Goal: Task Accomplishment & Management: Use online tool/utility

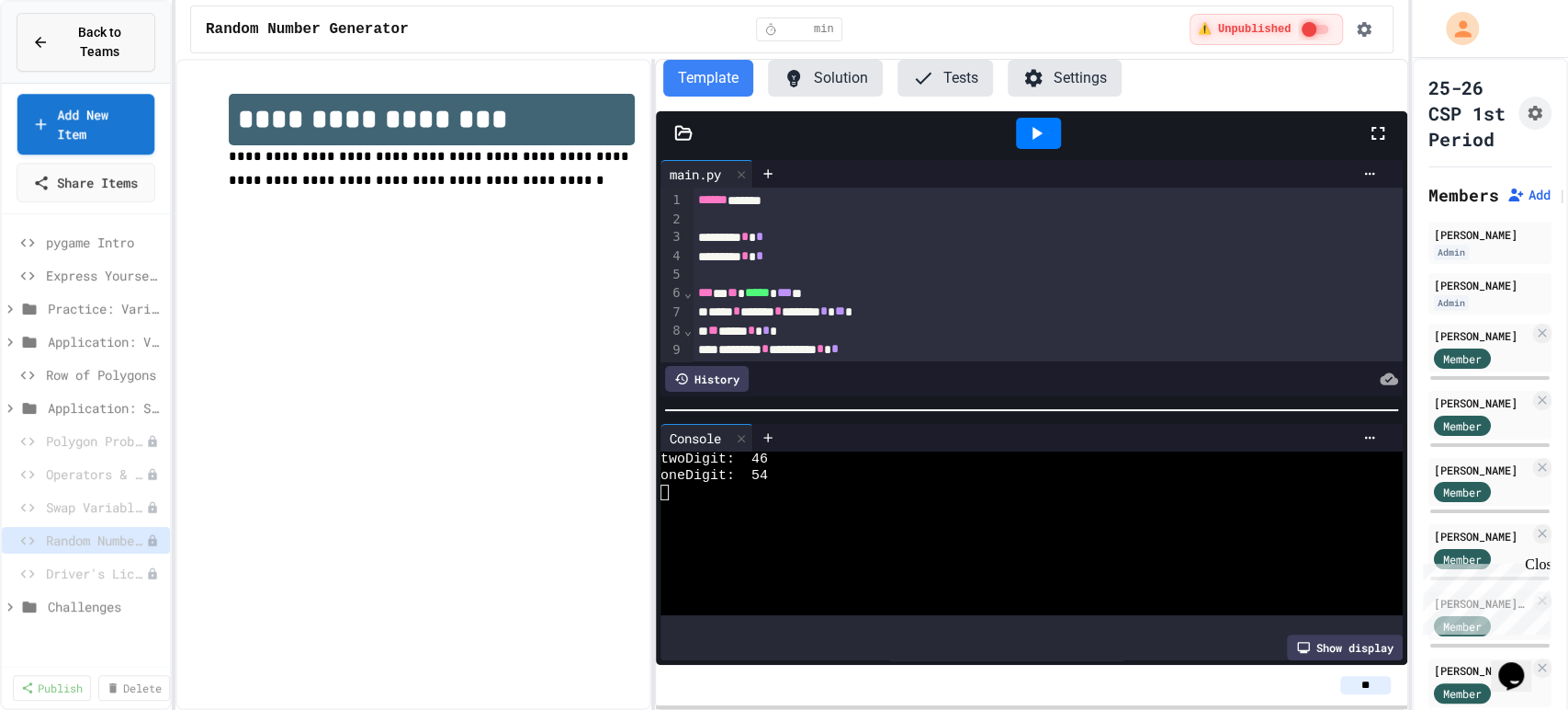
click at [101, 60] on span "Back to Teams" at bounding box center [100, 42] width 80 height 39
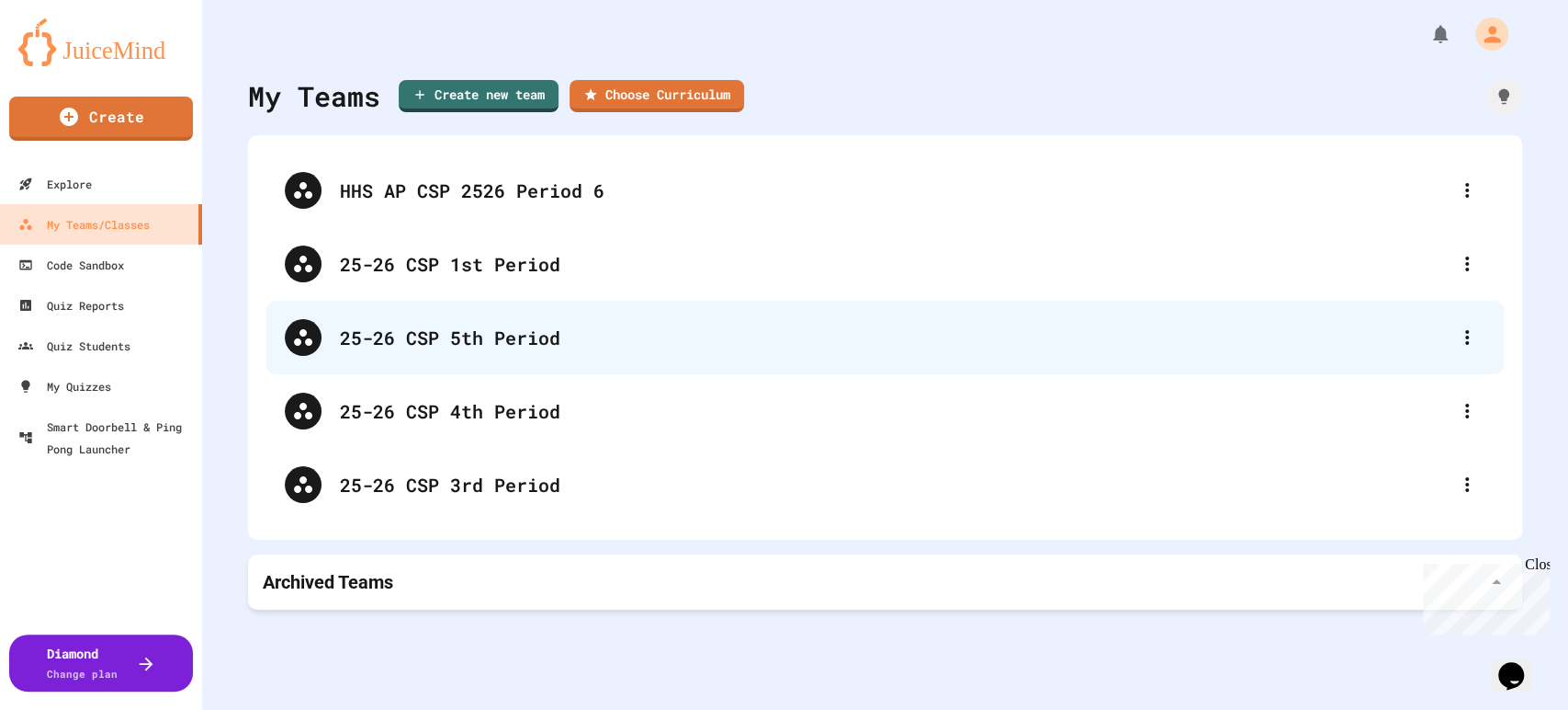
click at [497, 338] on div "25-26 CSP 5th Period" at bounding box center [894, 337] width 1109 height 28
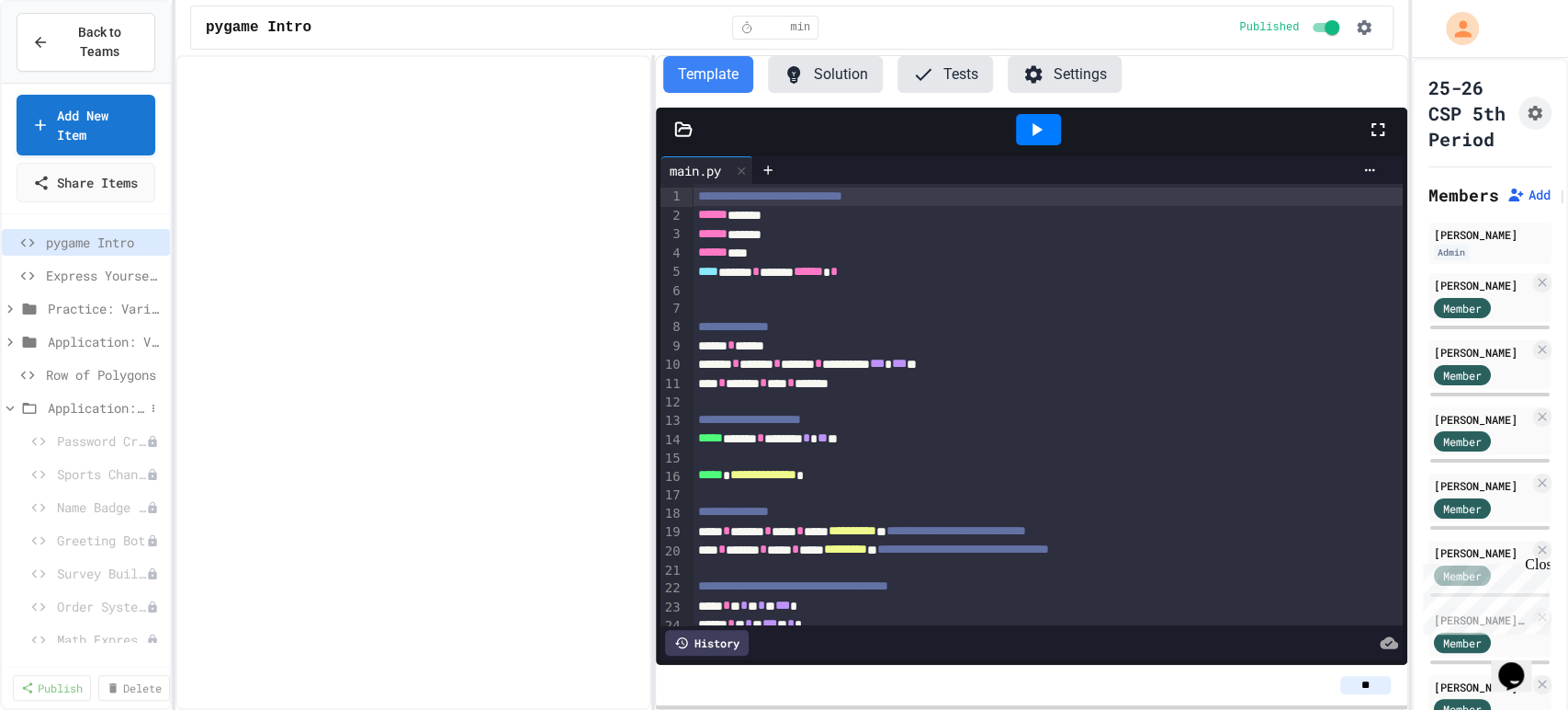
click at [76, 418] on span "Application: Strings, Inputs, Math" at bounding box center [96, 407] width 97 height 19
click at [76, 384] on span "Row of Polygons" at bounding box center [95, 374] width 99 height 19
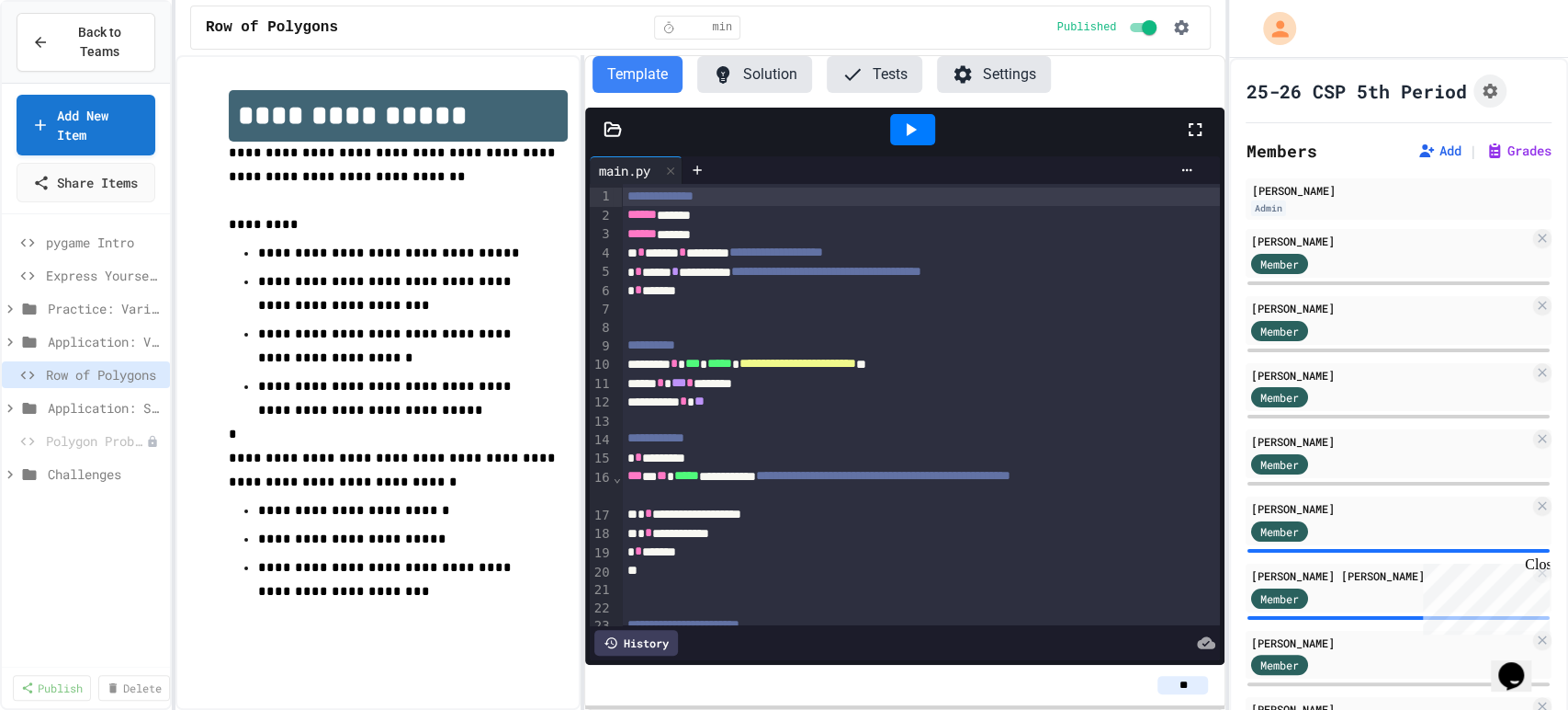
click at [1219, 393] on div "**********" at bounding box center [784, 355] width 1568 height 710
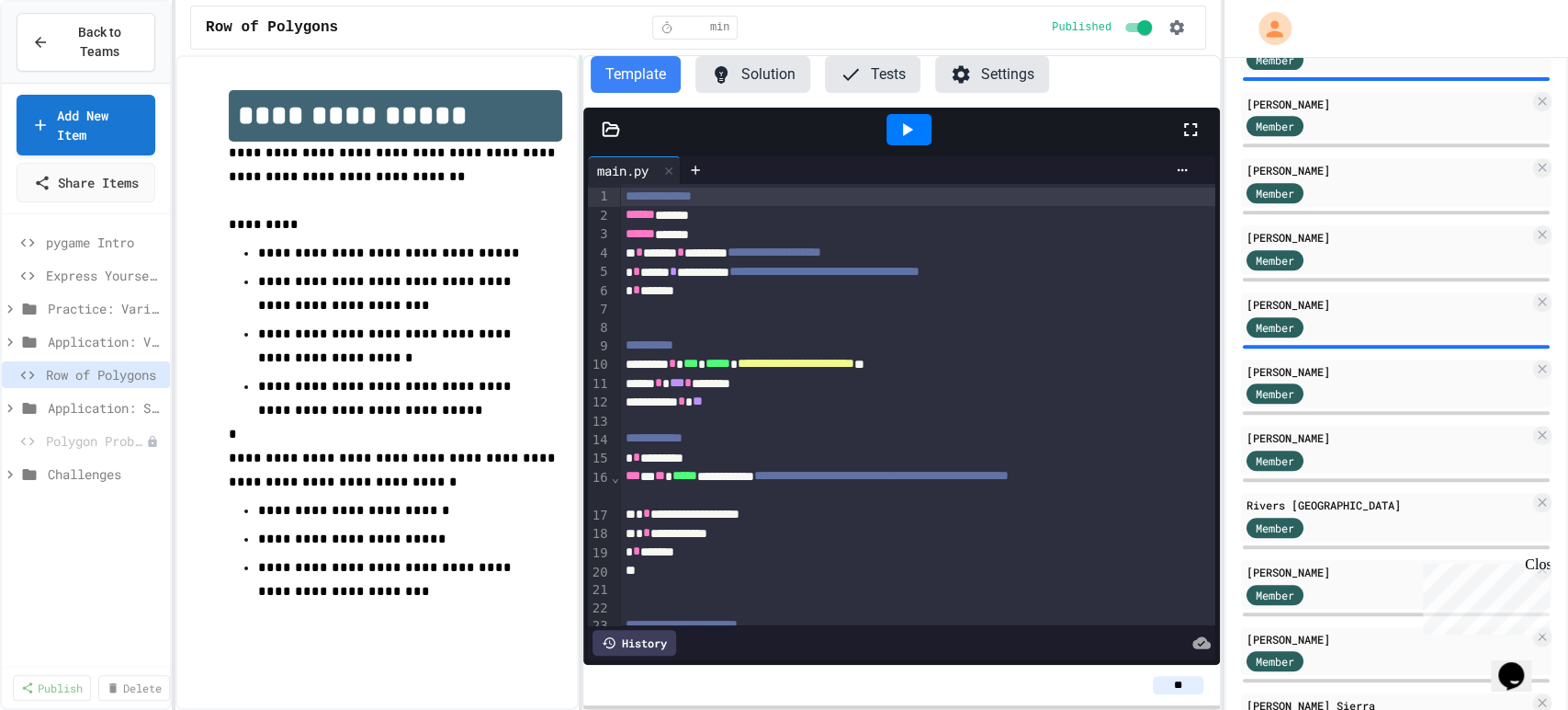
scroll to position [814, 0]
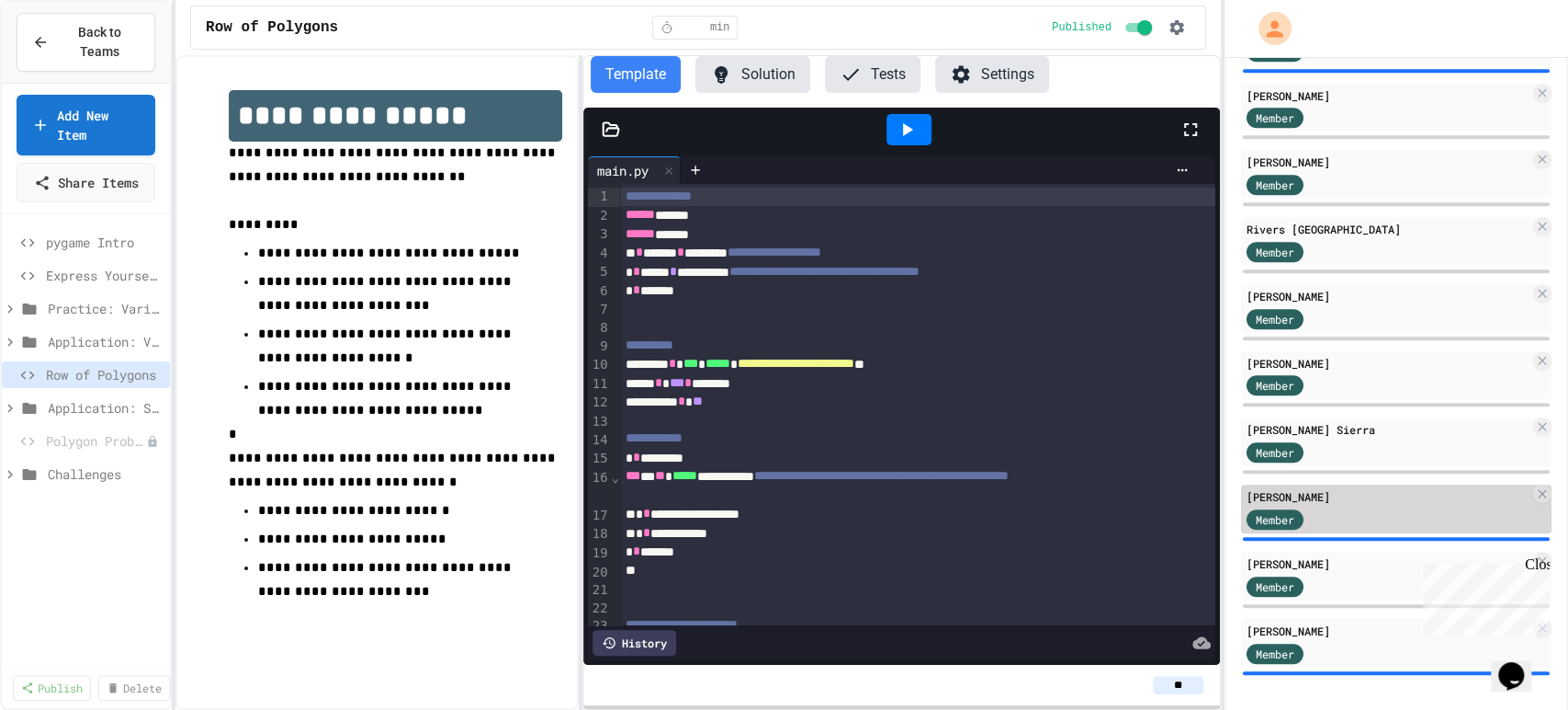
click at [1348, 507] on div "Member" at bounding box center [1388, 518] width 283 height 23
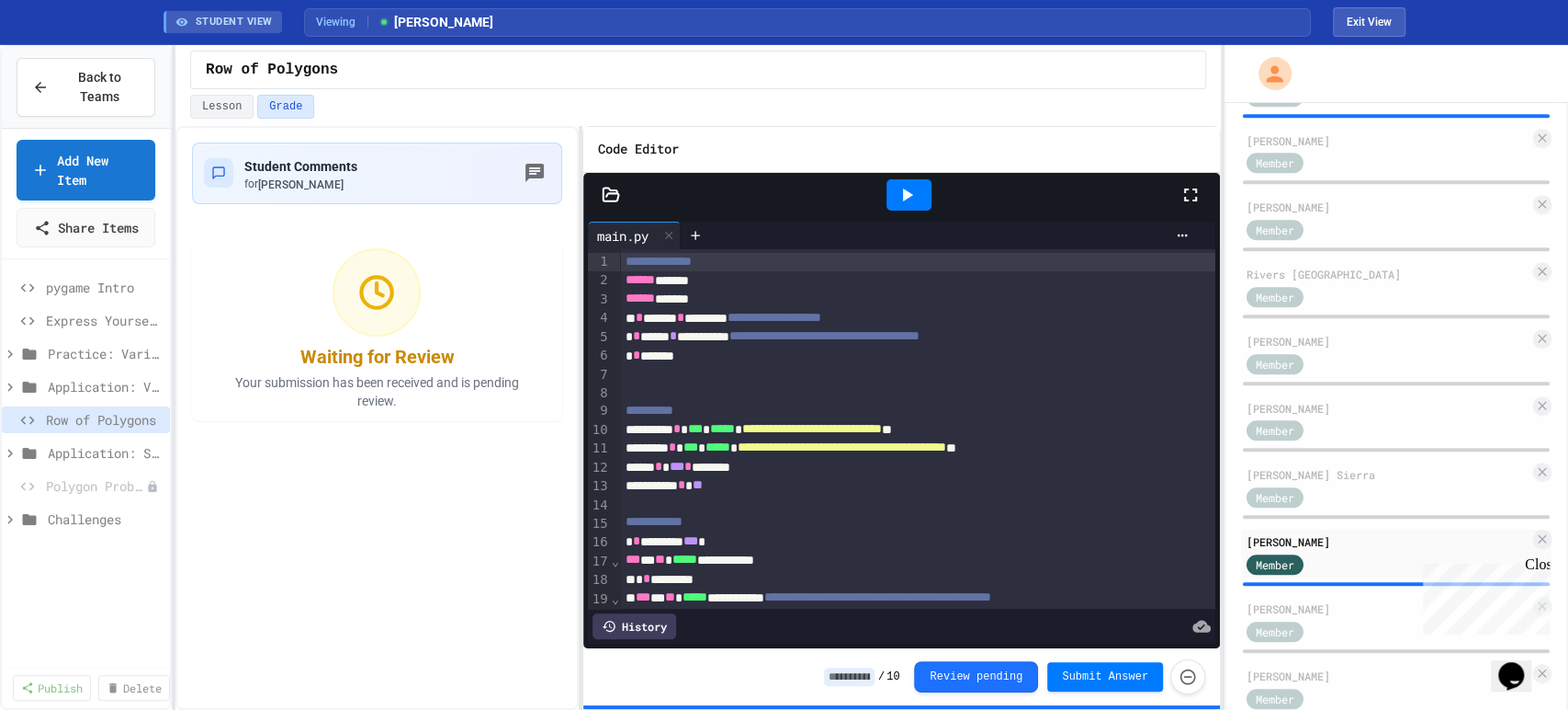
click at [906, 196] on icon at bounding box center [908, 196] width 10 height 13
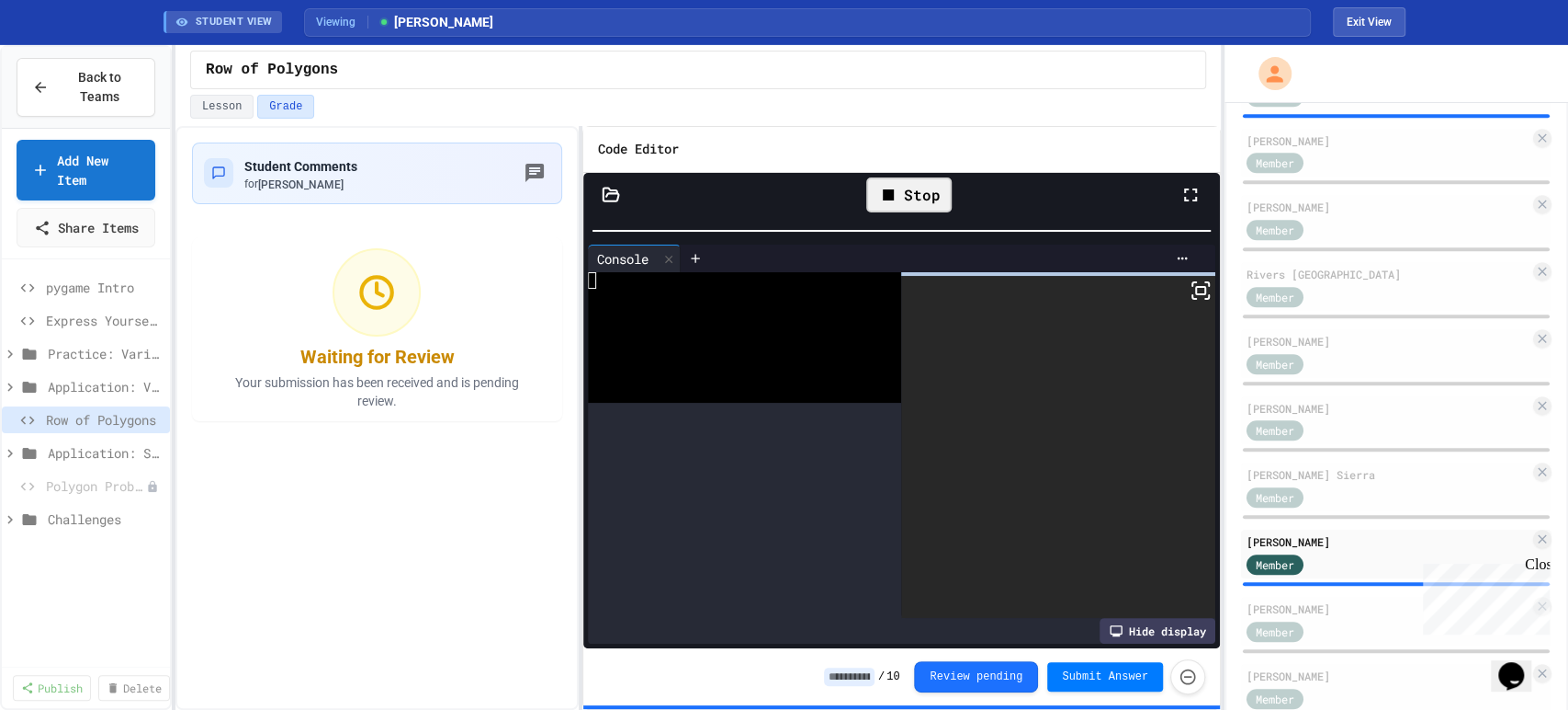
click at [842, 212] on div "**********" at bounding box center [901, 411] width 636 height 476
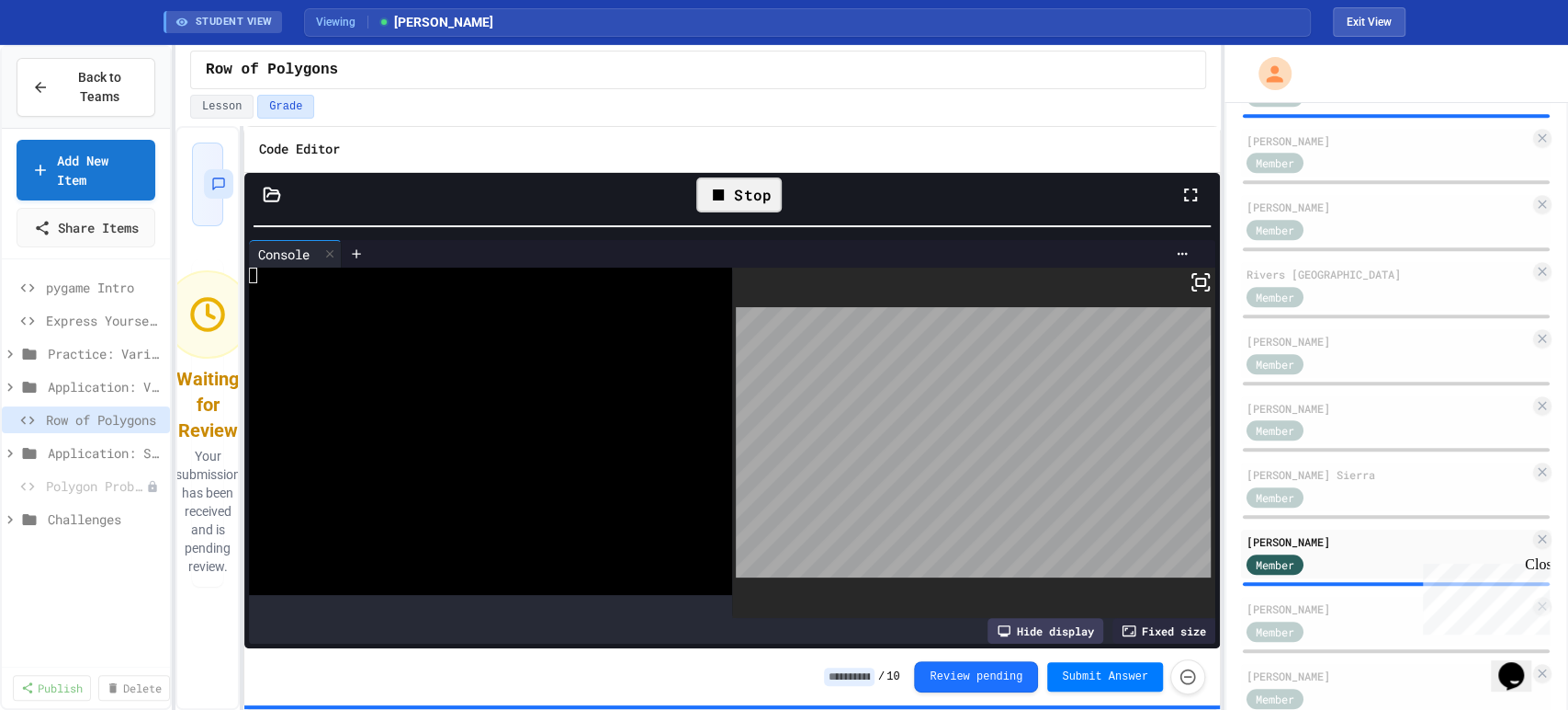
click at [236, 300] on div "**********" at bounding box center [698, 418] width 1045 height 584
click at [491, 327] on div at bounding box center [475, 324] width 454 height 16
click at [737, 196] on div "Stop" at bounding box center [739, 195] width 85 height 35
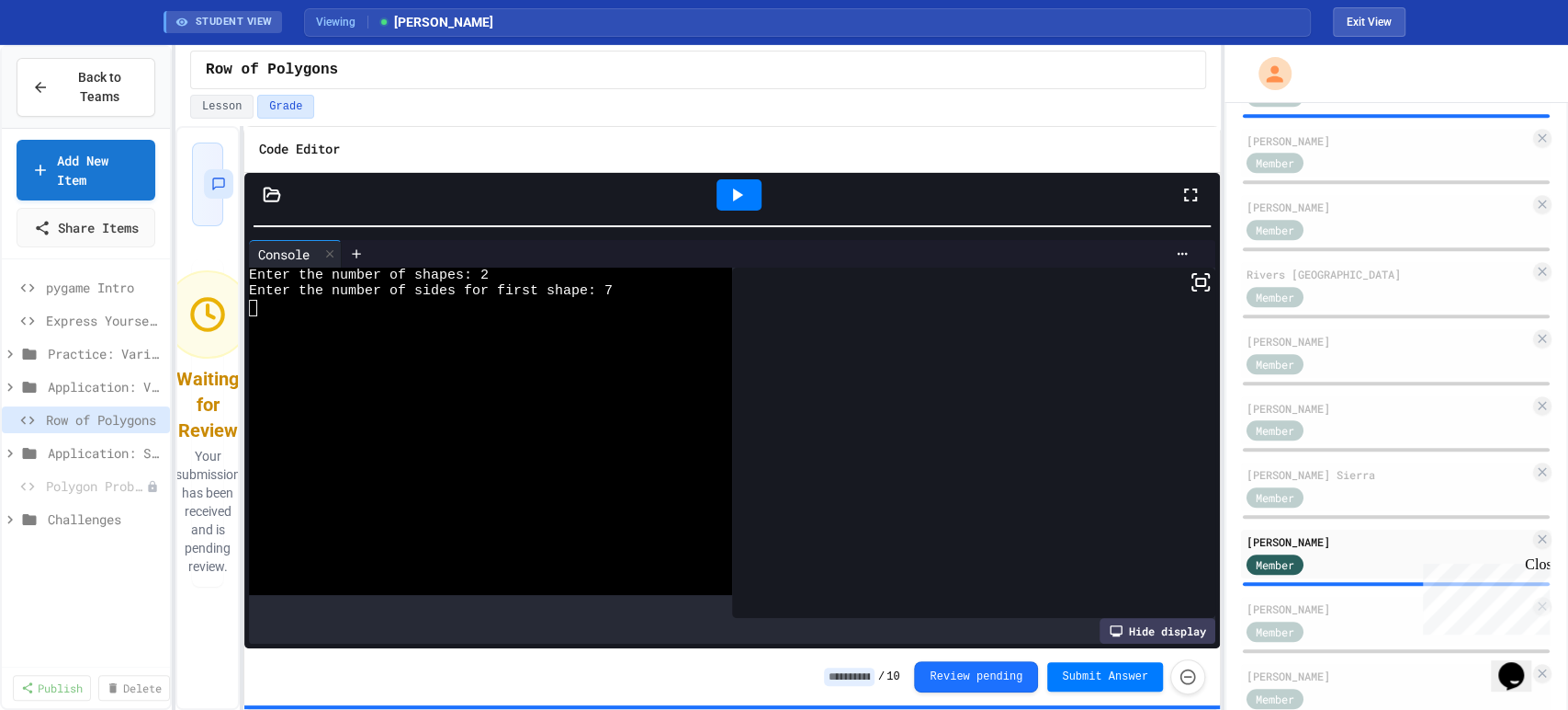
click at [737, 196] on icon at bounding box center [736, 195] width 22 height 22
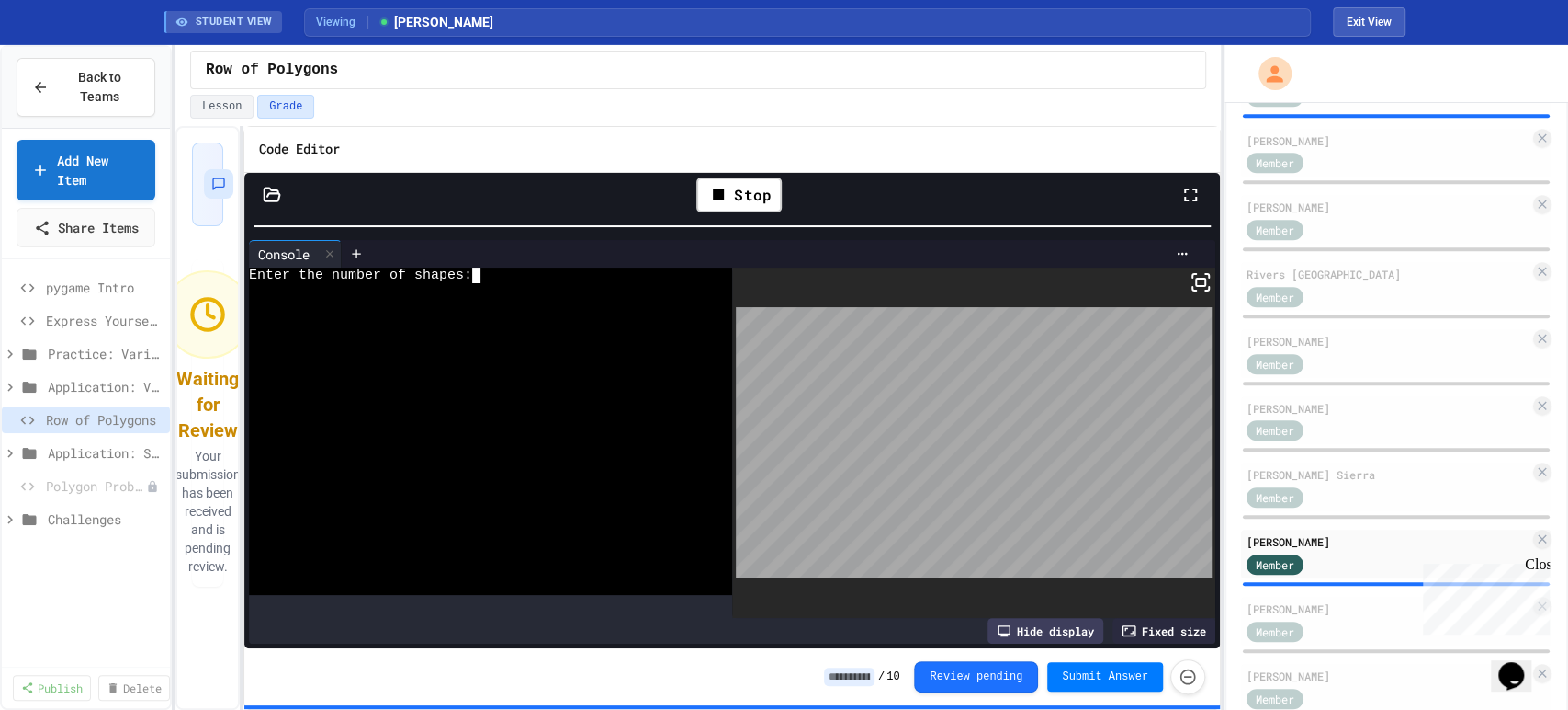
click at [584, 345] on div at bounding box center [475, 341] width 454 height 16
click at [741, 196] on div "Stop" at bounding box center [739, 195] width 85 height 35
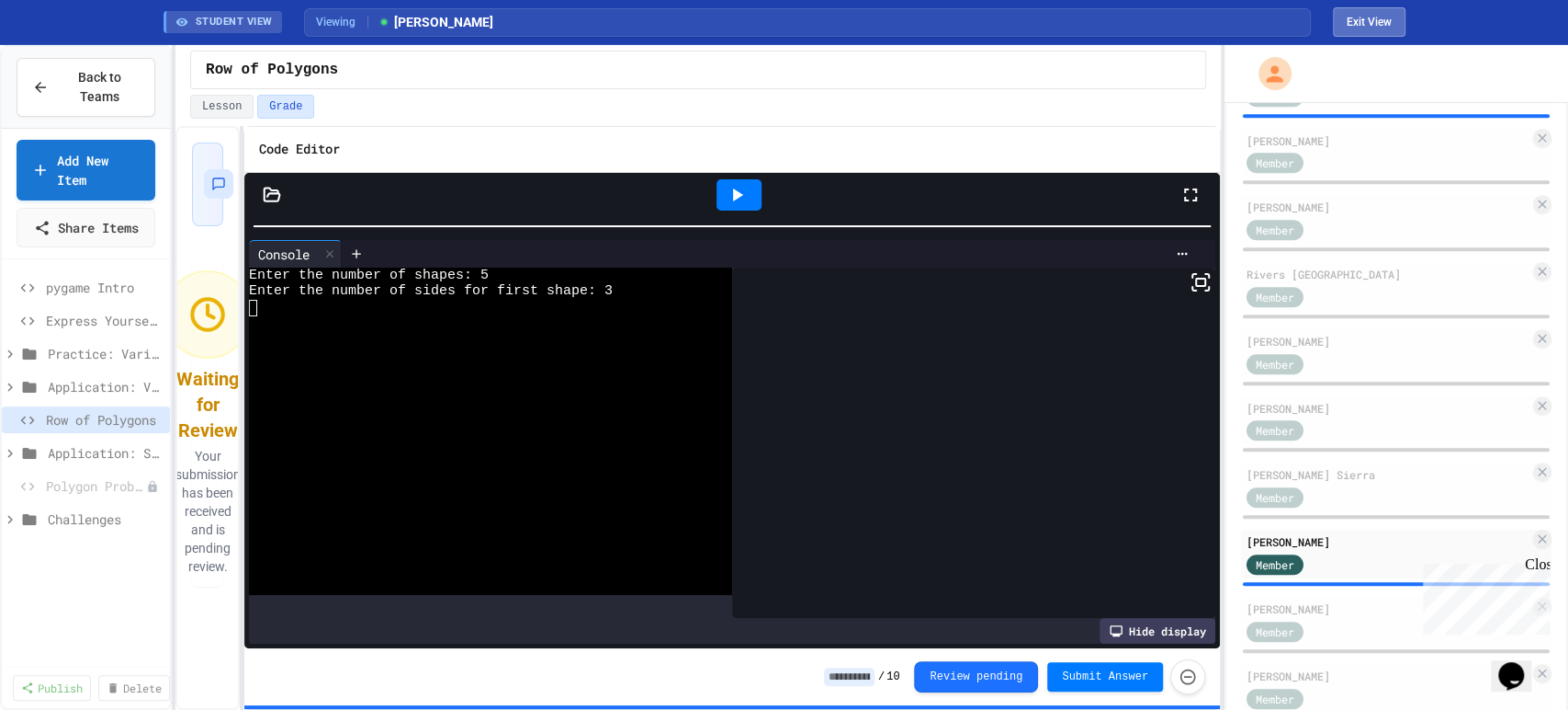
click at [1376, 12] on button "Exit View" at bounding box center [1369, 22] width 73 height 29
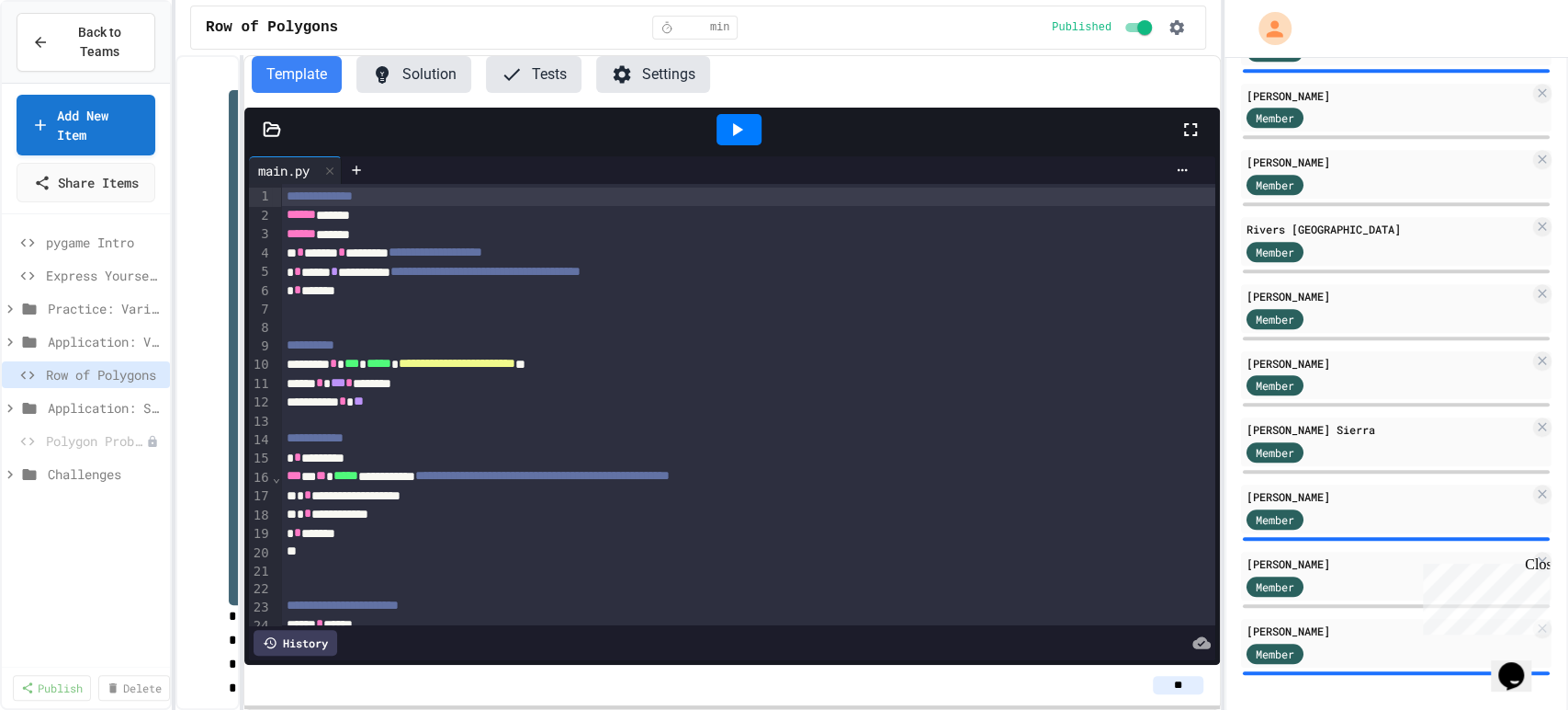
click at [1176, 682] on input "**" at bounding box center [1177, 684] width 50 height 18
type input "*"
type input "**"
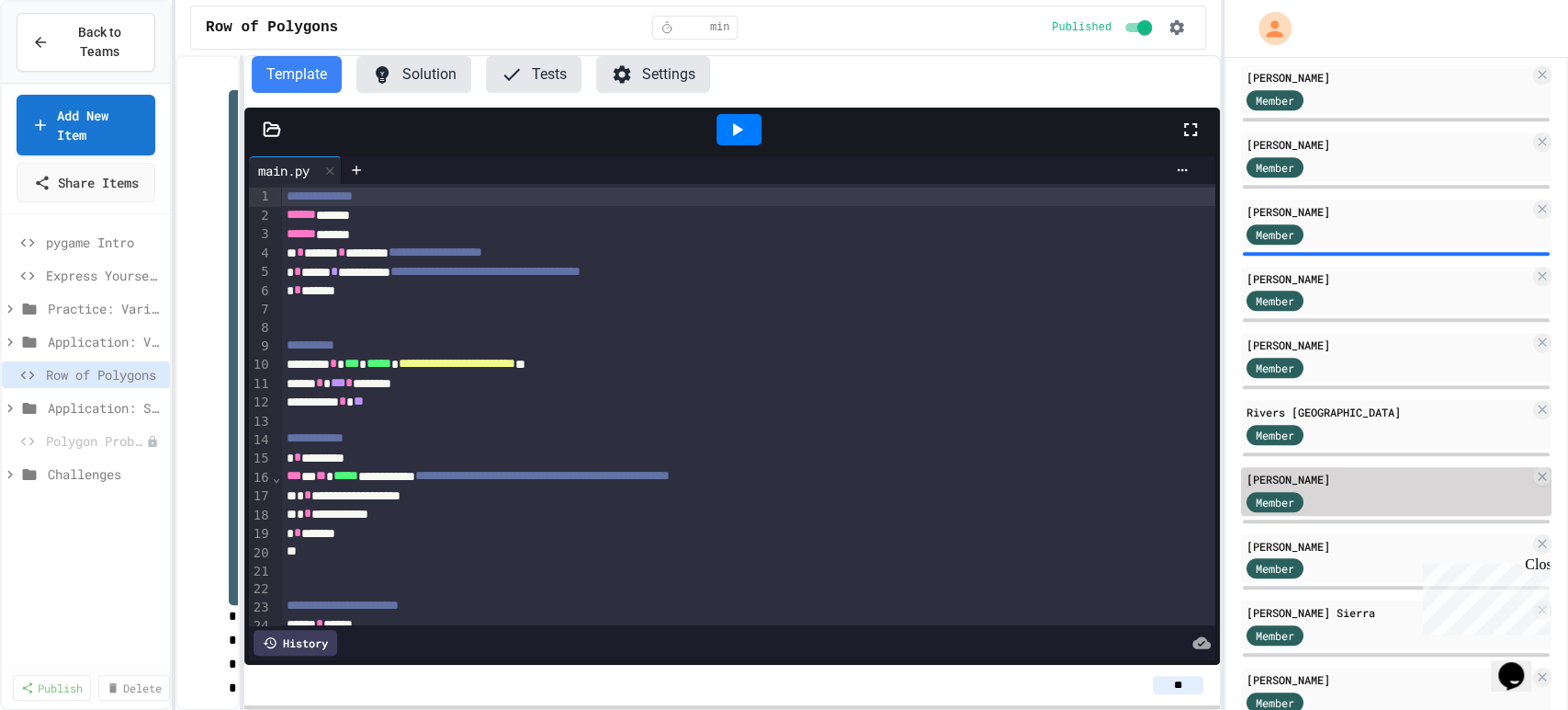
scroll to position [630, 0]
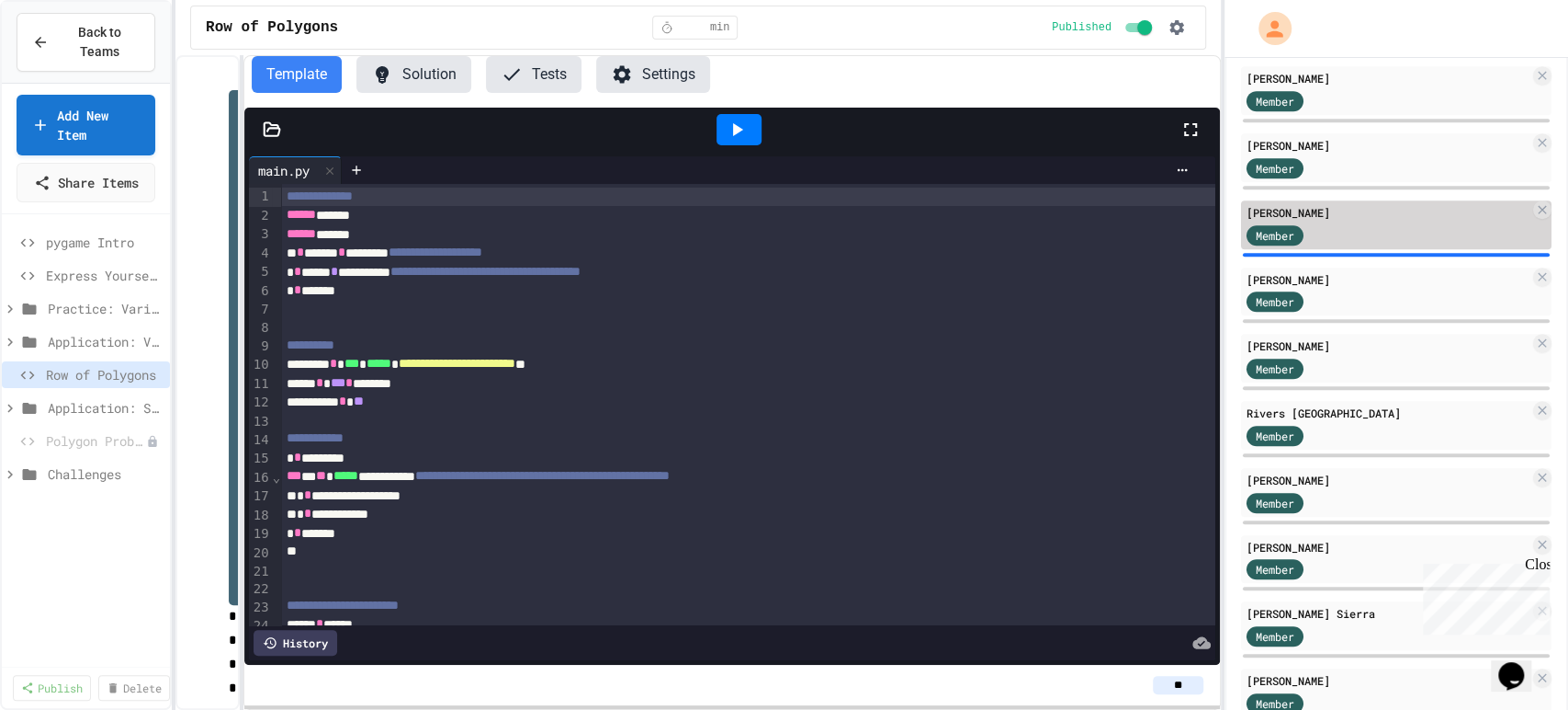
click at [1319, 241] on div "Member" at bounding box center [1292, 234] width 92 height 23
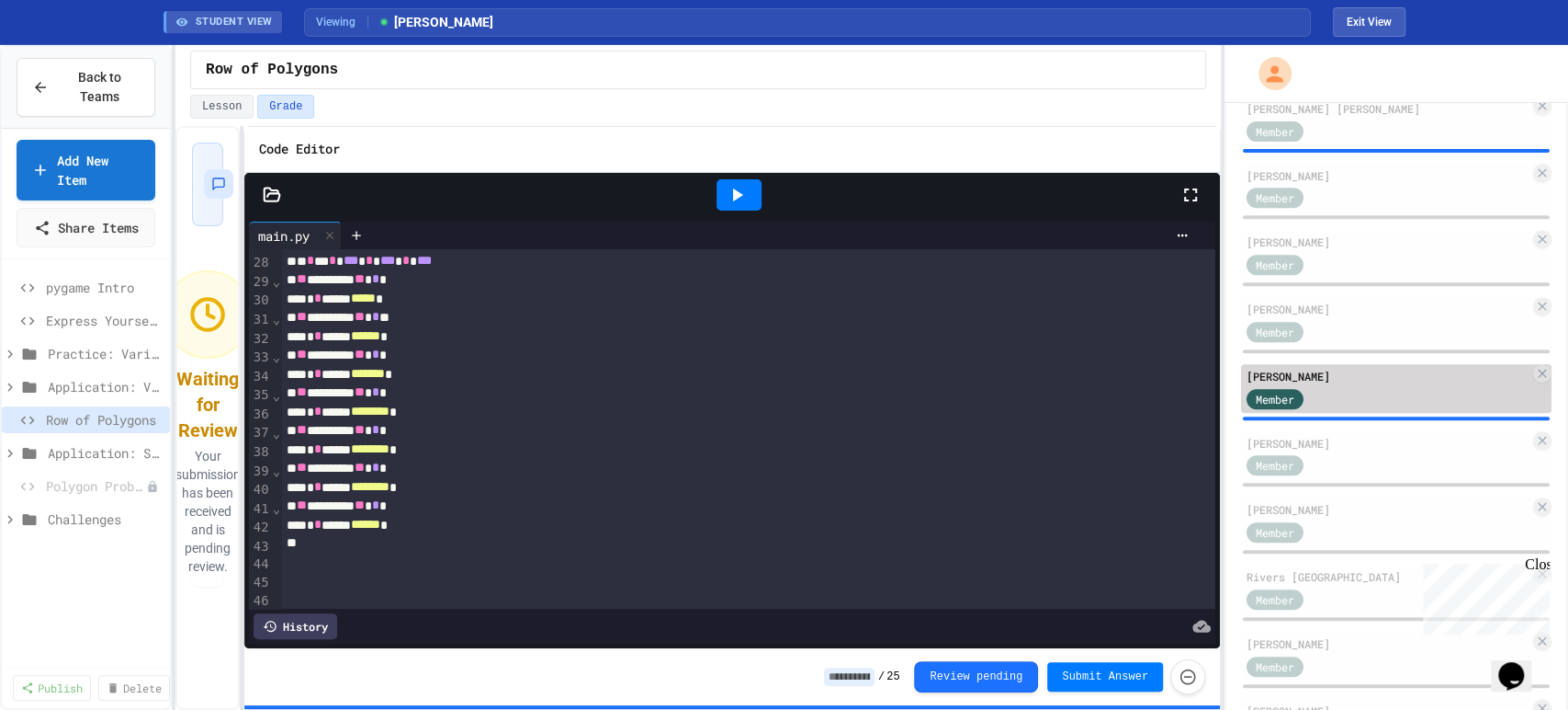
scroll to position [535, 0]
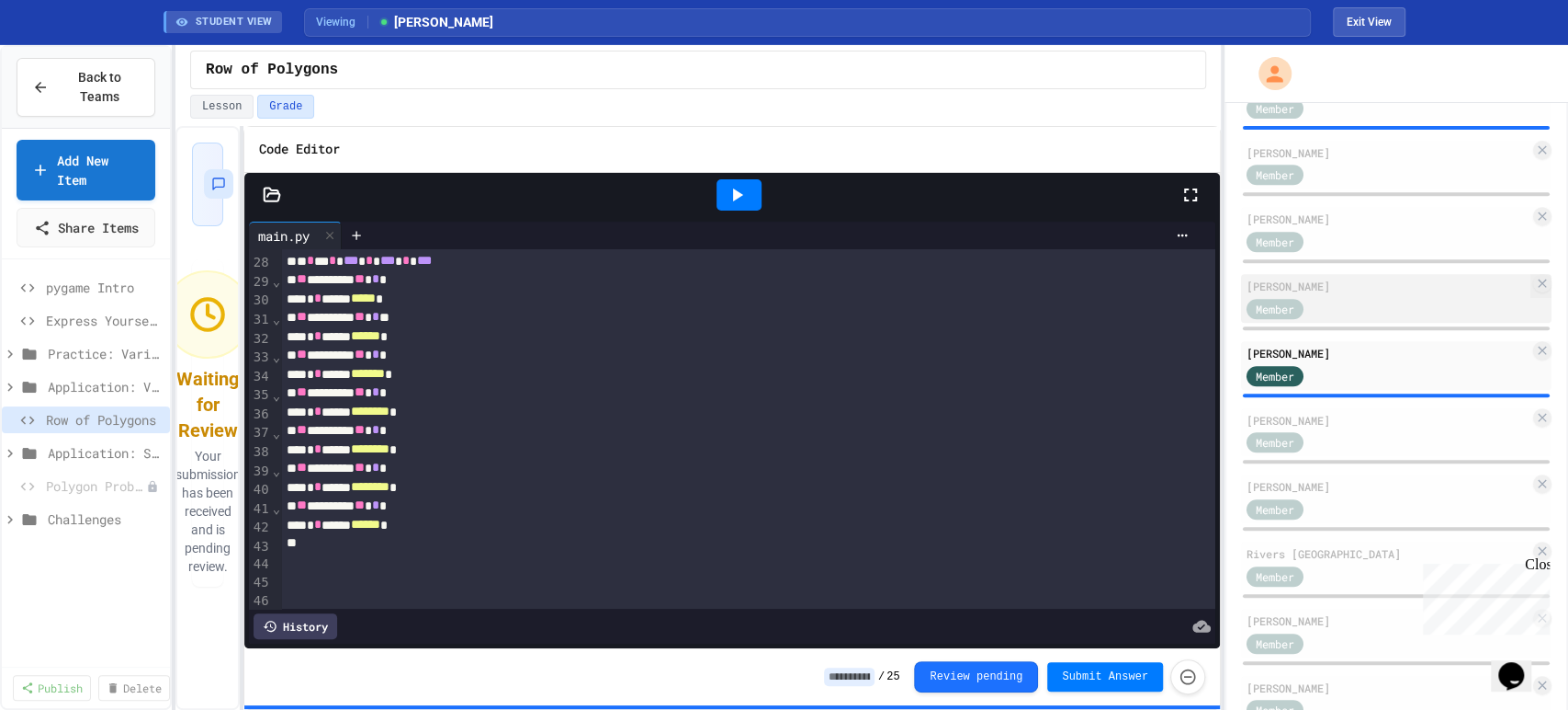
click at [1317, 306] on div "Member" at bounding box center [1292, 308] width 92 height 23
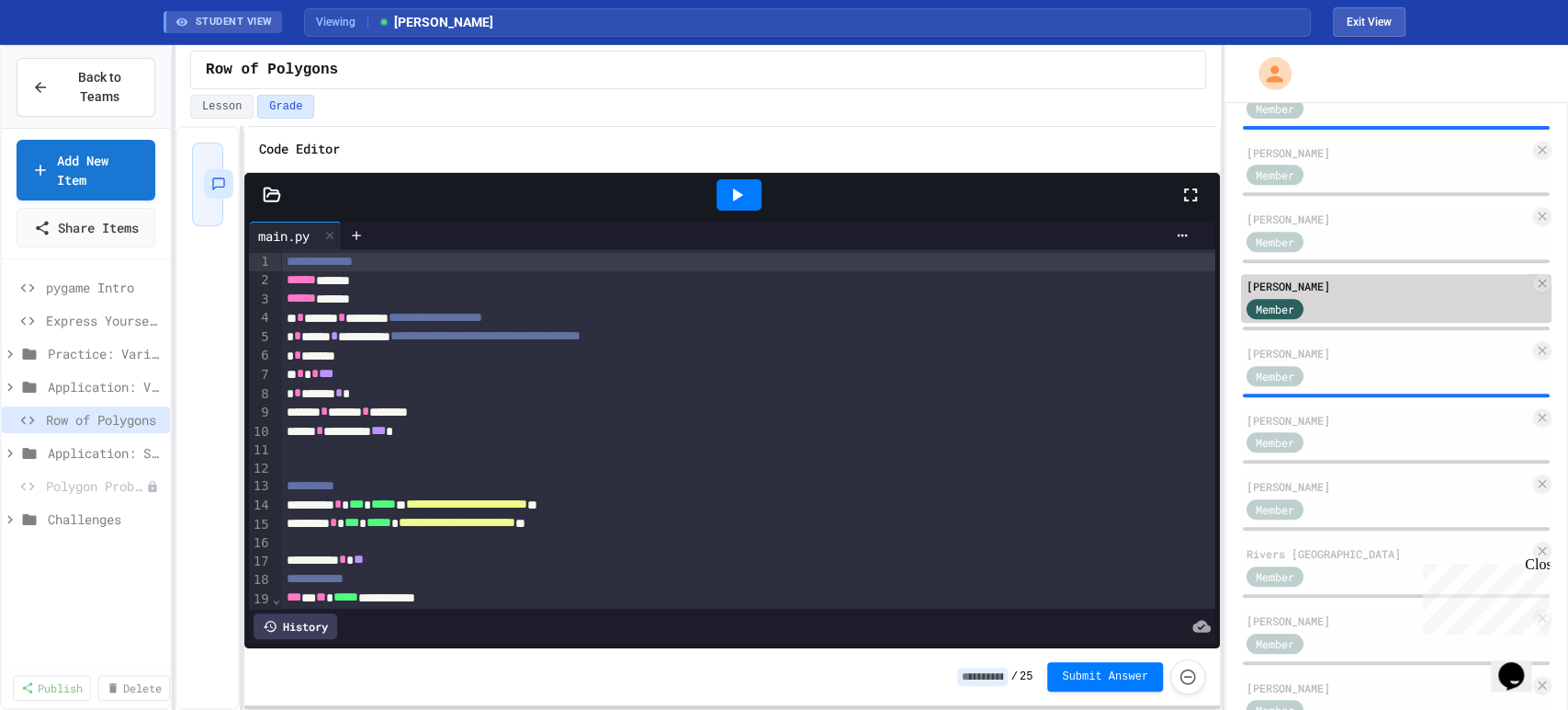
click at [1347, 306] on div "Member" at bounding box center [1388, 308] width 283 height 23
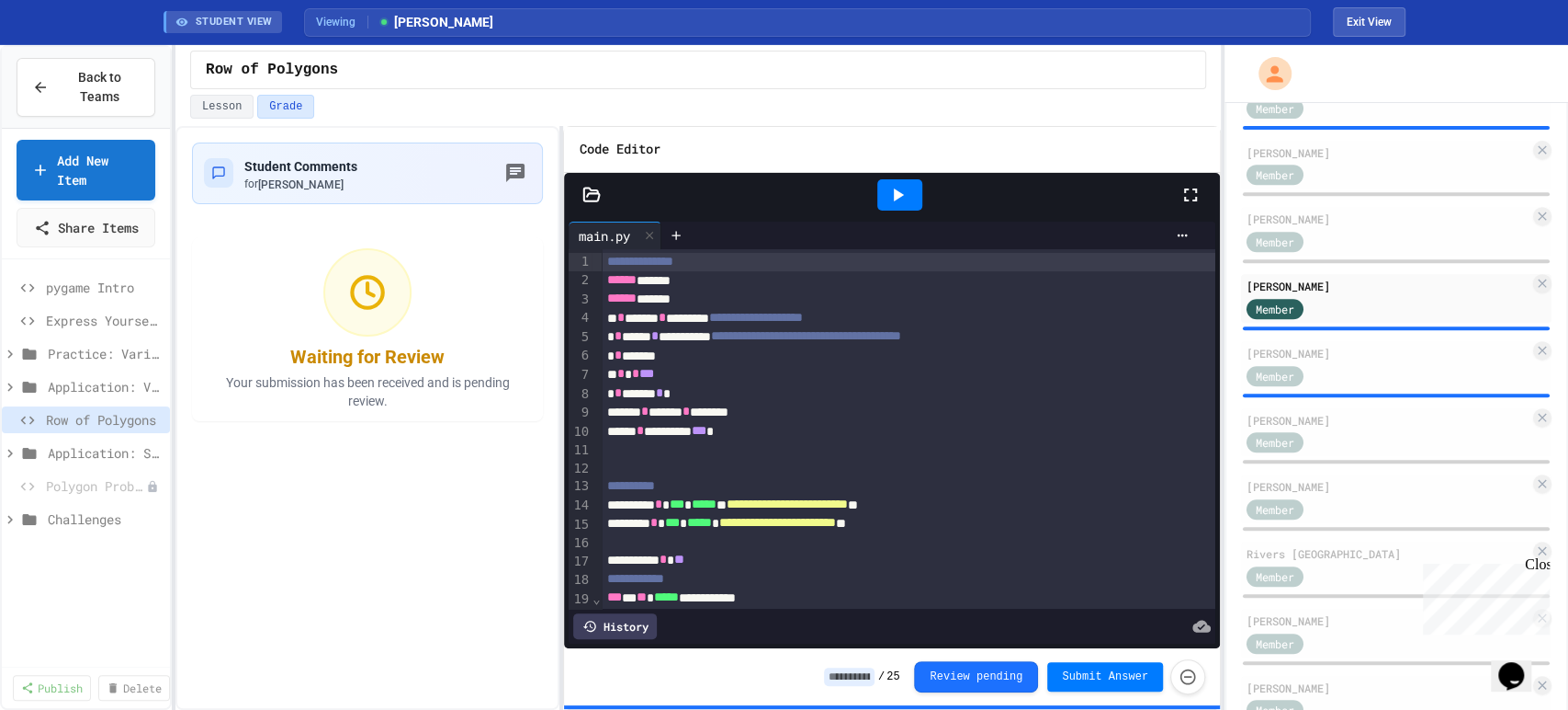
click at [566, 272] on div "**********" at bounding box center [698, 418] width 1045 height 584
click at [208, 102] on button "Lesson" at bounding box center [221, 106] width 64 height 24
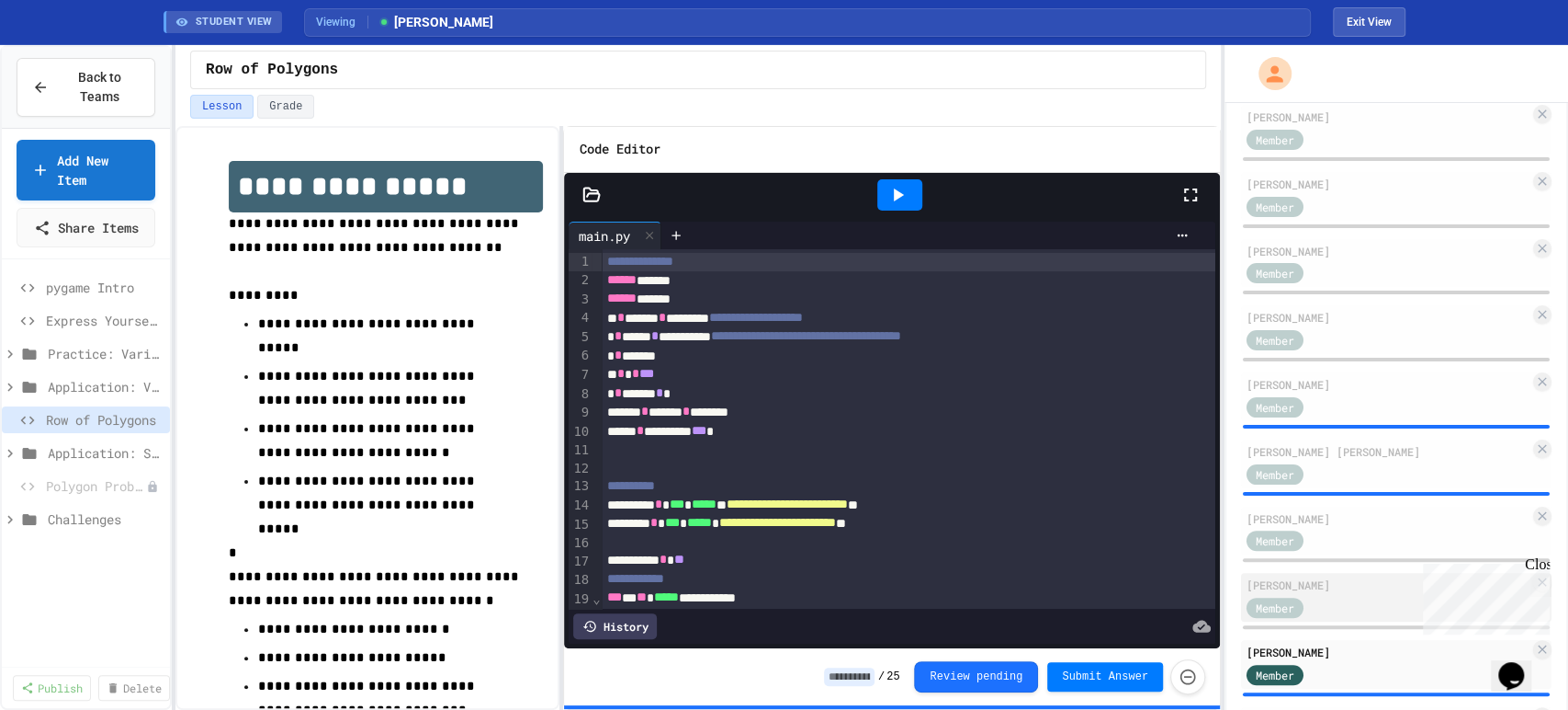
scroll to position [154, 0]
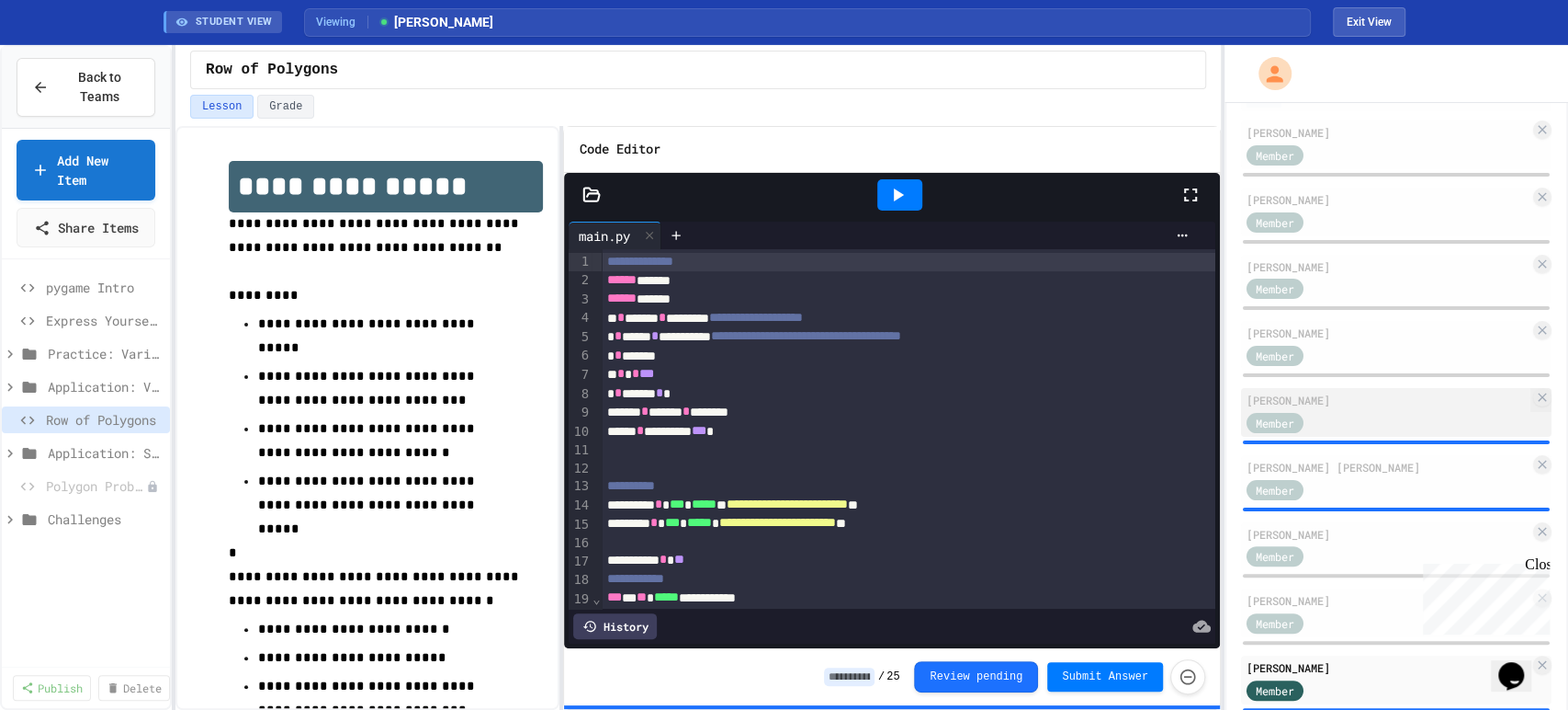
click at [1352, 424] on div "Member" at bounding box center [1388, 421] width 283 height 23
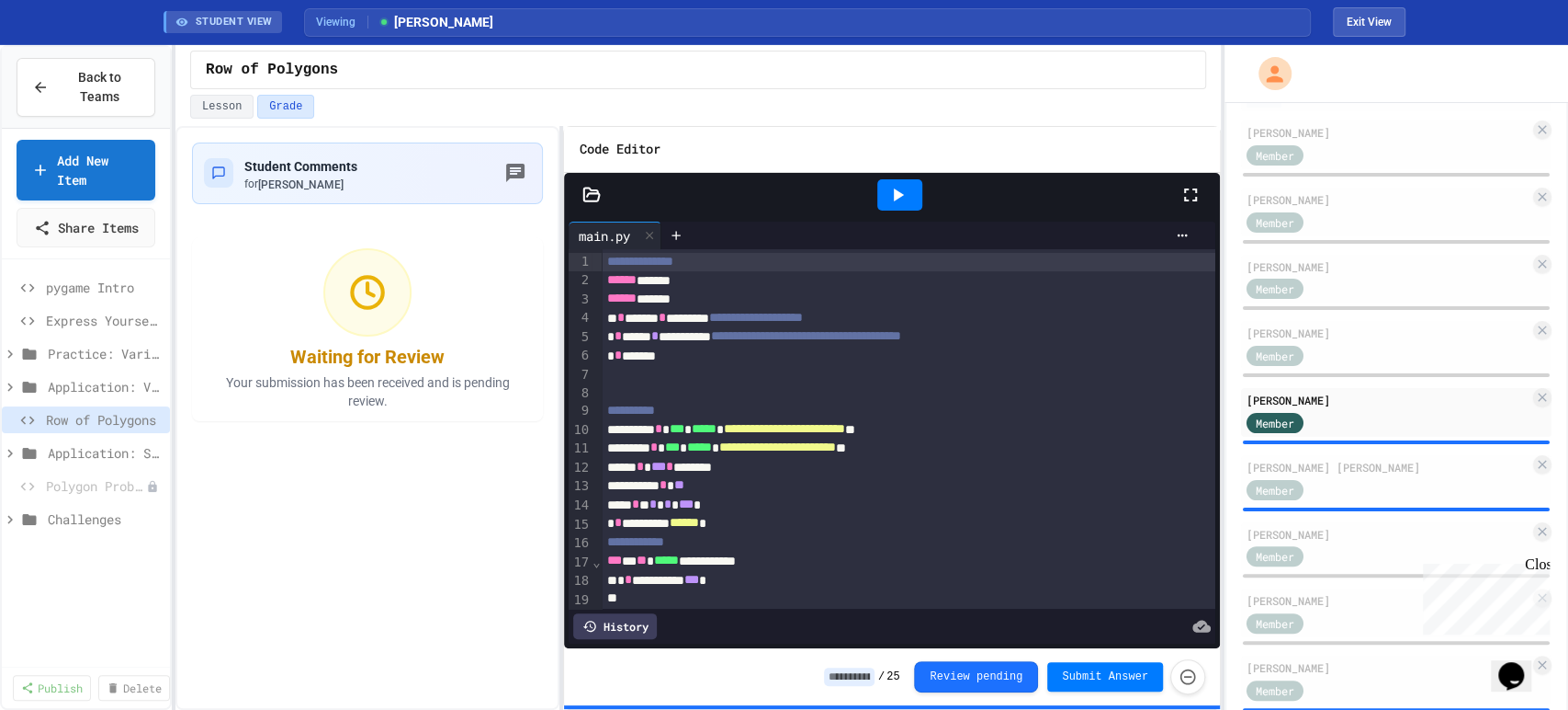
click at [900, 191] on icon at bounding box center [897, 195] width 22 height 22
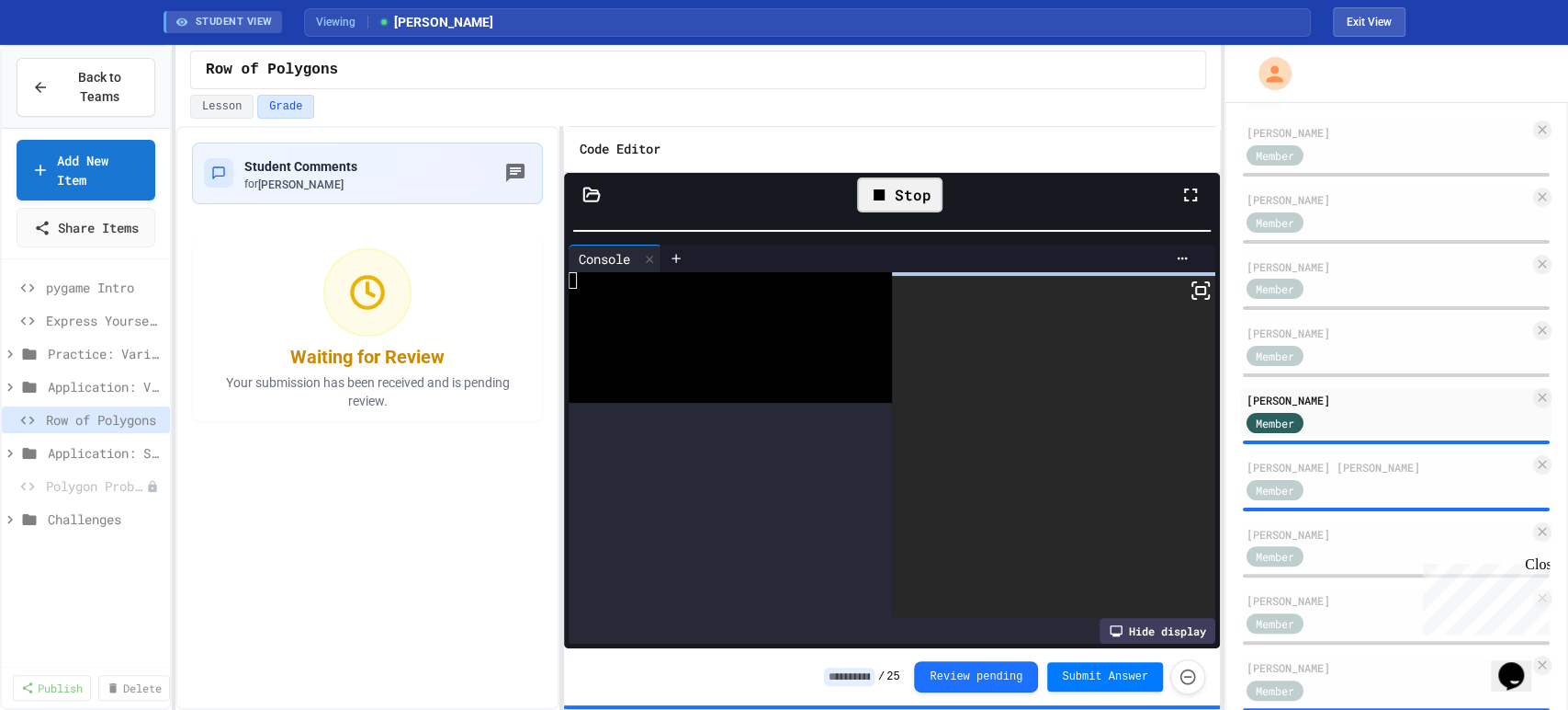
click at [836, 221] on div at bounding box center [892, 230] width 655 height 18
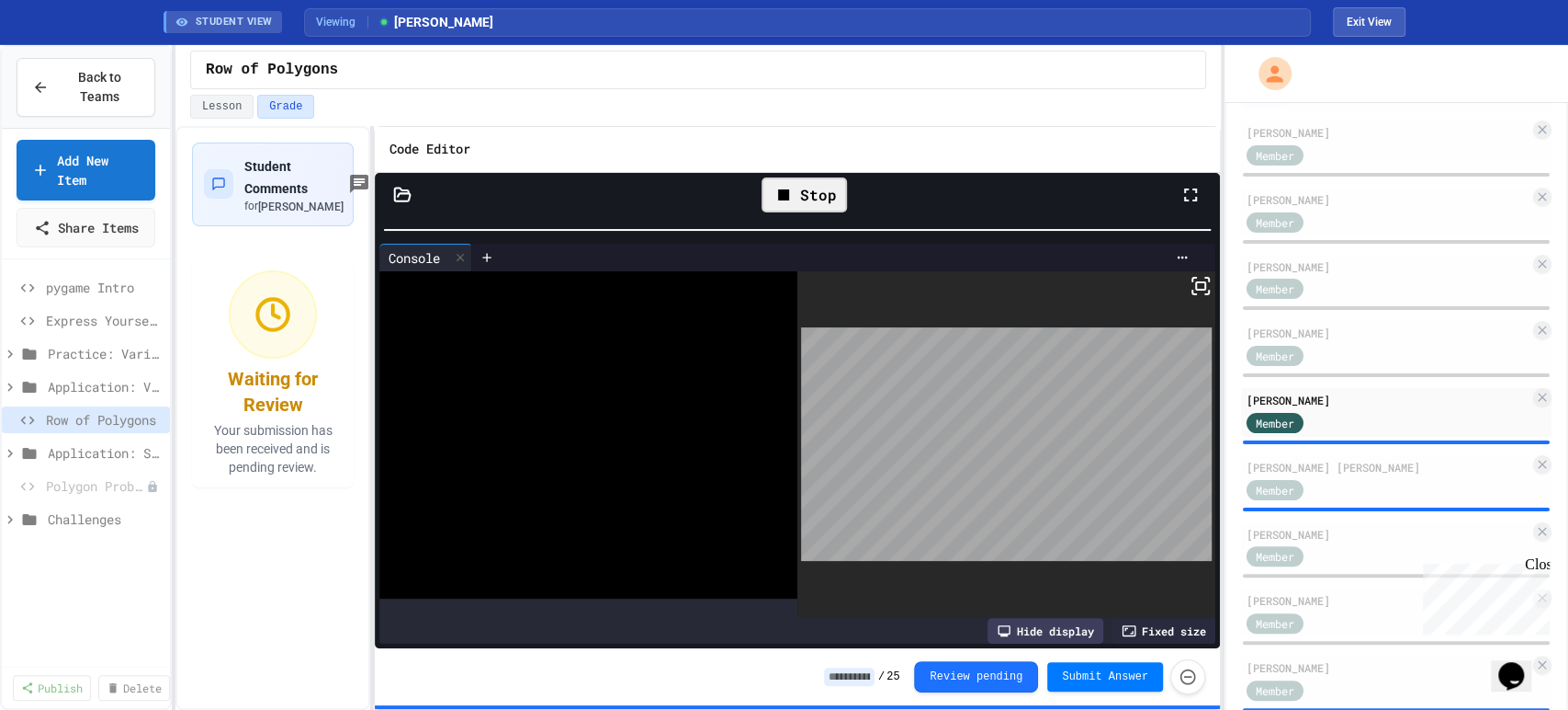
click at [377, 362] on div "**********" at bounding box center [698, 418] width 1045 height 584
click at [669, 297] on div at bounding box center [574, 294] width 389 height 16
click at [786, 196] on icon at bounding box center [784, 195] width 11 height 11
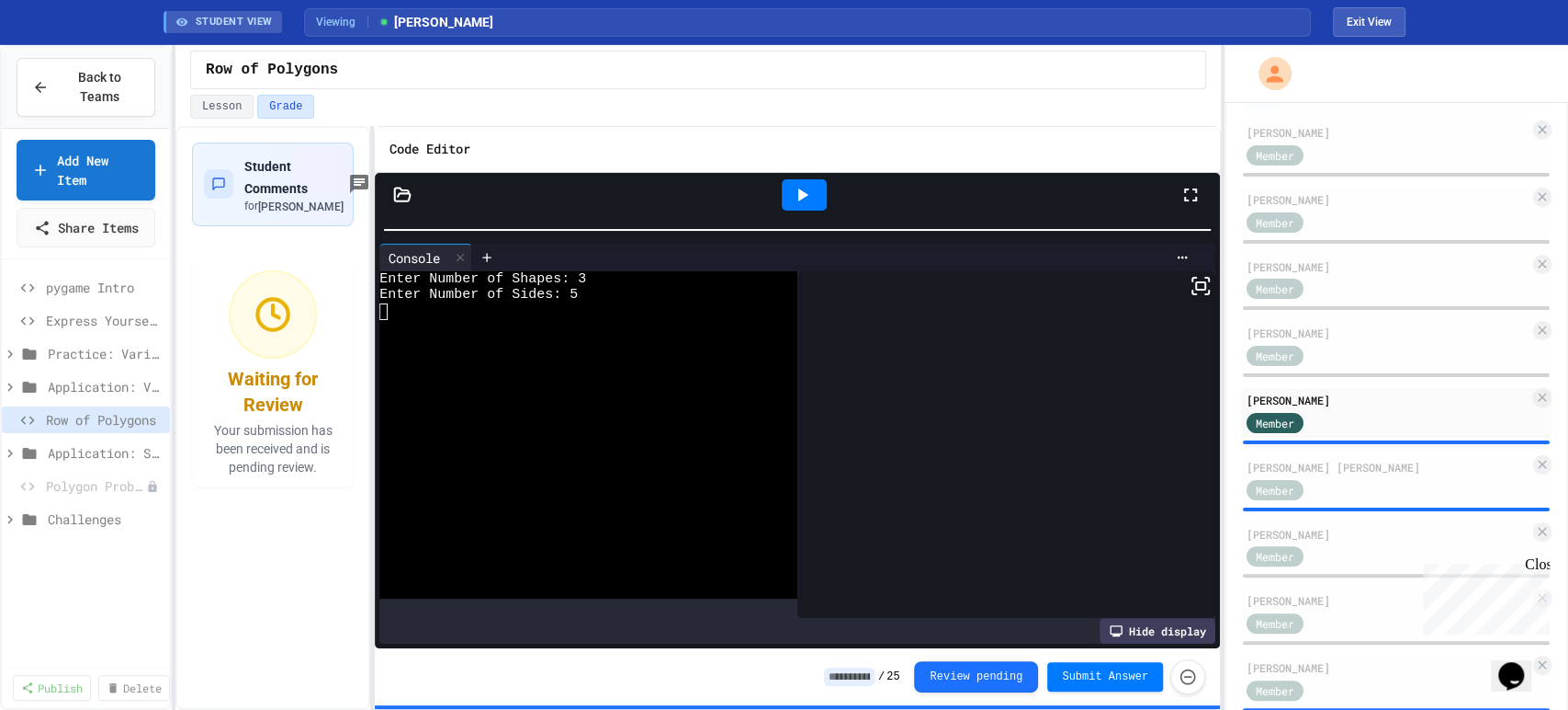
click at [791, 193] on icon at bounding box center [802, 195] width 22 height 22
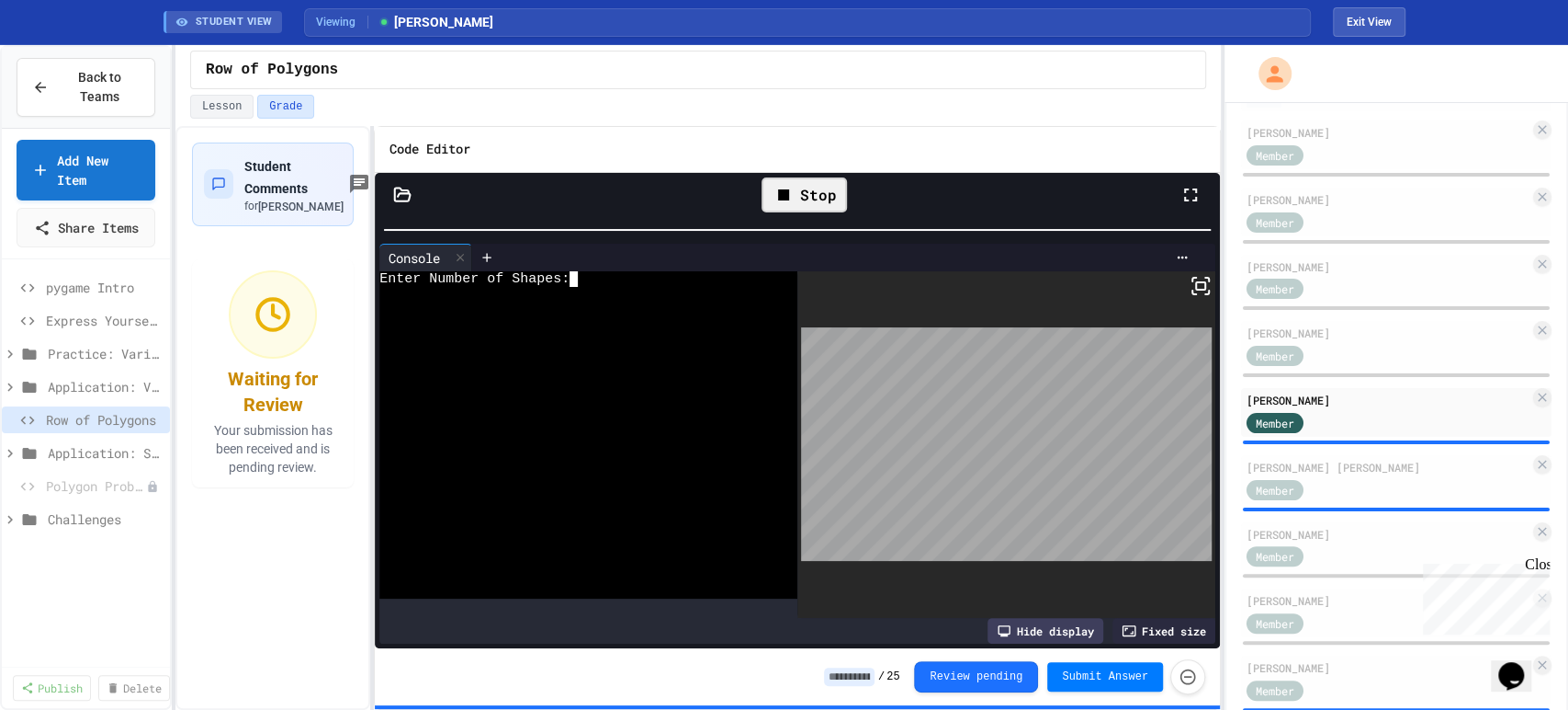
click at [632, 306] on div at bounding box center [574, 311] width 389 height 16
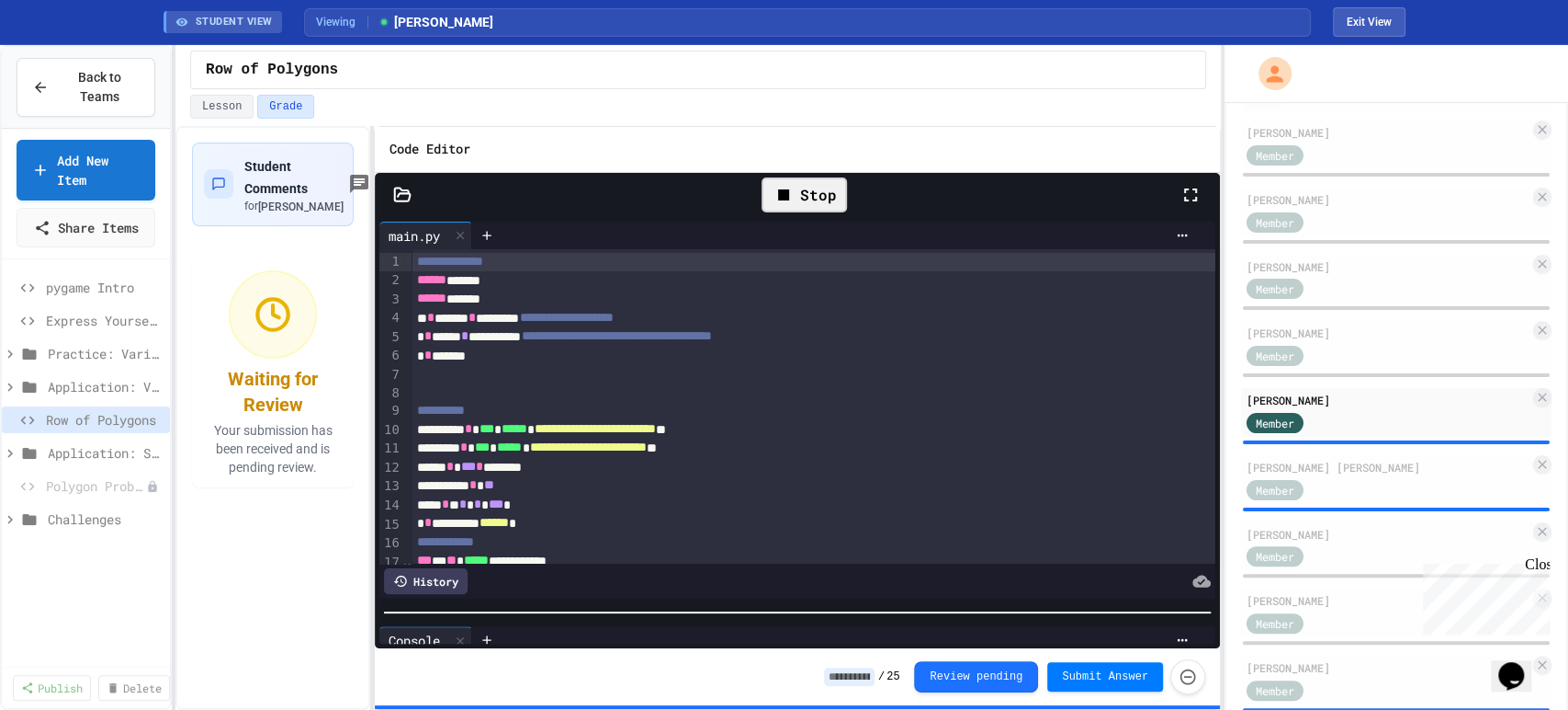
click at [712, 621] on div "**********" at bounding box center [797, 433] width 845 height 432
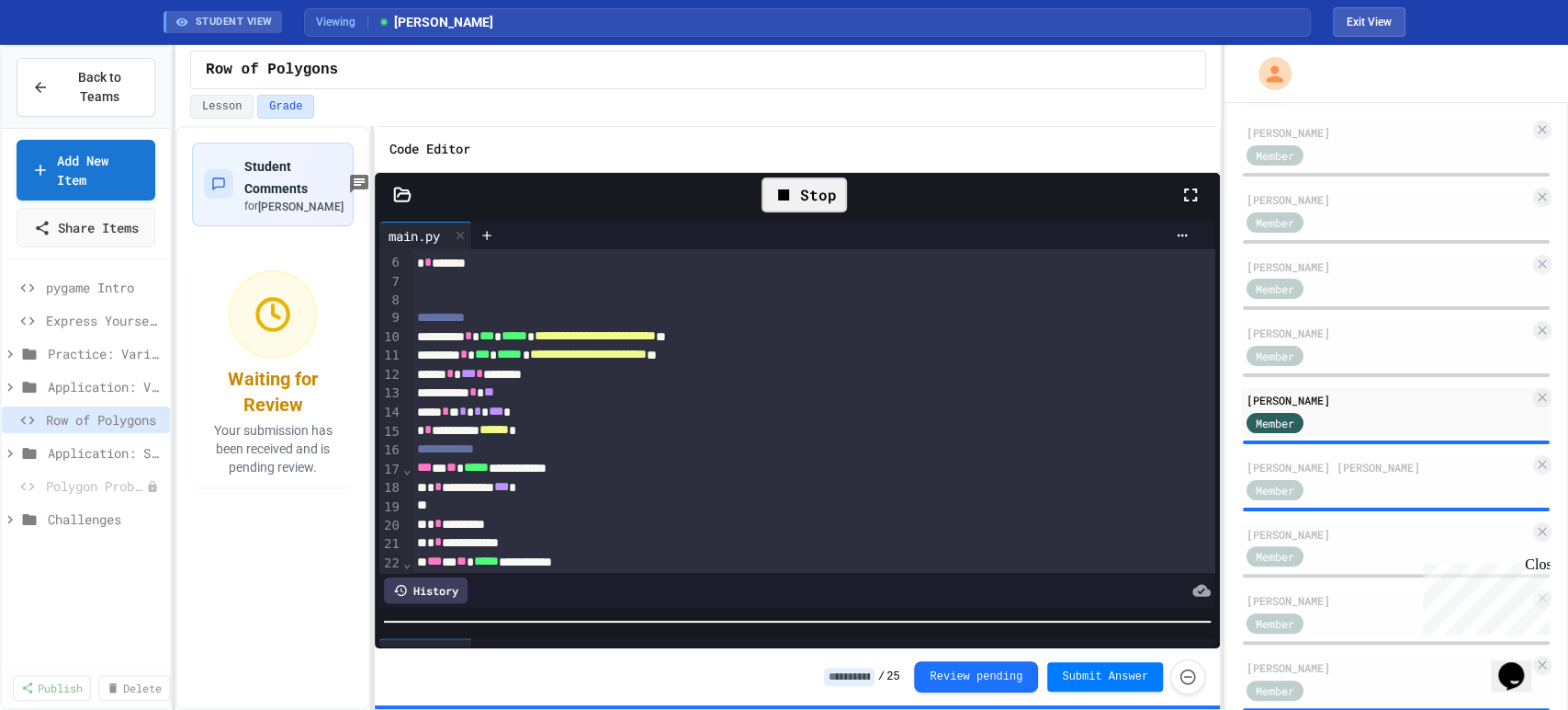
scroll to position [92, 0]
click at [225, 98] on button "Lesson" at bounding box center [221, 106] width 64 height 24
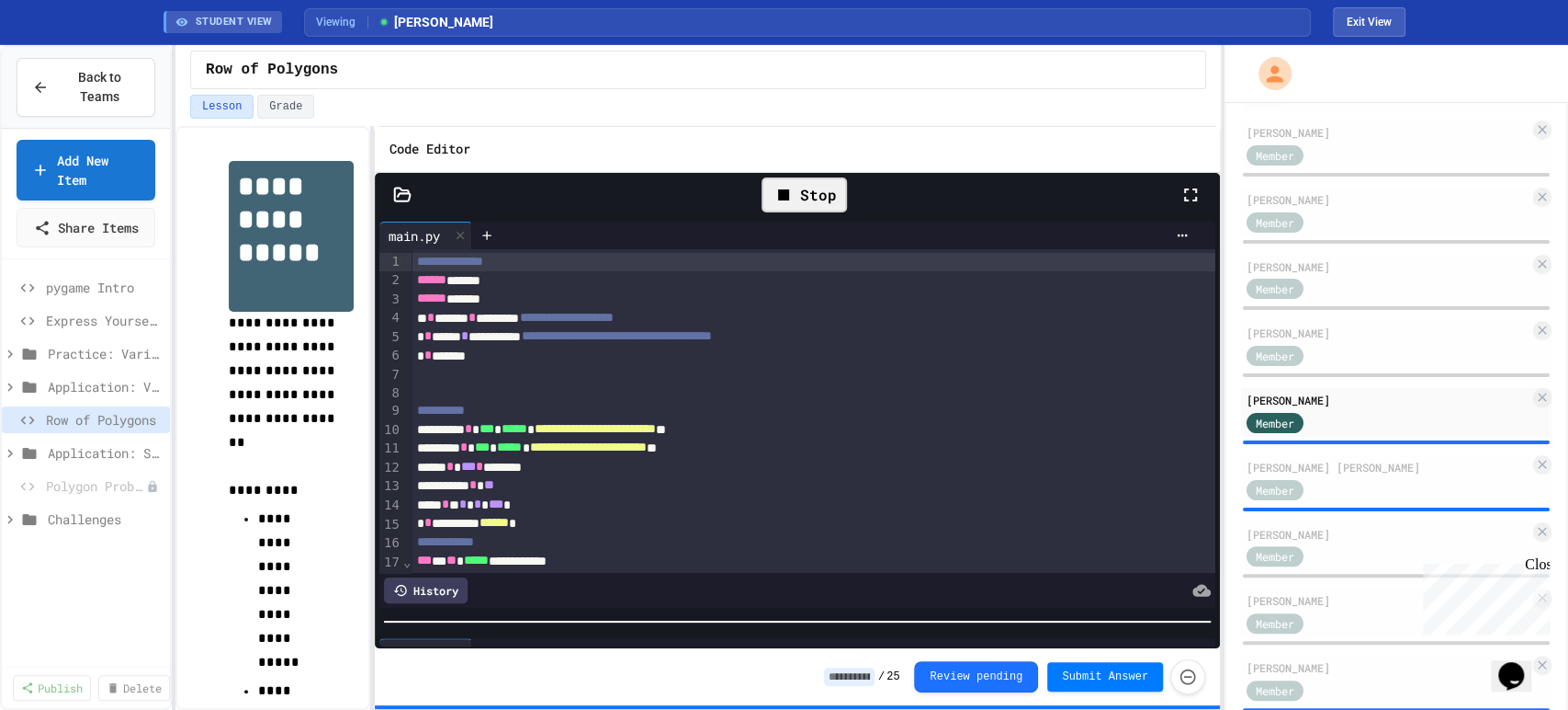
click at [799, 194] on div "Stop" at bounding box center [804, 195] width 85 height 35
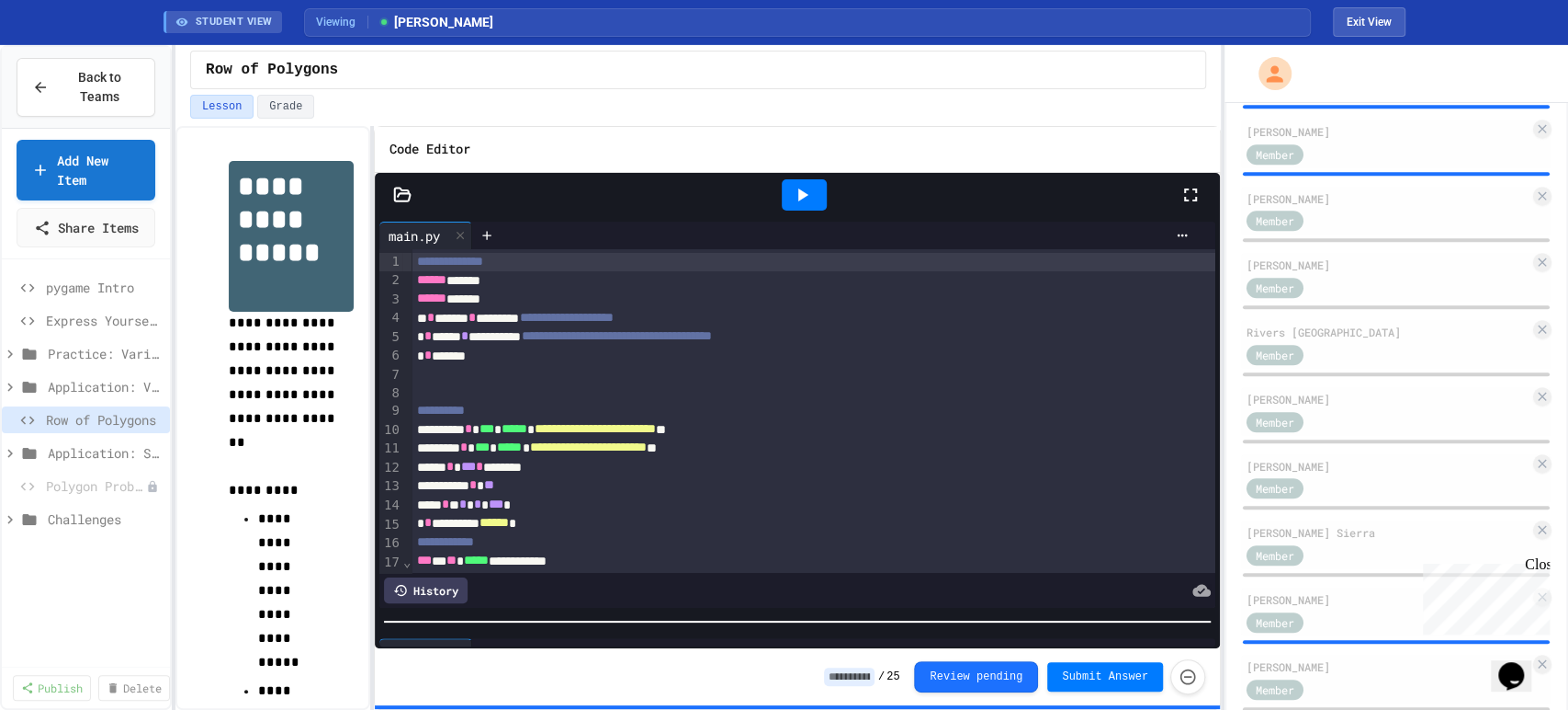
scroll to position [752, 0]
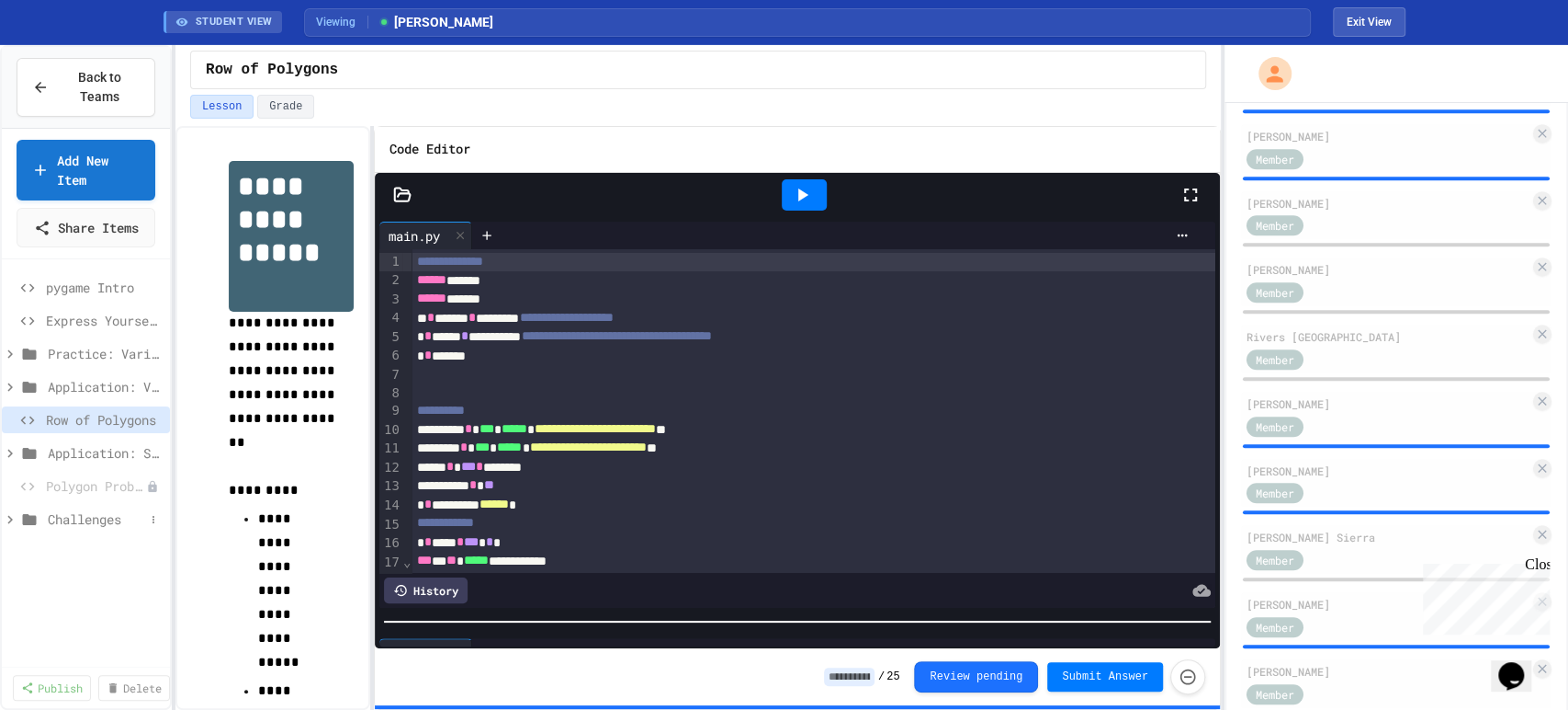
click at [62, 532] on div "Challenges" at bounding box center [85, 519] width 168 height 27
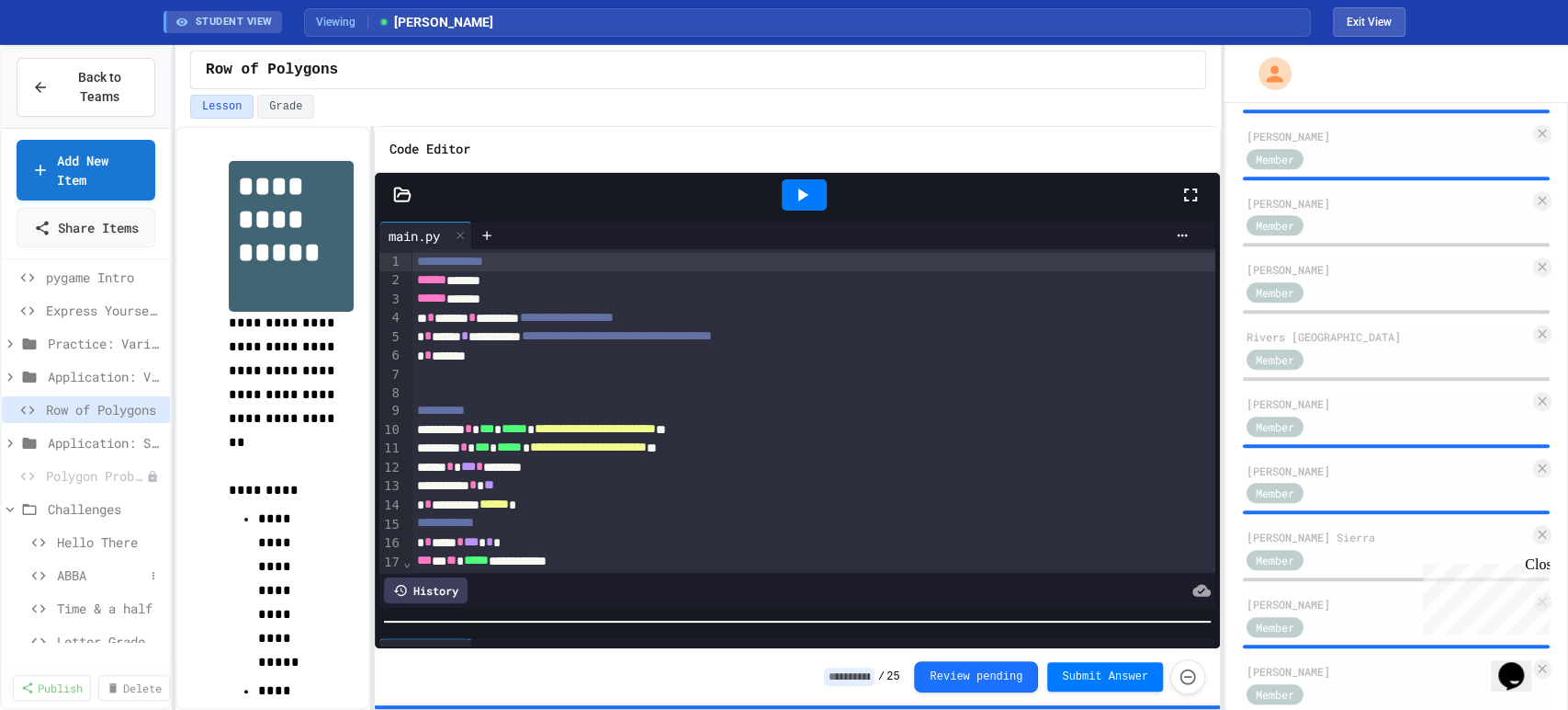
scroll to position [11, 0]
click at [91, 617] on span "Time & a half" at bounding box center [101, 607] width 87 height 19
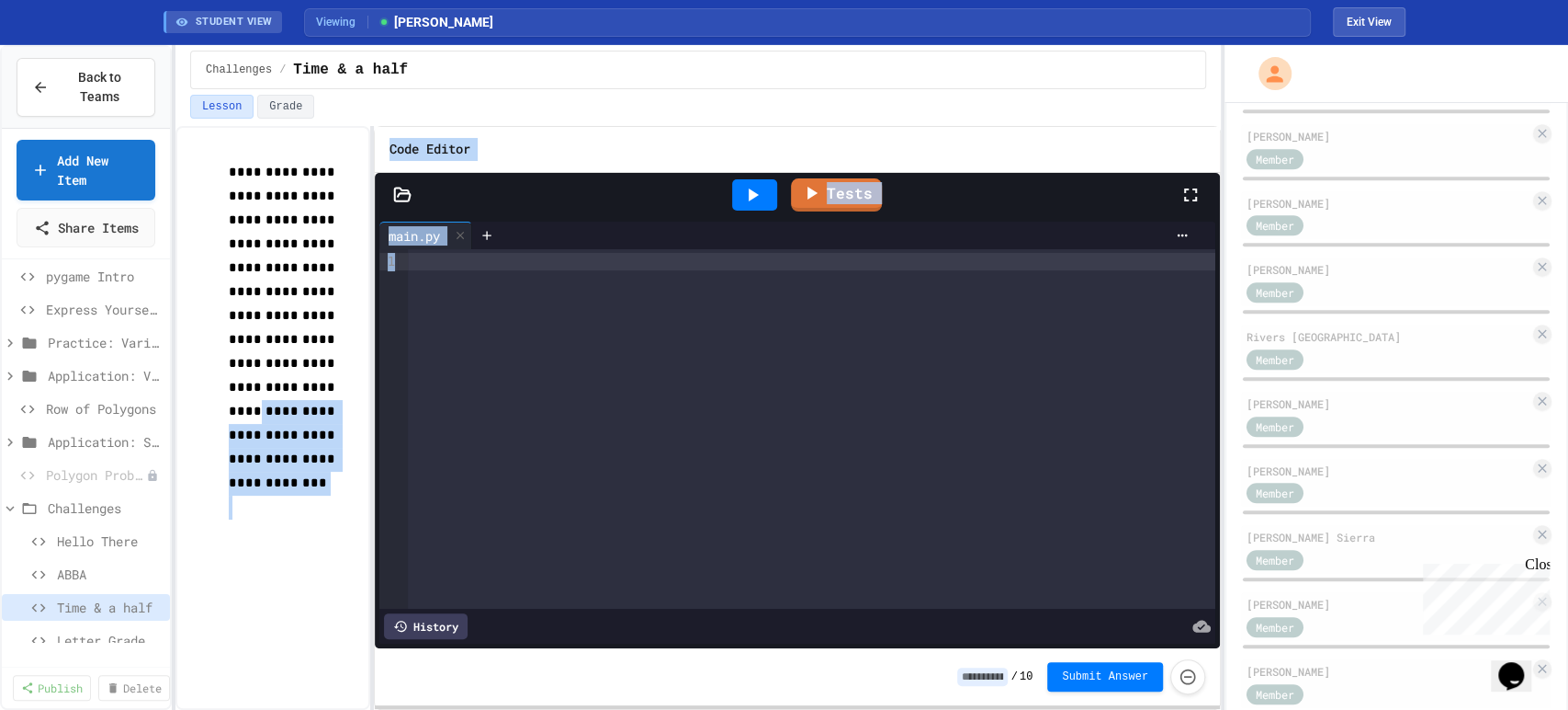
drag, startPoint x: 363, startPoint y: 362, endPoint x: 454, endPoint y: 366, distance: 91.1
click at [454, 366] on div "**********" at bounding box center [698, 418] width 1045 height 584
click at [272, 538] on div "**********" at bounding box center [272, 418] width 194 height 584
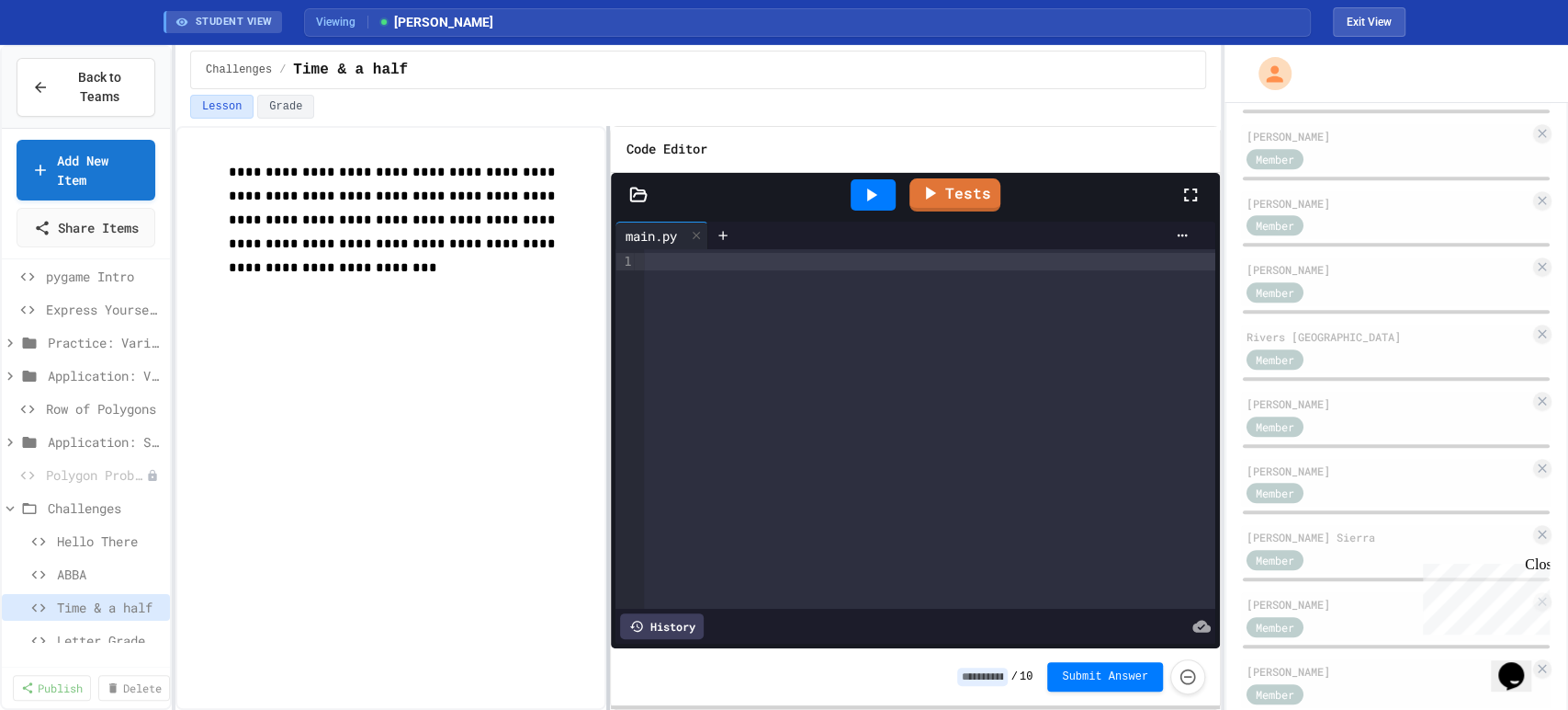
click at [607, 374] on div at bounding box center [608, 418] width 4 height 584
click at [969, 186] on link "Tests" at bounding box center [954, 193] width 89 height 35
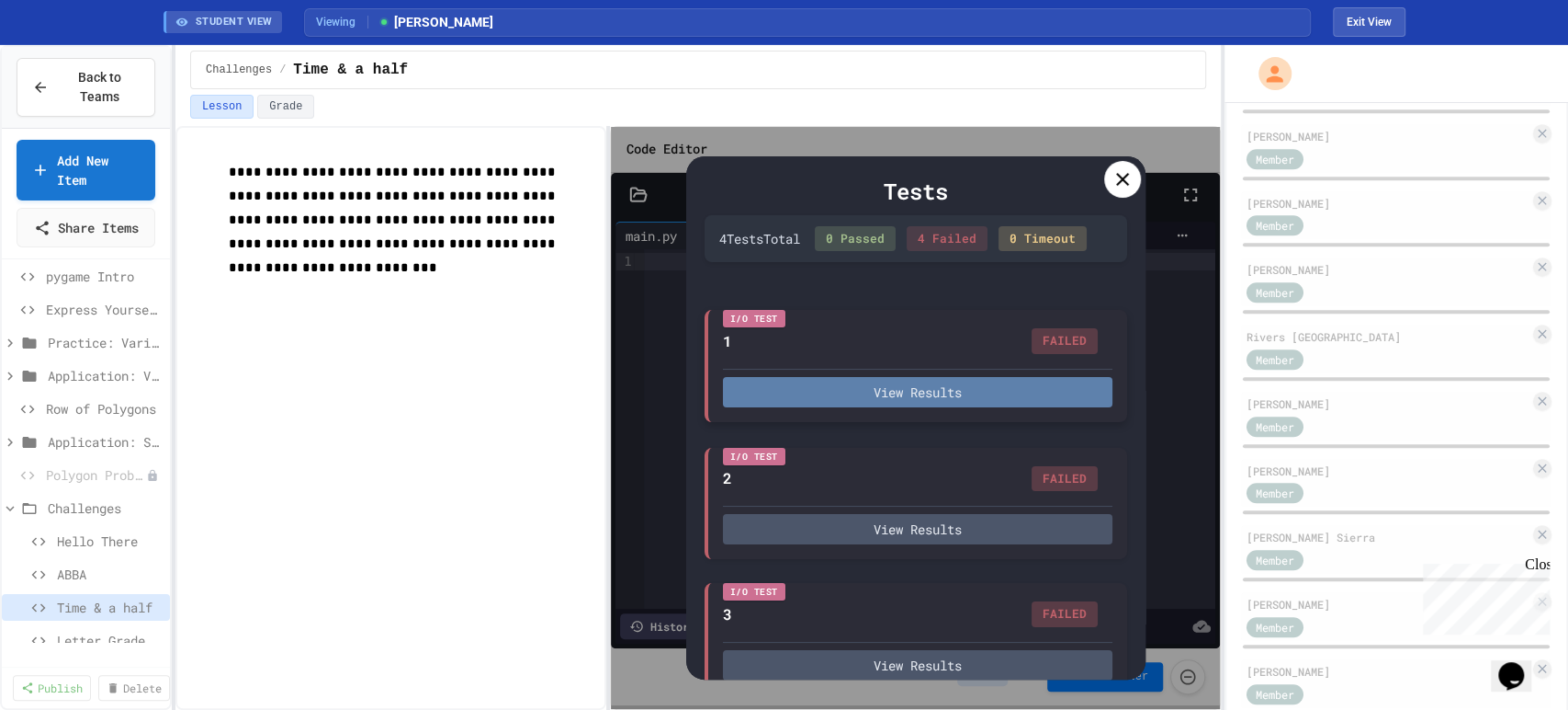
click at [909, 407] on button "View Results" at bounding box center [917, 392] width 390 height 30
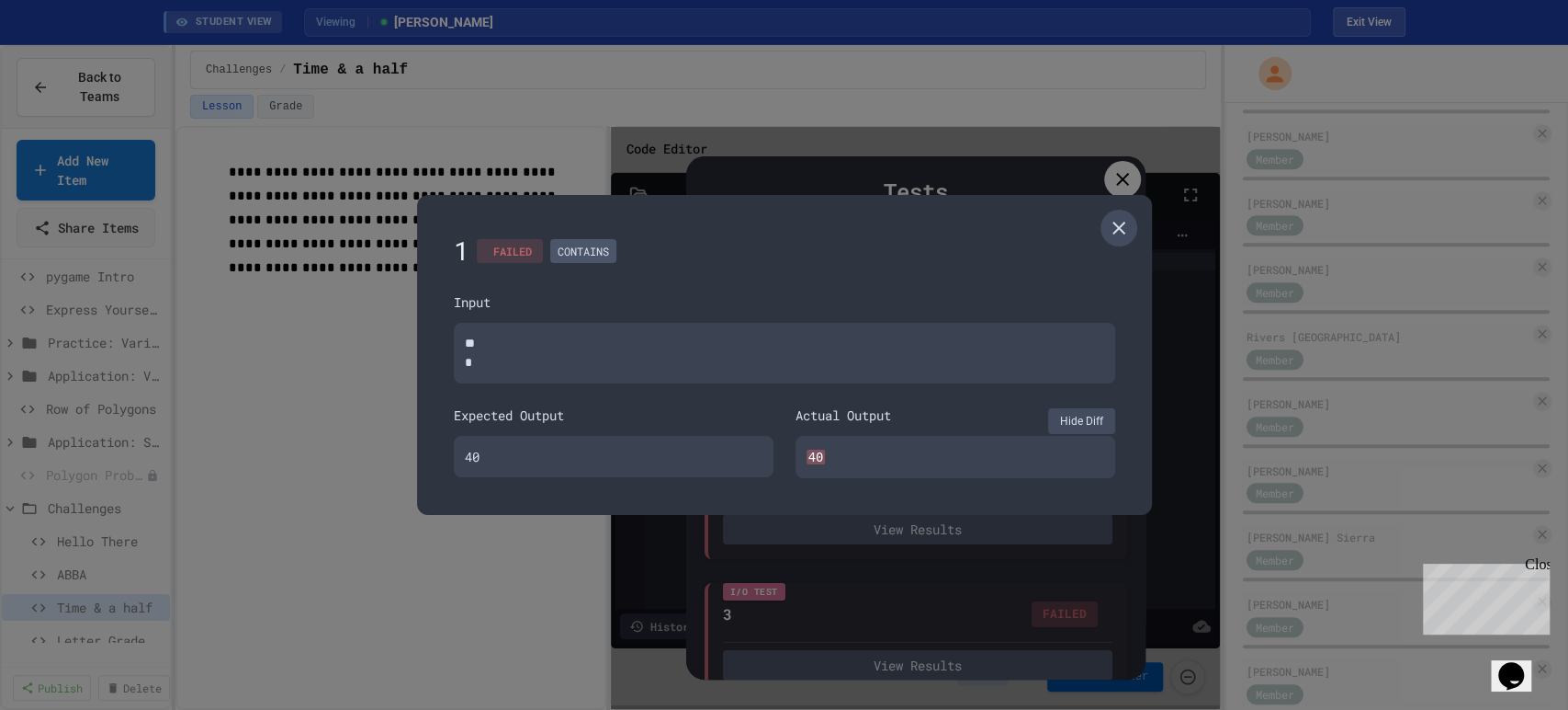
click at [1119, 218] on icon at bounding box center [1118, 228] width 22 height 22
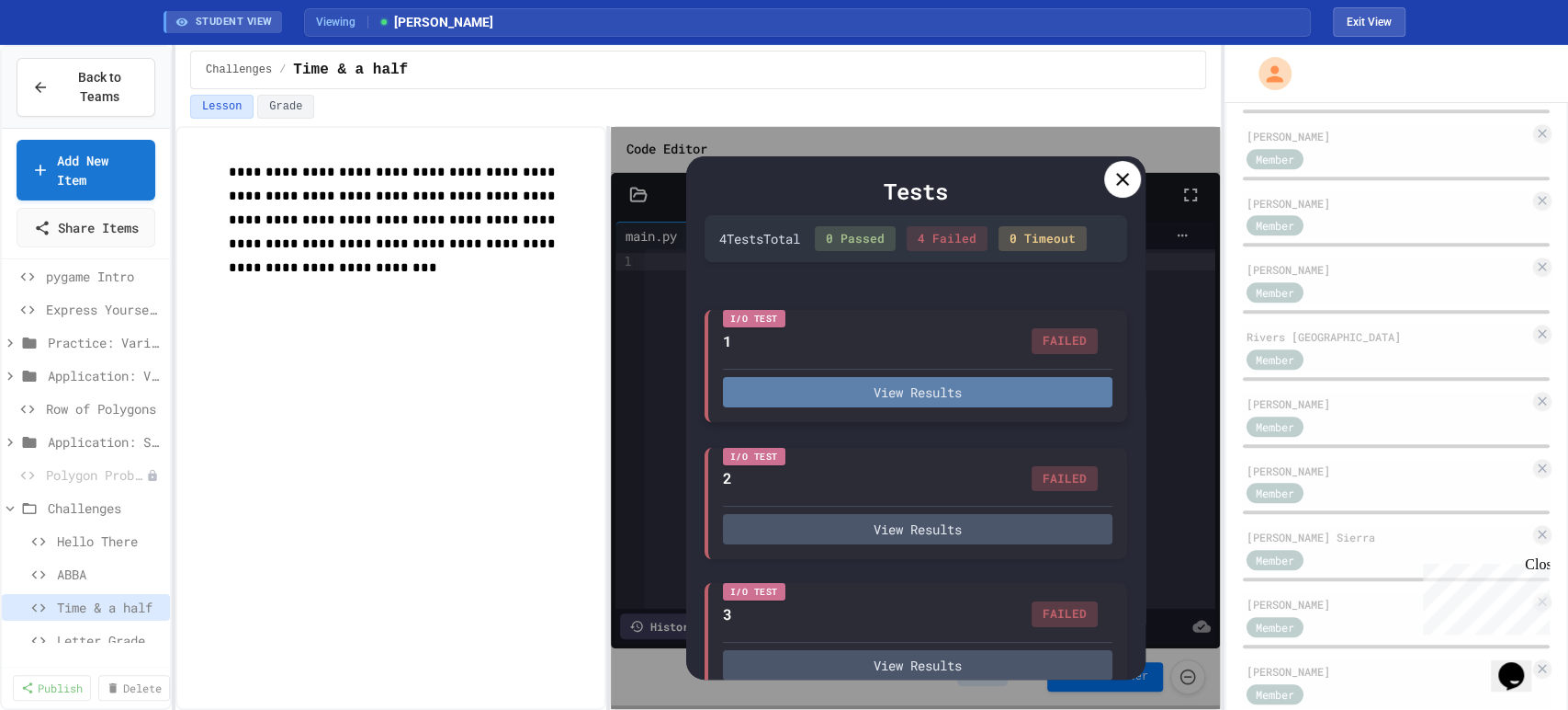
scroll to position [182, 0]
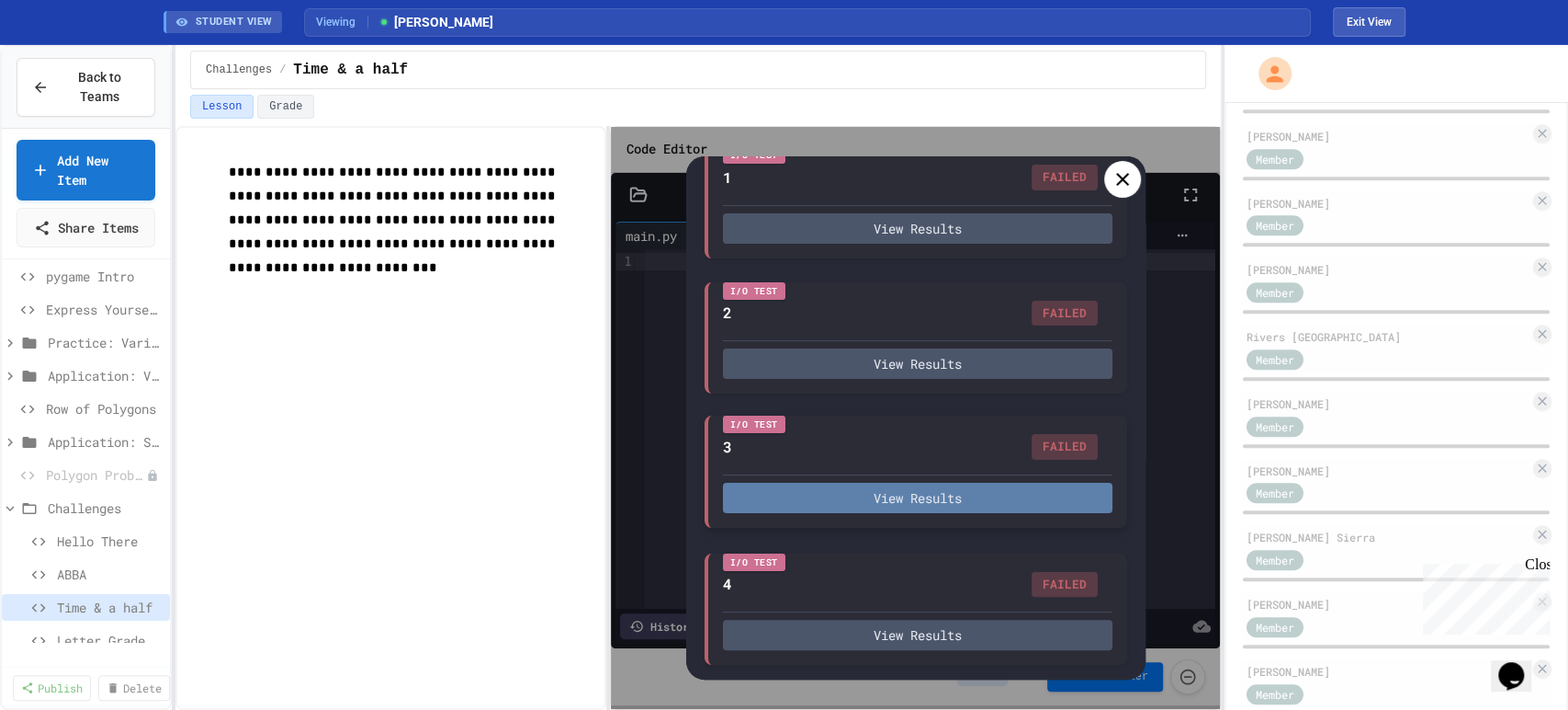
click at [929, 494] on button "View Results" at bounding box center [917, 497] width 390 height 30
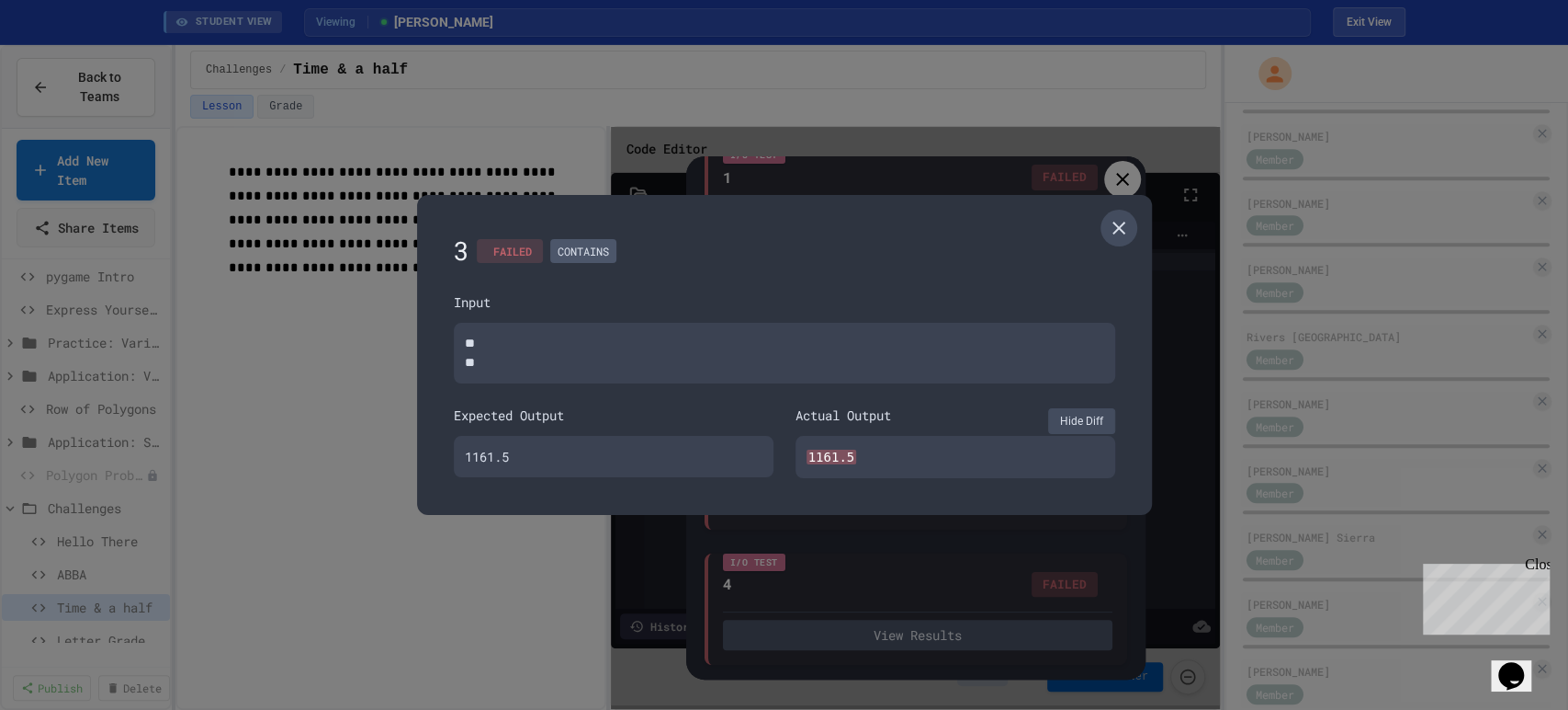
click at [1113, 235] on icon at bounding box center [1118, 228] width 22 height 22
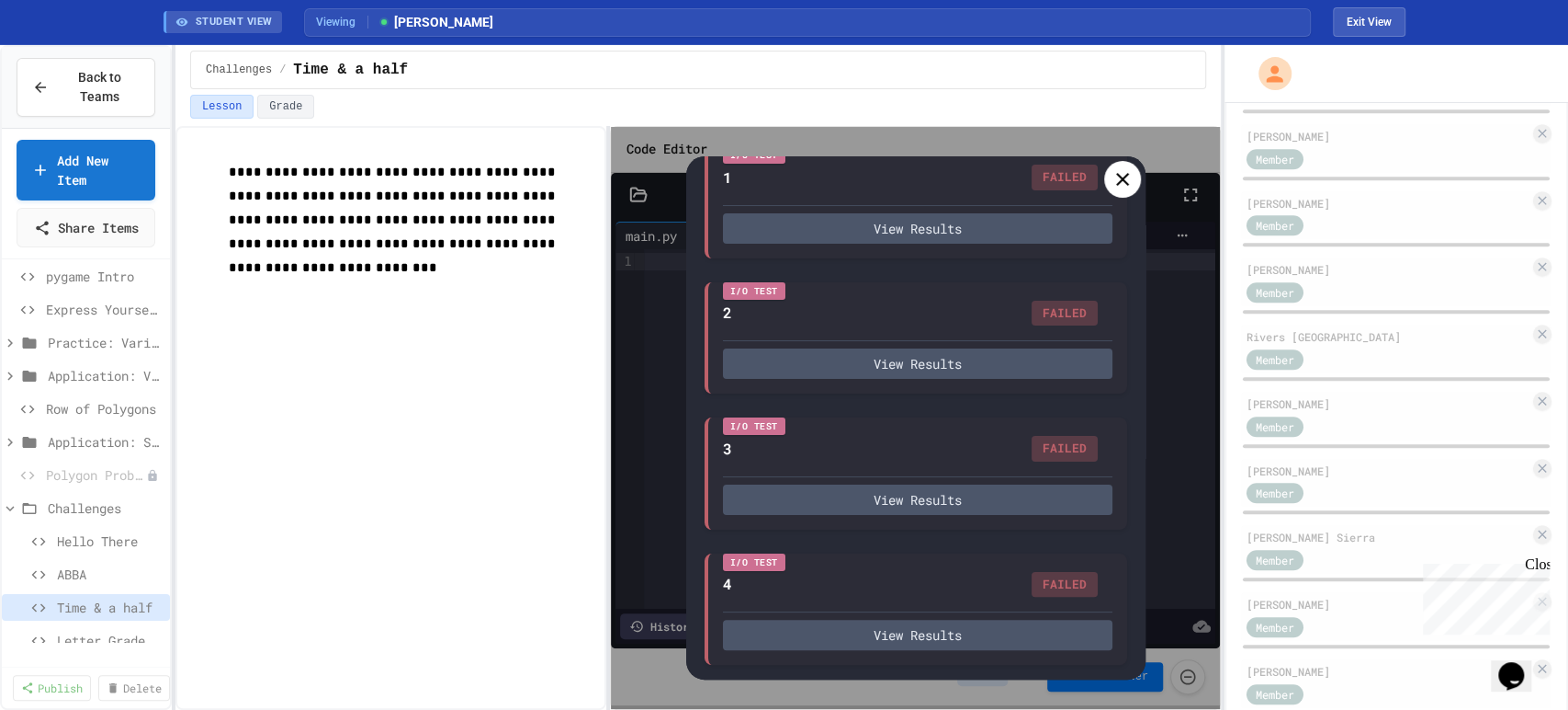
click at [1128, 160] on div at bounding box center [1122, 178] width 37 height 37
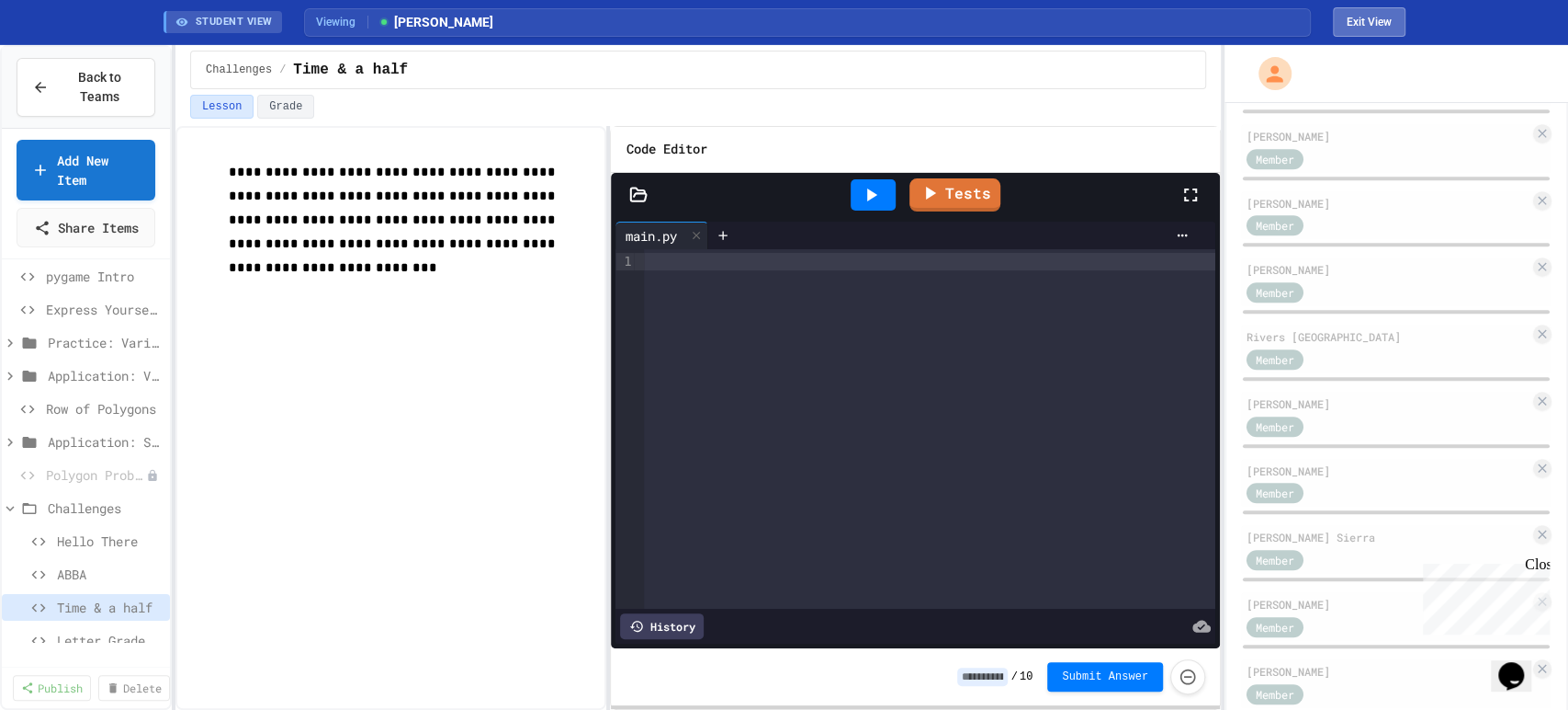
click at [1375, 9] on button "Exit View" at bounding box center [1369, 22] width 73 height 29
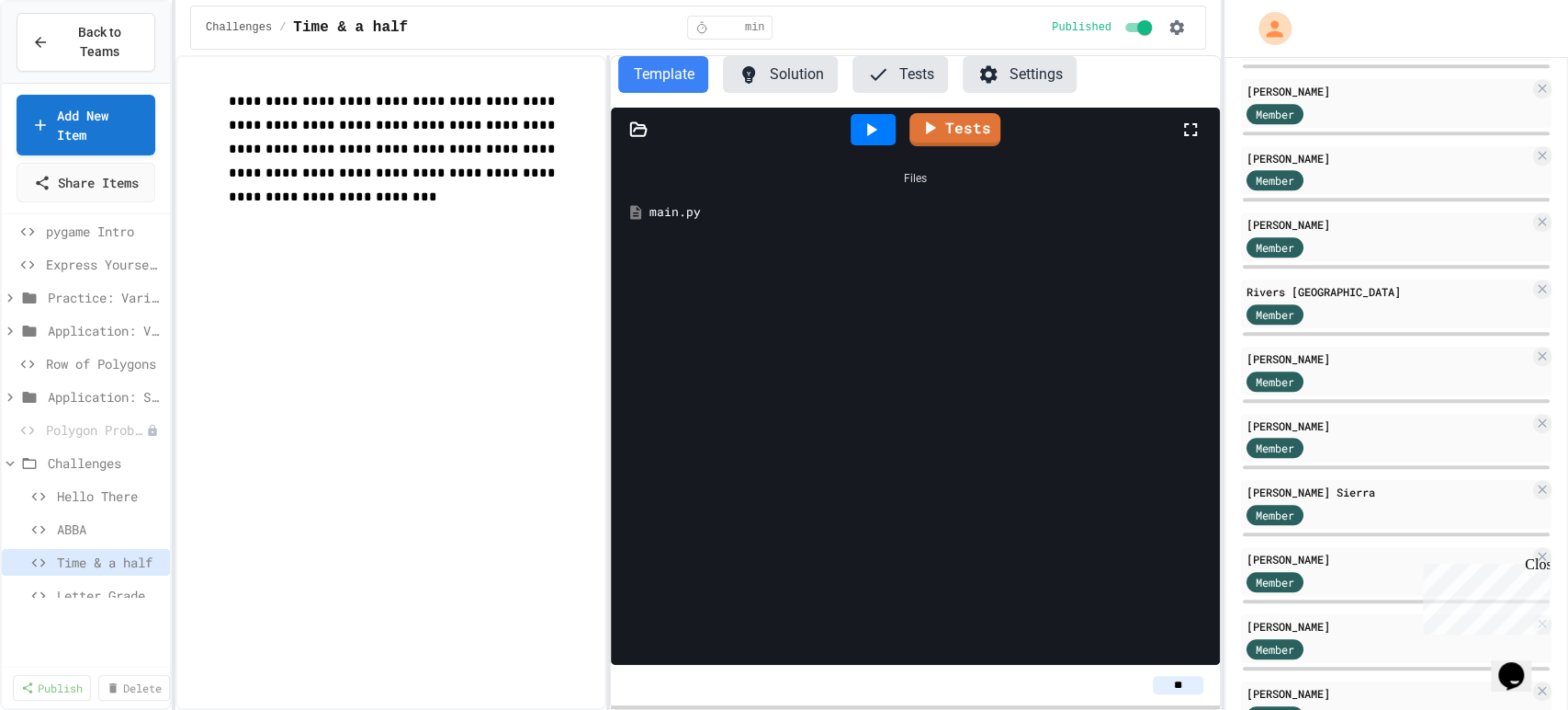
click at [803, 62] on button "Solution" at bounding box center [780, 74] width 115 height 37
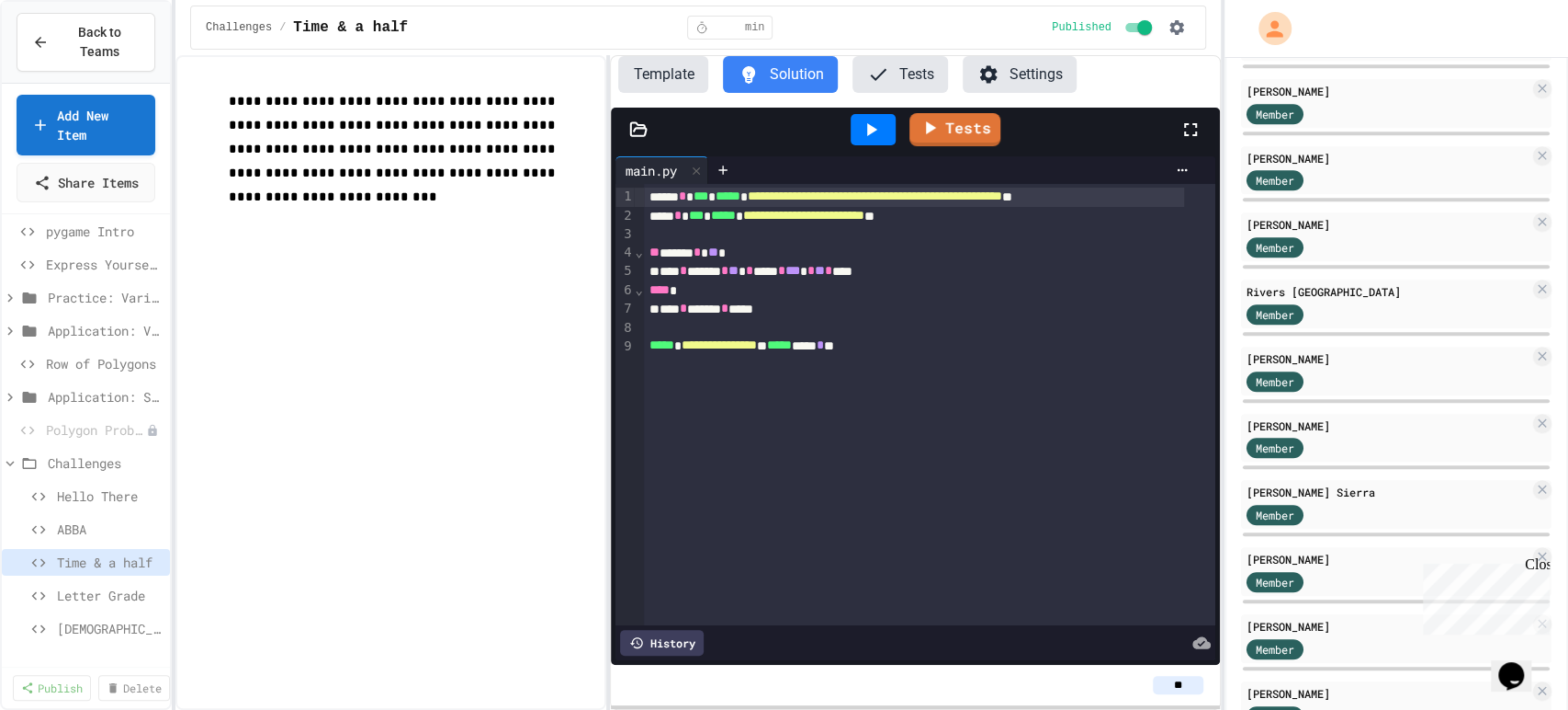
click at [905, 72] on button "Tests" at bounding box center [900, 74] width 96 height 37
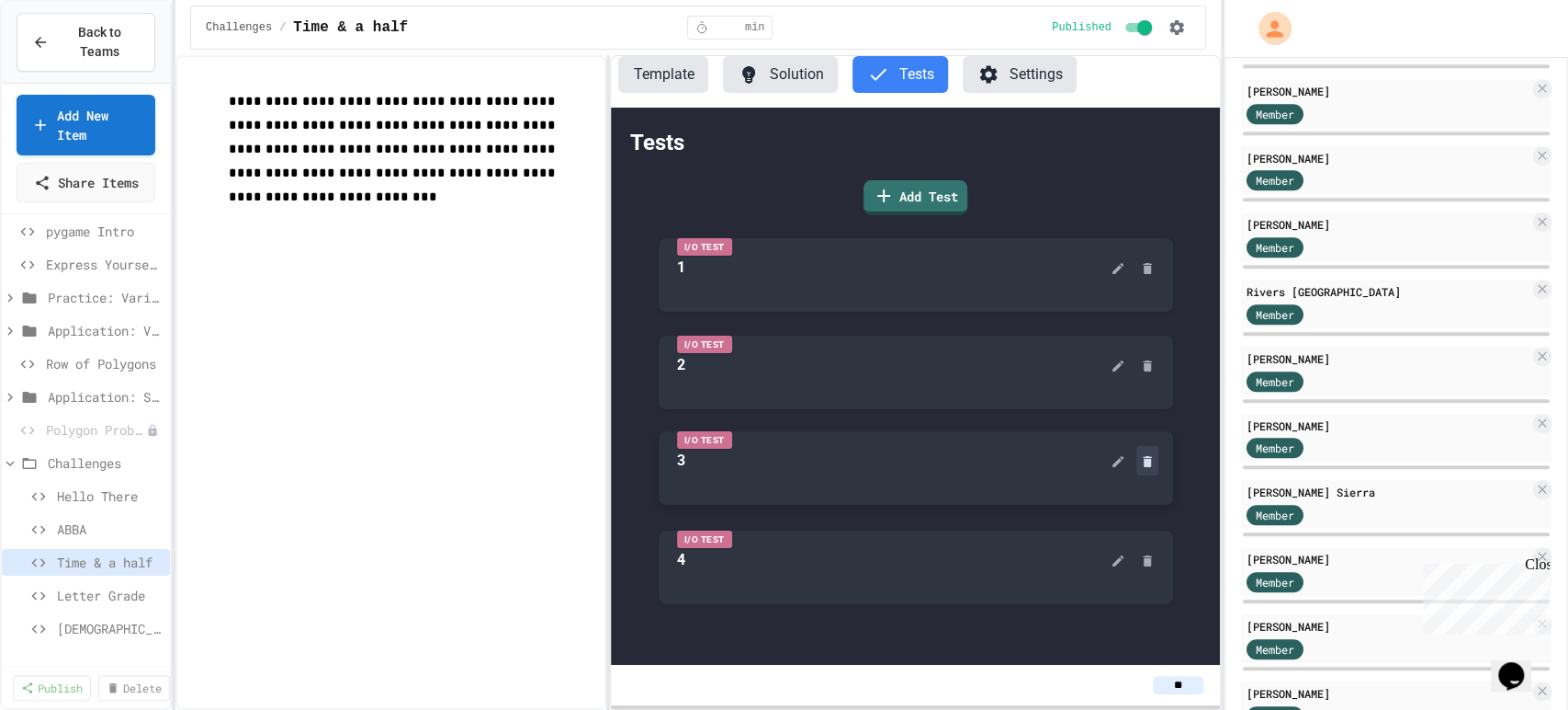
click at [1151, 470] on button at bounding box center [1147, 460] width 22 height 29
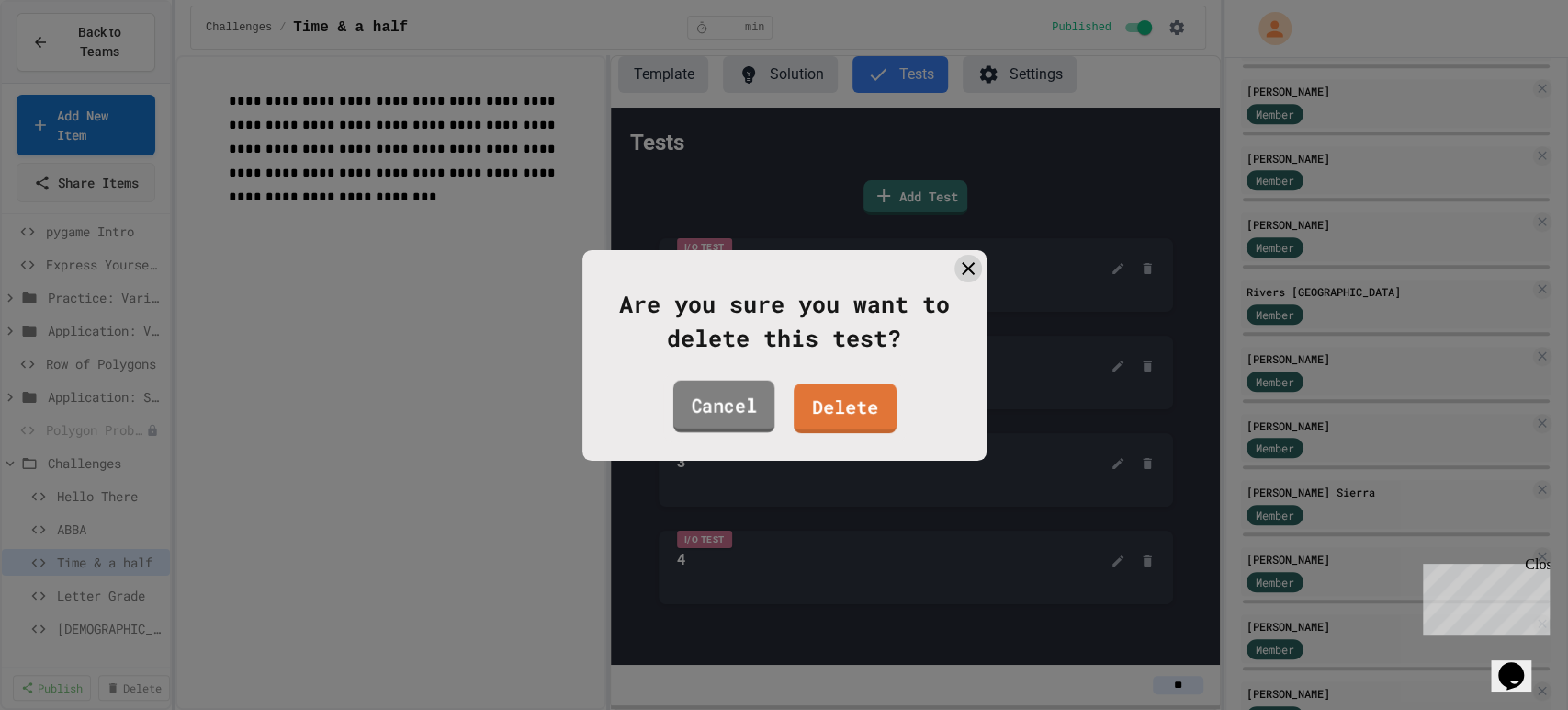
click at [729, 399] on link "Cancel" at bounding box center [723, 405] width 101 height 52
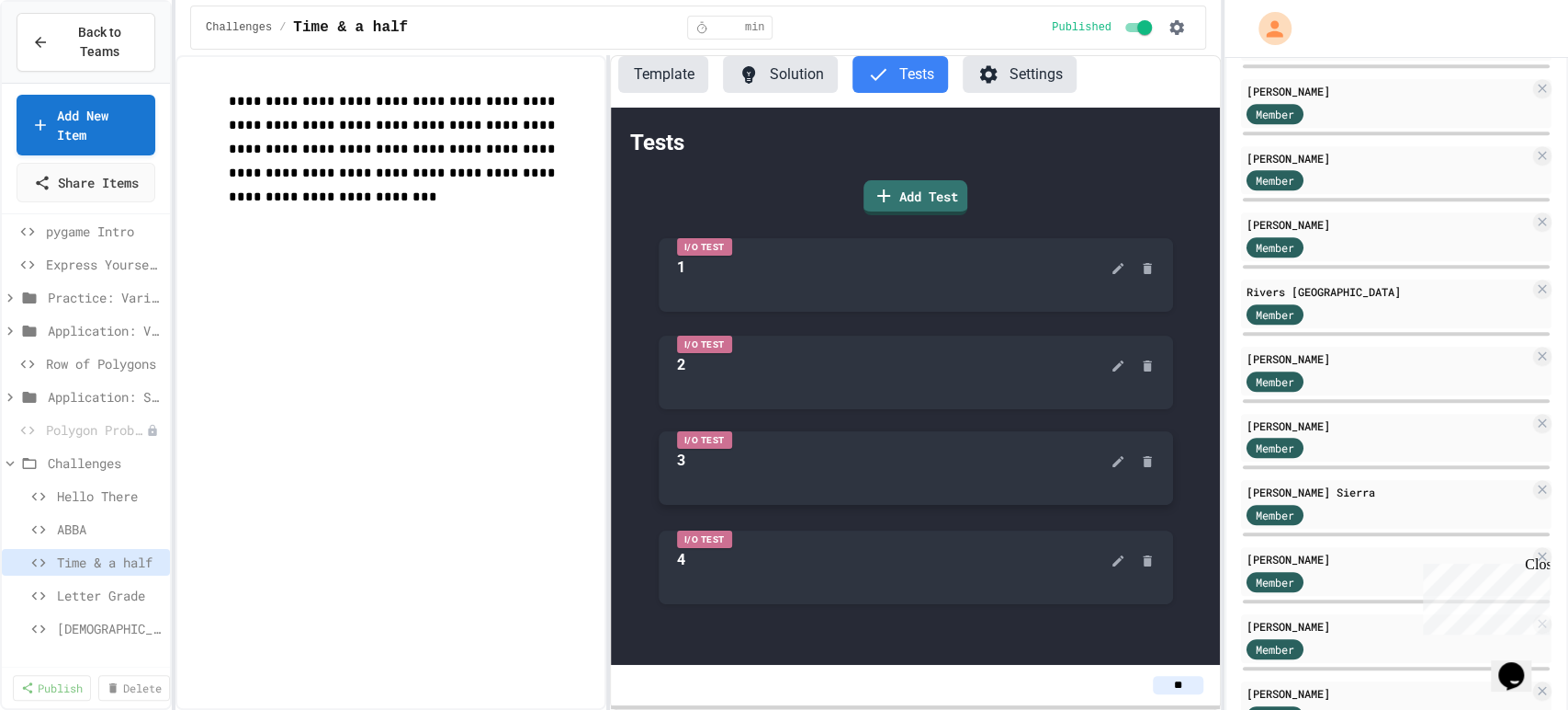
click at [906, 481] on div "I/O Test 3" at bounding box center [915, 467] width 514 height 73
click at [1125, 452] on button at bounding box center [1117, 460] width 22 height 29
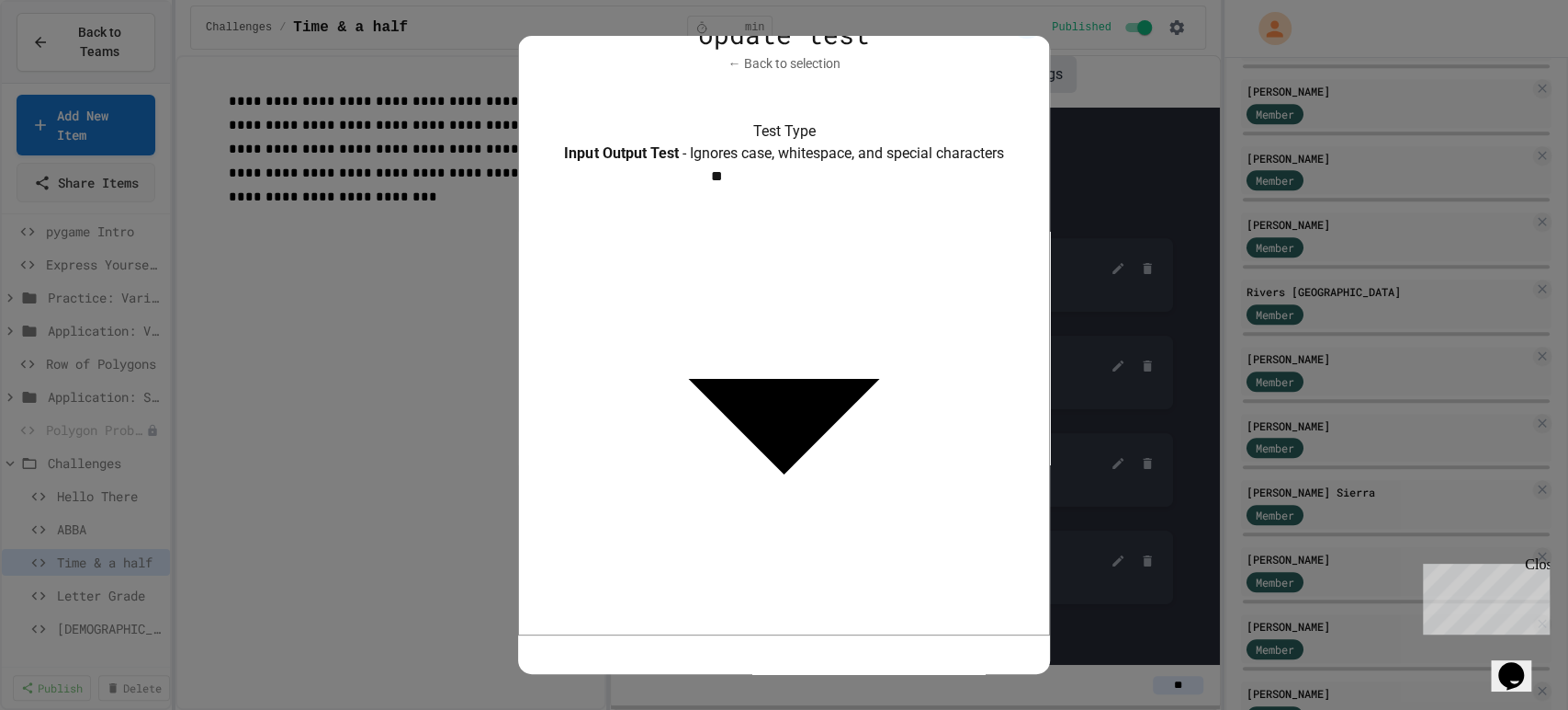
scroll to position [39, 0]
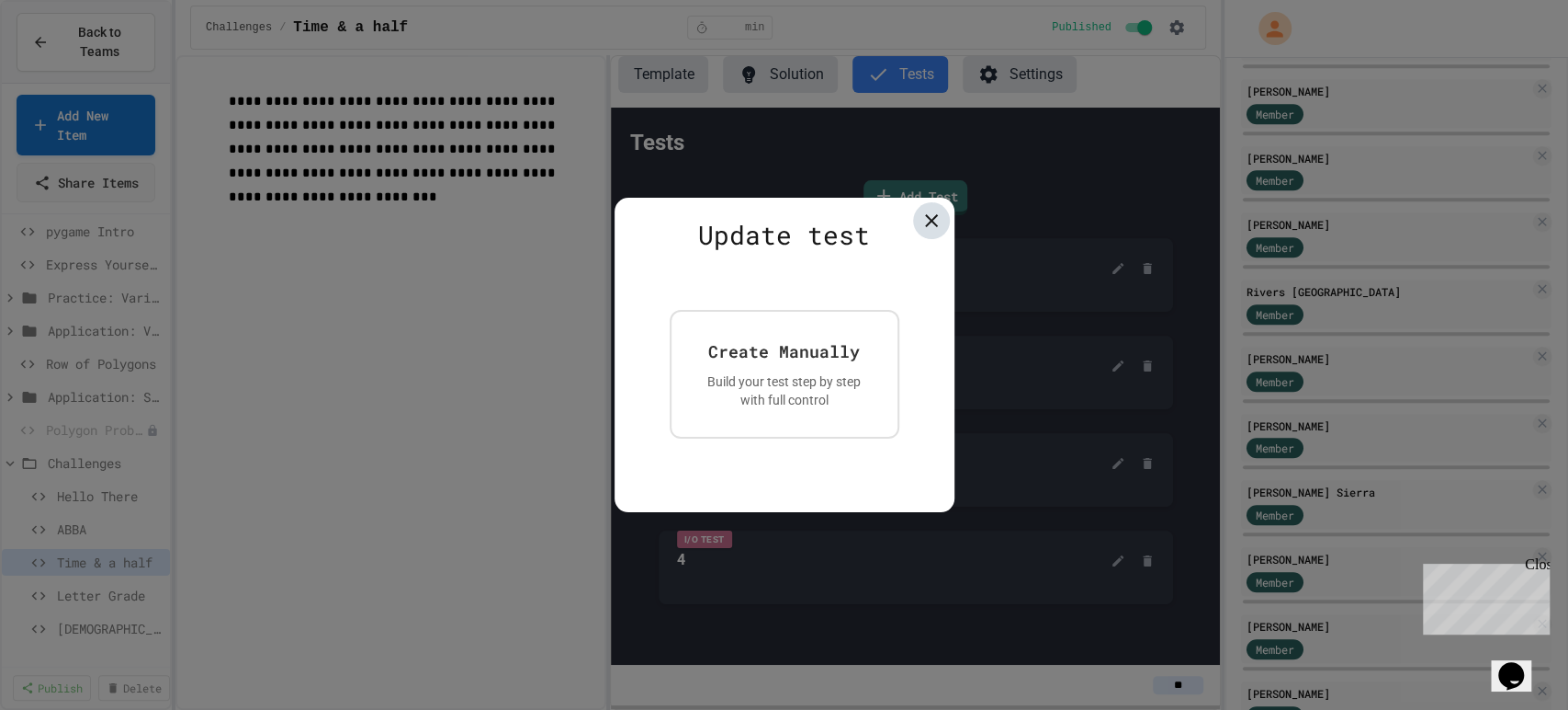
click at [938, 215] on icon at bounding box center [931, 220] width 22 height 22
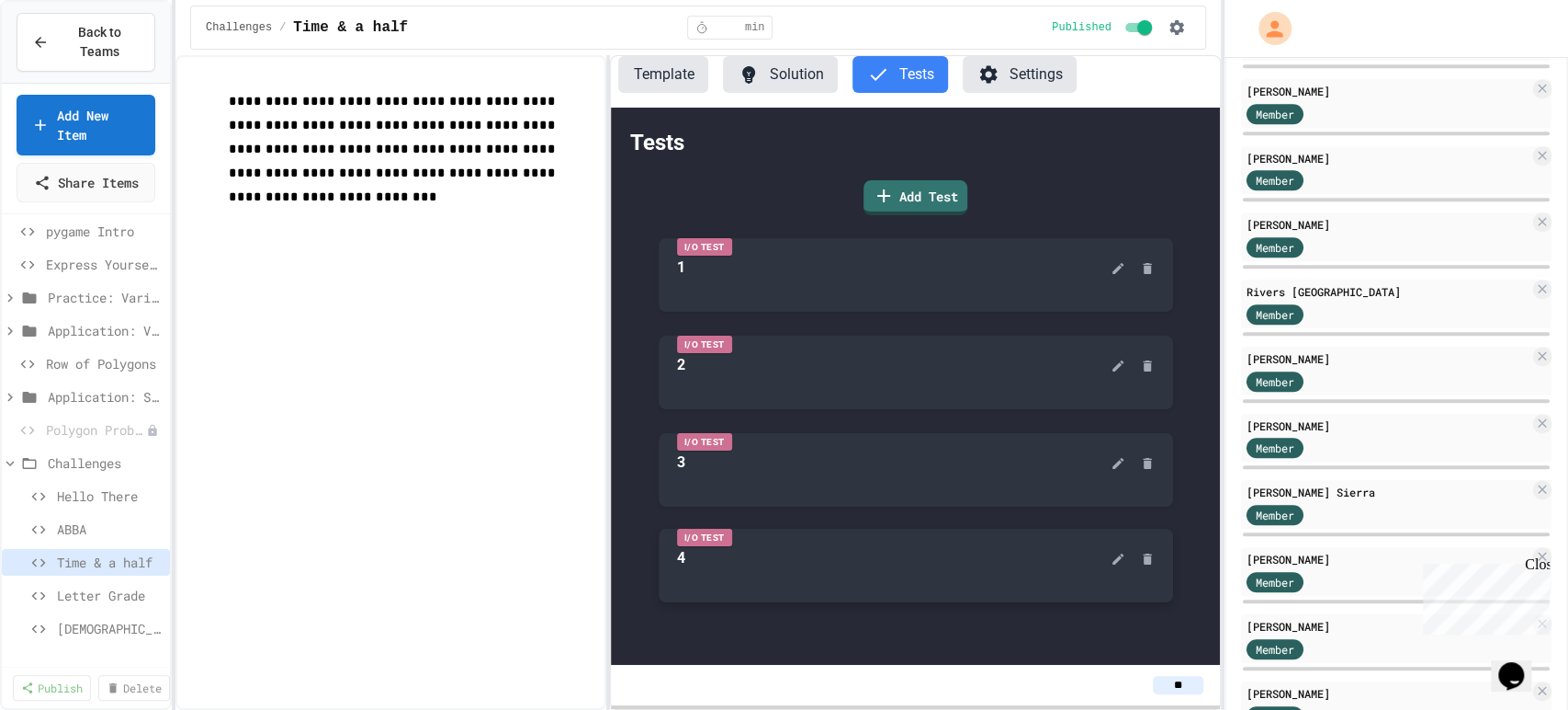
click at [845, 568] on div "4" at bounding box center [917, 557] width 481 height 29
click at [1111, 565] on icon at bounding box center [1117, 558] width 14 height 14
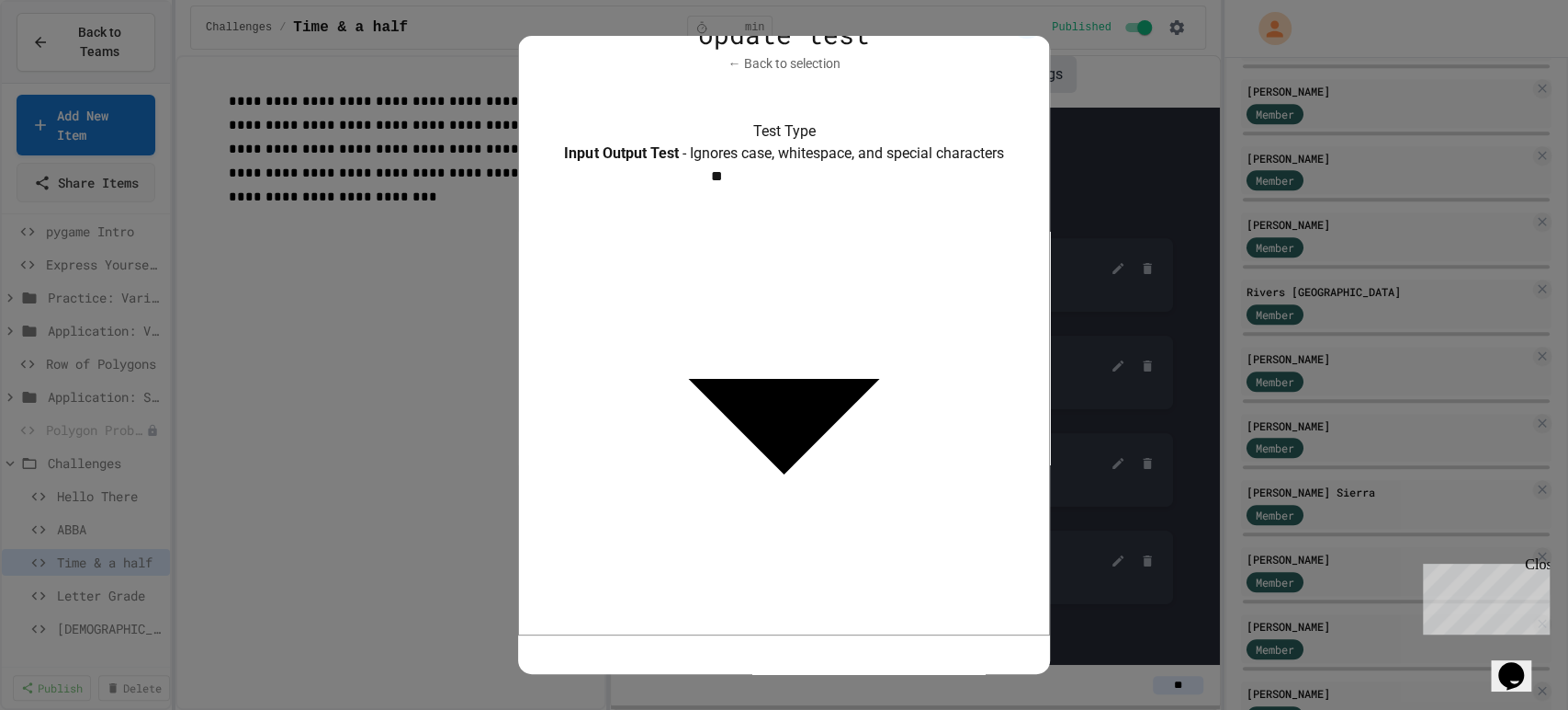
scroll to position [39, 0]
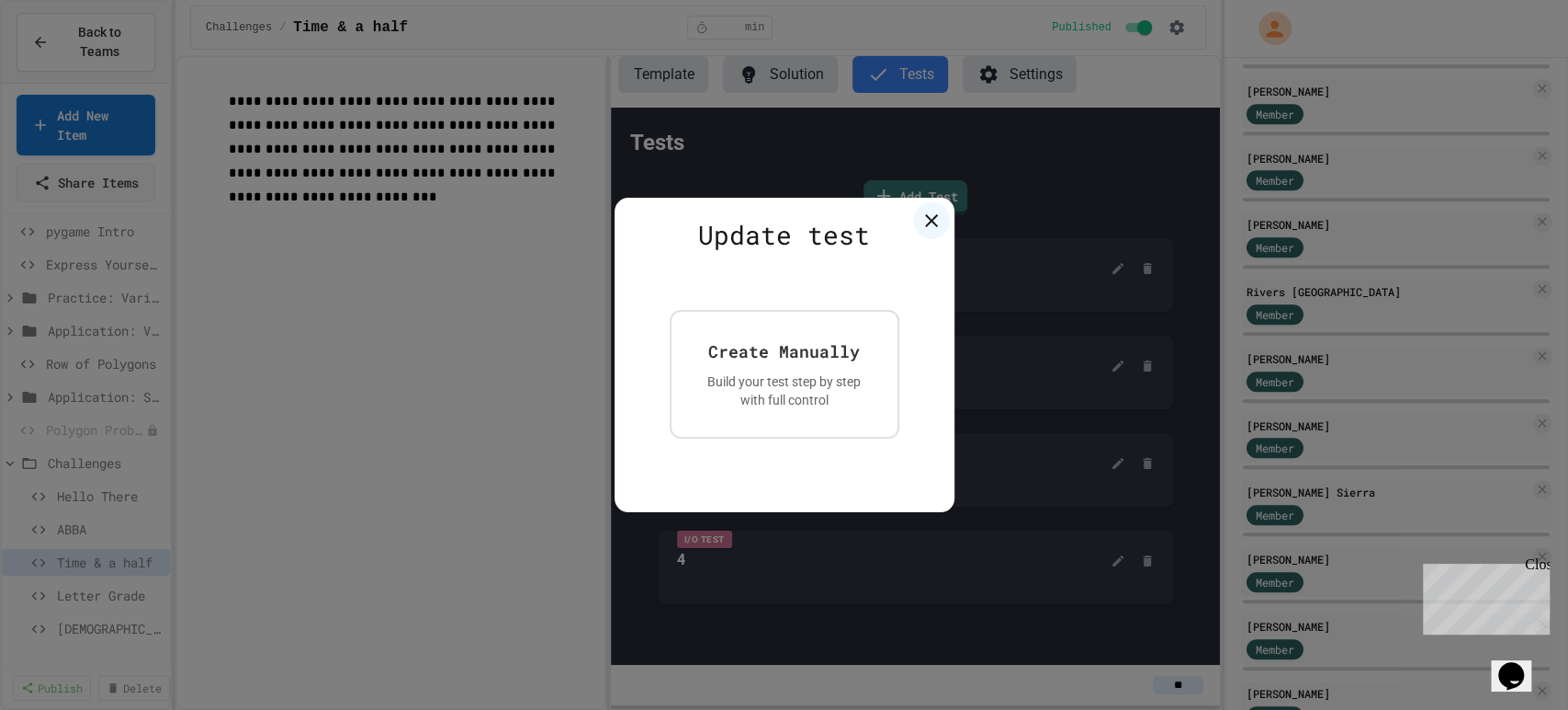
scroll to position [0, 0]
click at [929, 227] on icon at bounding box center [931, 220] width 22 height 22
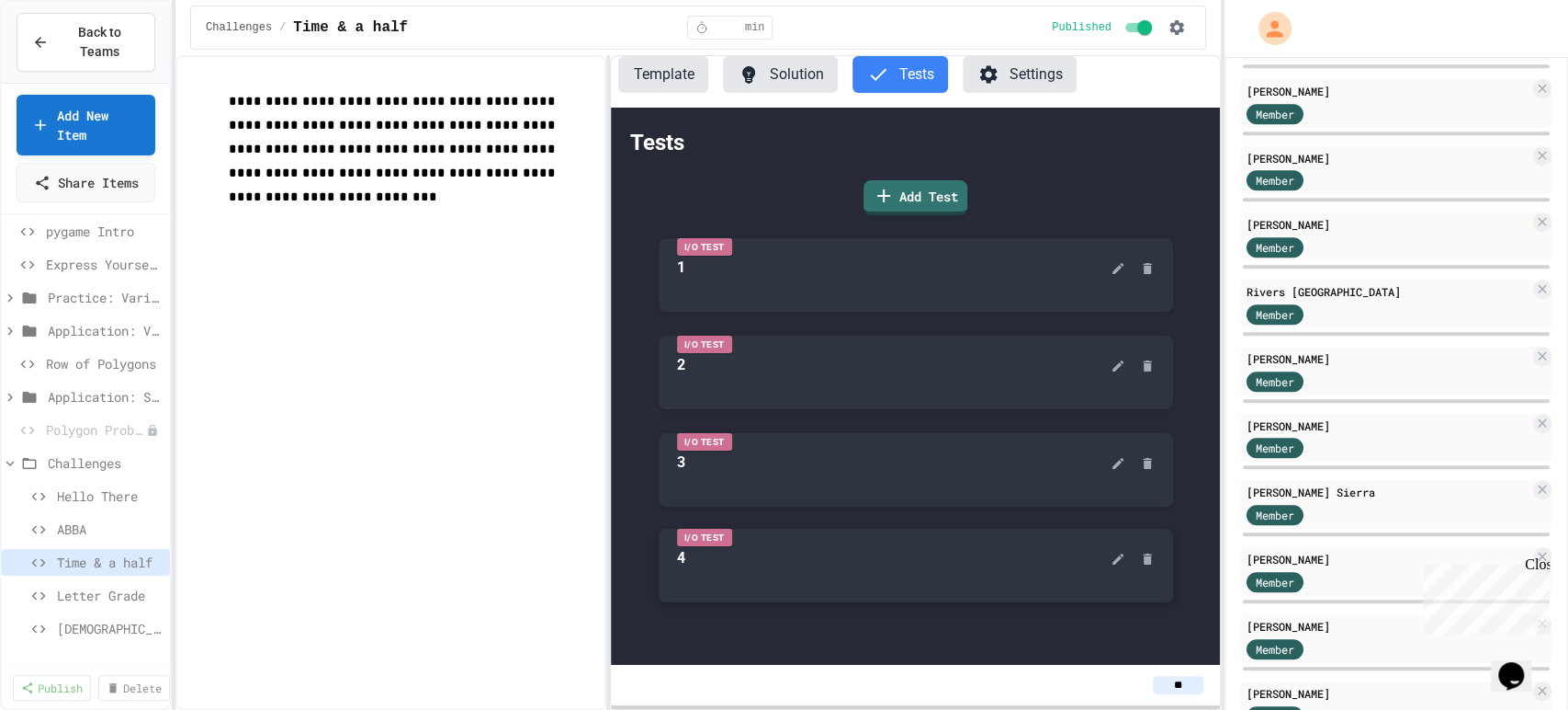
click at [779, 553] on div "4" at bounding box center [885, 557] width 415 height 22
drag, startPoint x: 729, startPoint y: 555, endPoint x: 817, endPoint y: 584, distance: 92.7
click at [817, 584] on div "I/O Test 4" at bounding box center [915, 565] width 514 height 73
click at [1041, 577] on div "I/O Test 4" at bounding box center [915, 565] width 514 height 73
click at [938, 478] on div "I/O Test 3" at bounding box center [915, 467] width 514 height 73
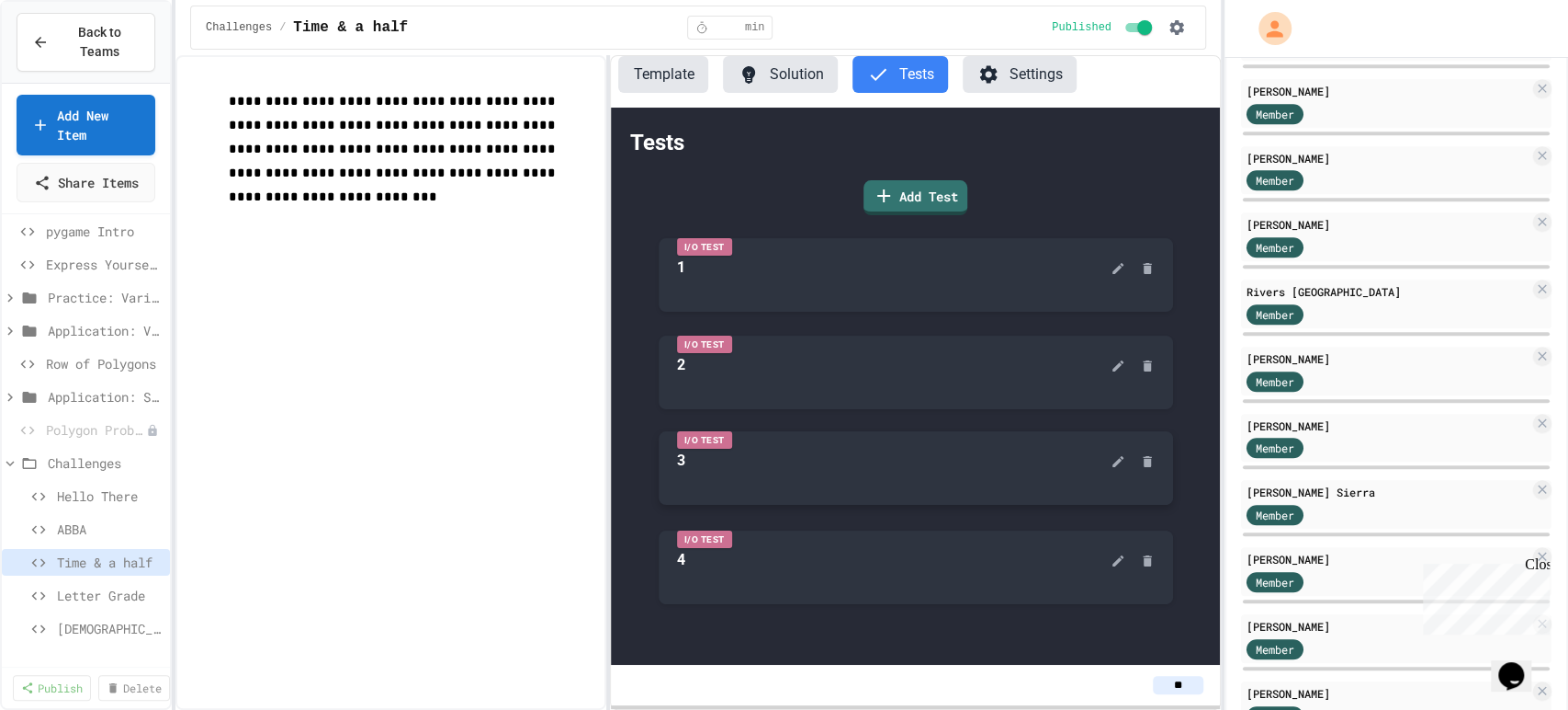
click at [778, 432] on div "I/O Test 3" at bounding box center [915, 467] width 514 height 73
click at [1116, 469] on button at bounding box center [1117, 460] width 22 height 29
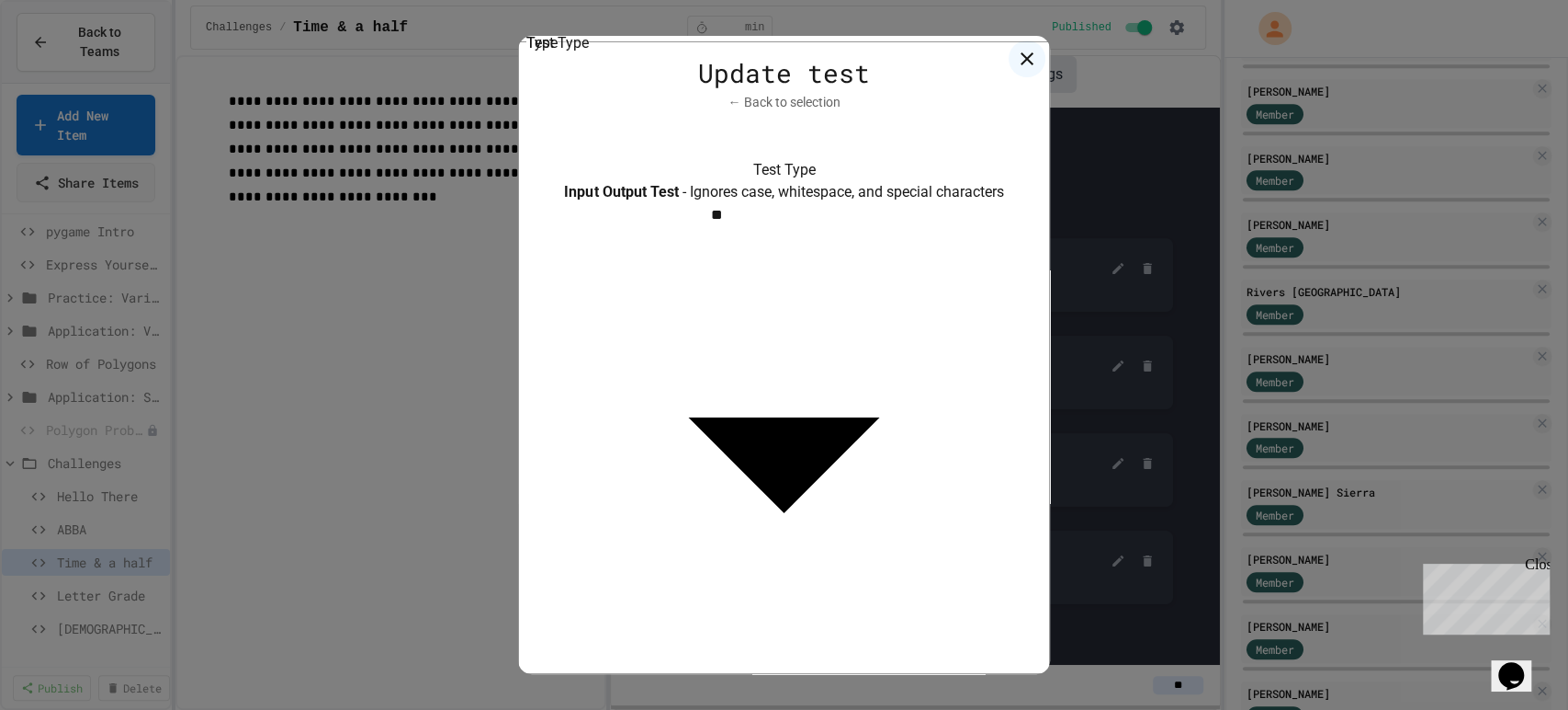
scroll to position [39, 0]
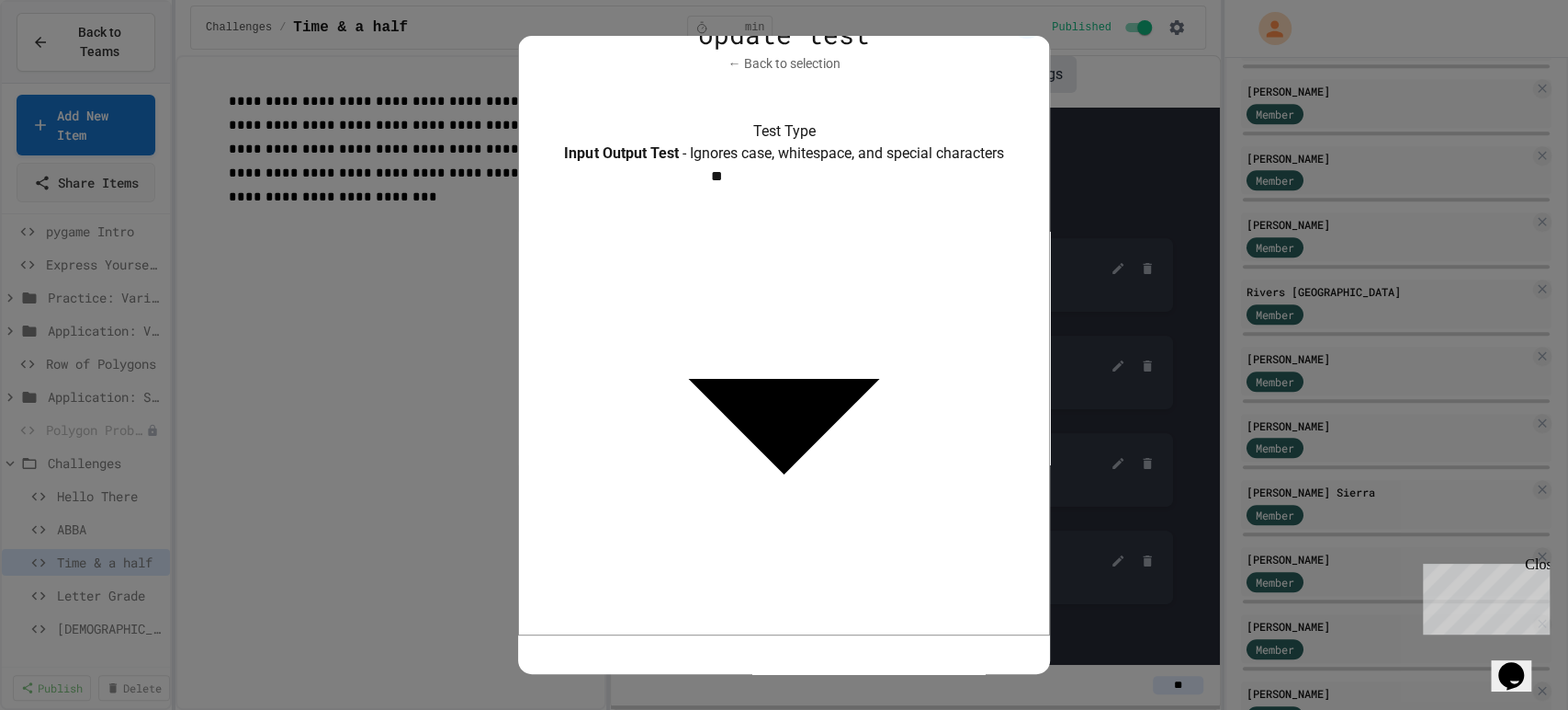
type textarea "*"
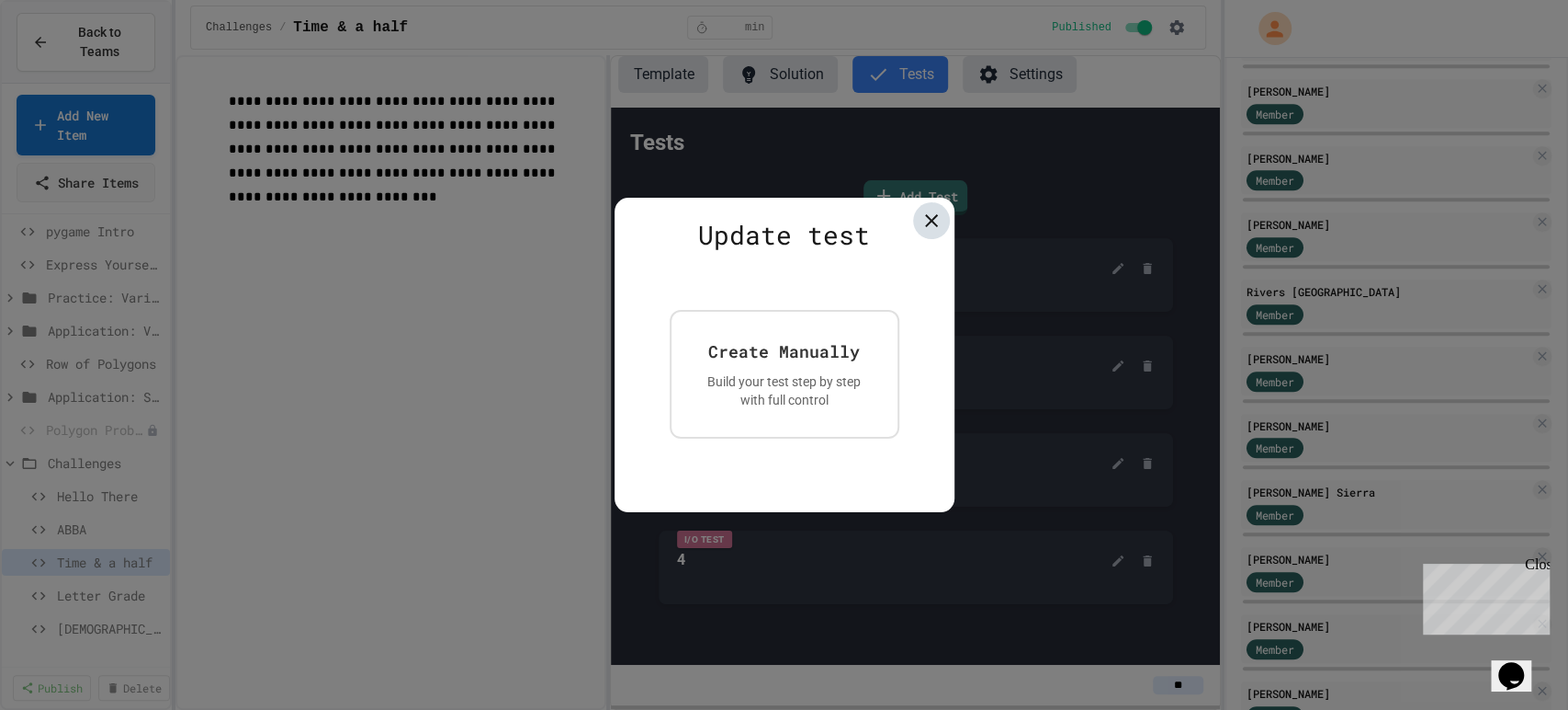
click at [929, 221] on icon at bounding box center [932, 221] width 13 height 13
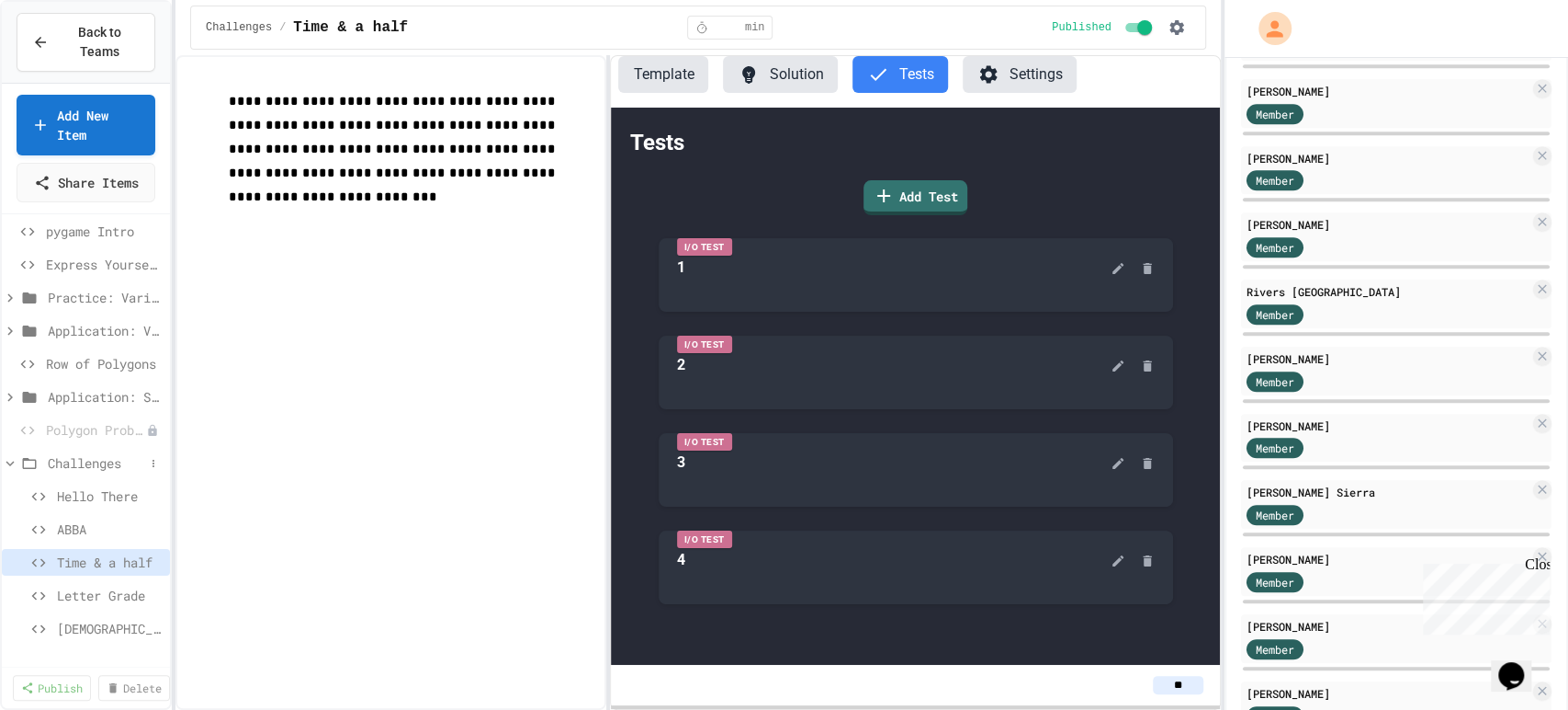
click at [44, 476] on div "Challenges" at bounding box center [85, 463] width 168 height 27
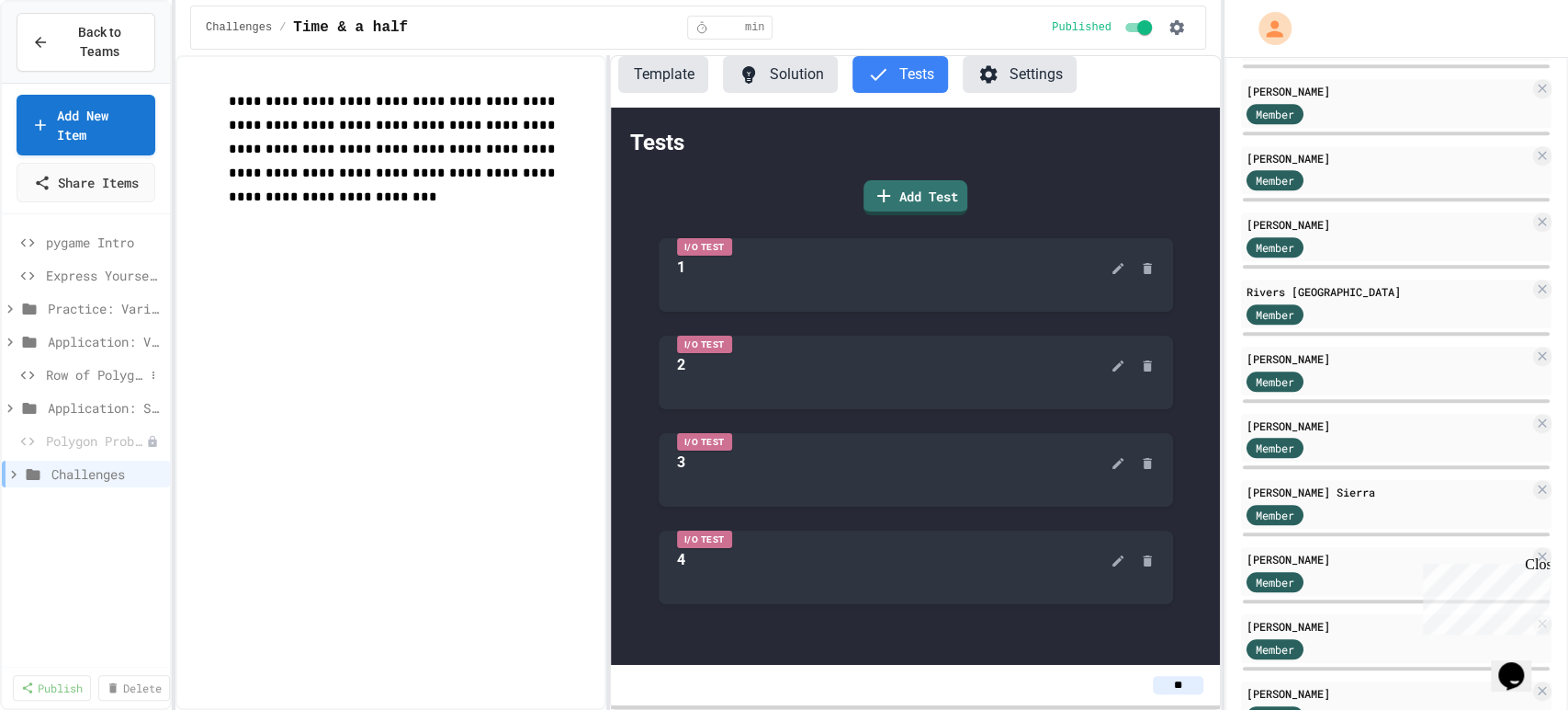
click at [98, 384] on span "Row of Polygons" at bounding box center [95, 374] width 99 height 19
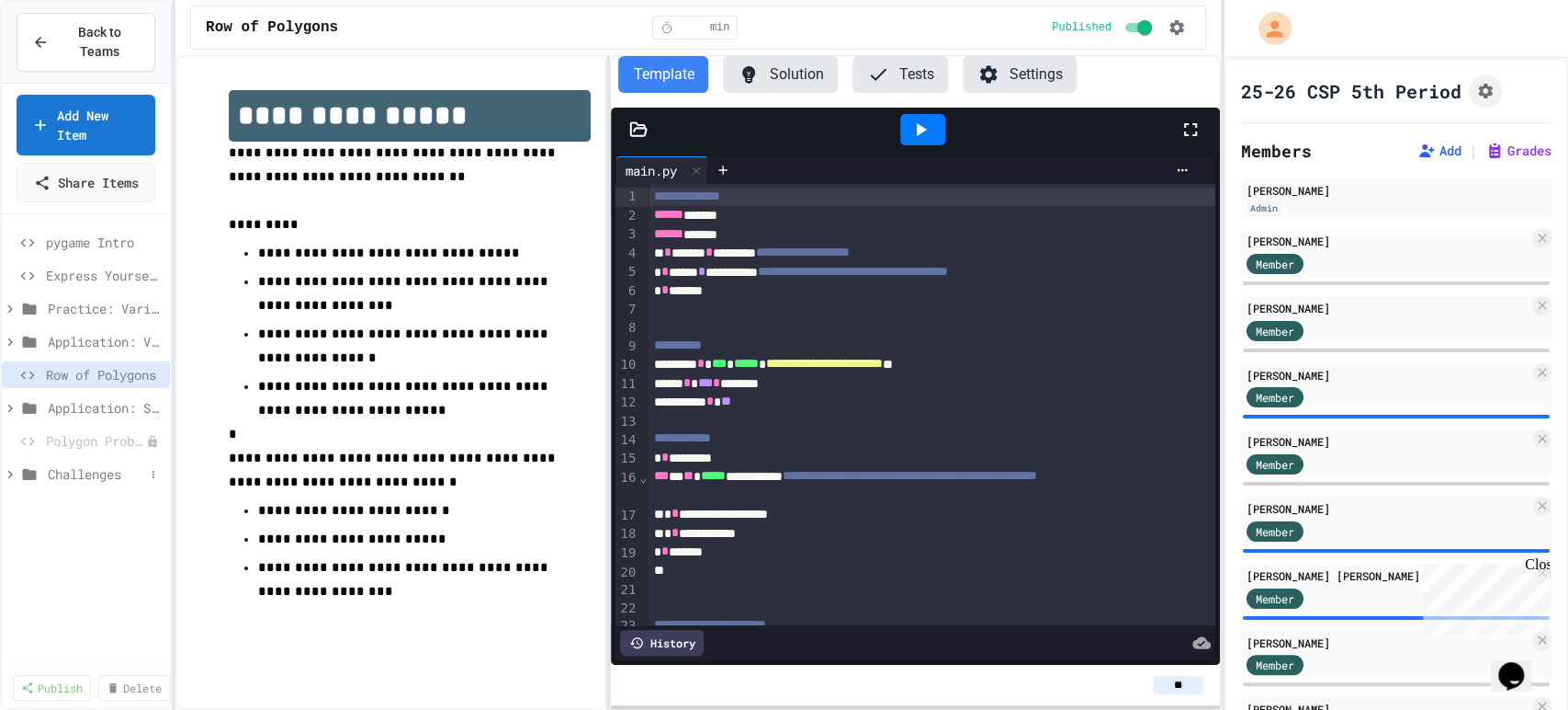
click at [94, 483] on span "Challenges" at bounding box center [96, 474] width 97 height 19
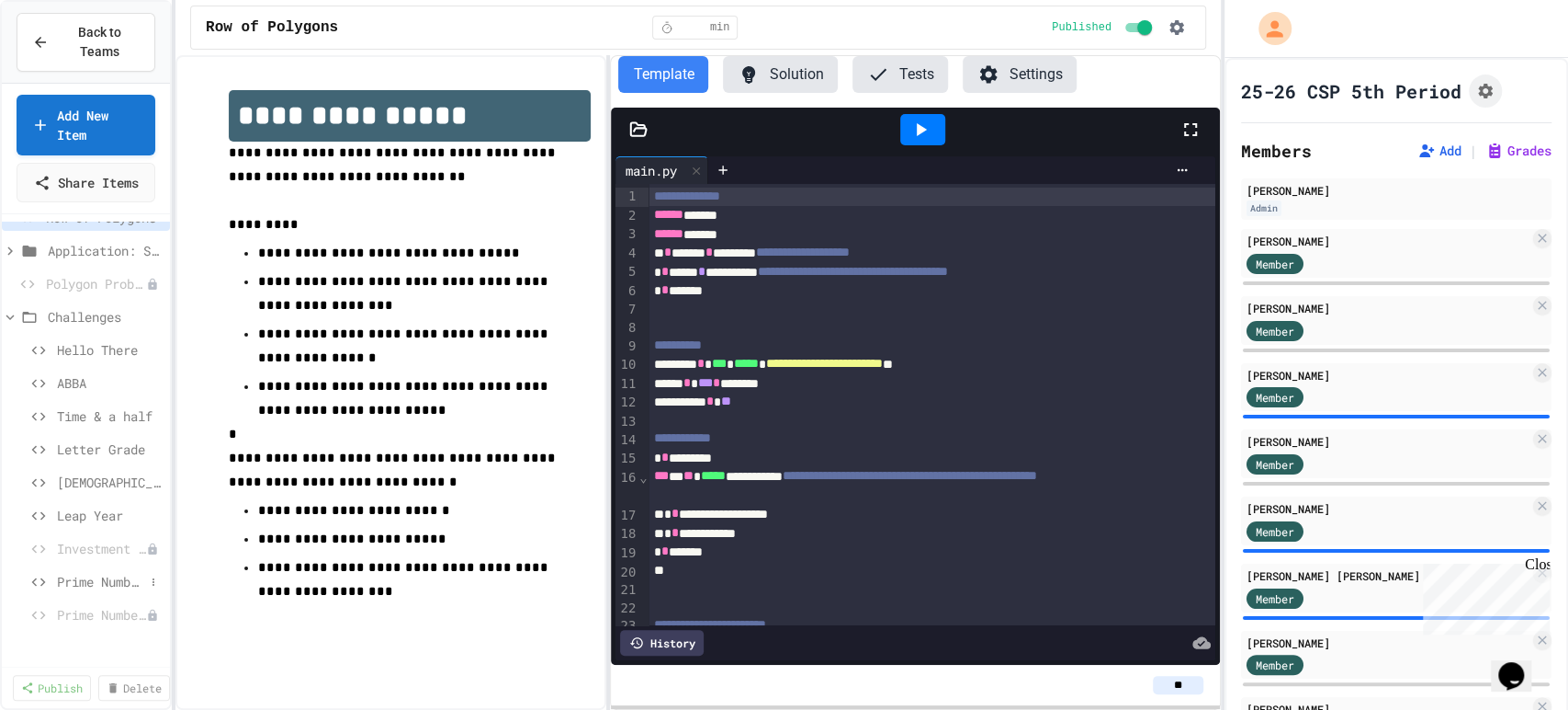
click at [87, 591] on span "Prime Numbers" at bounding box center [101, 581] width 87 height 19
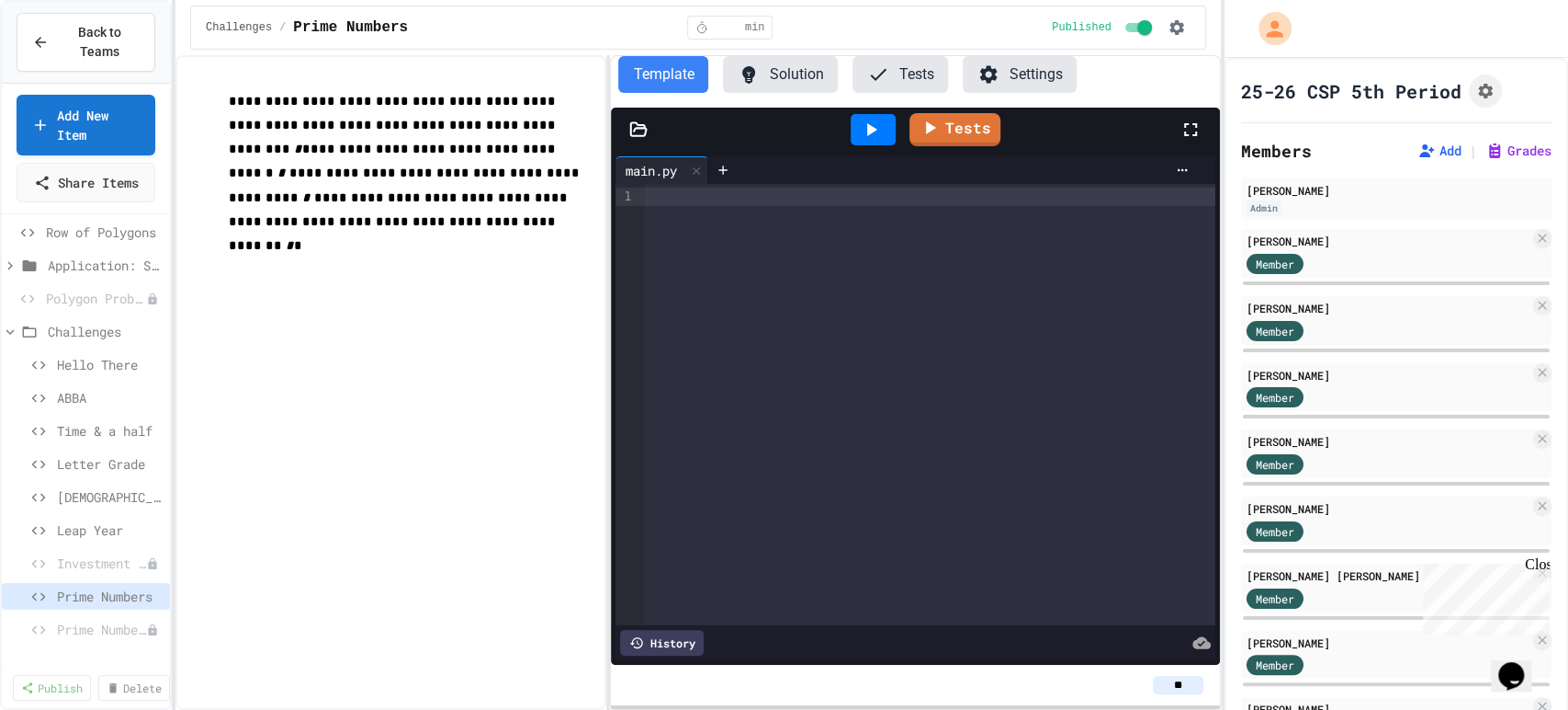
click at [792, 79] on button "Solution" at bounding box center [780, 74] width 115 height 37
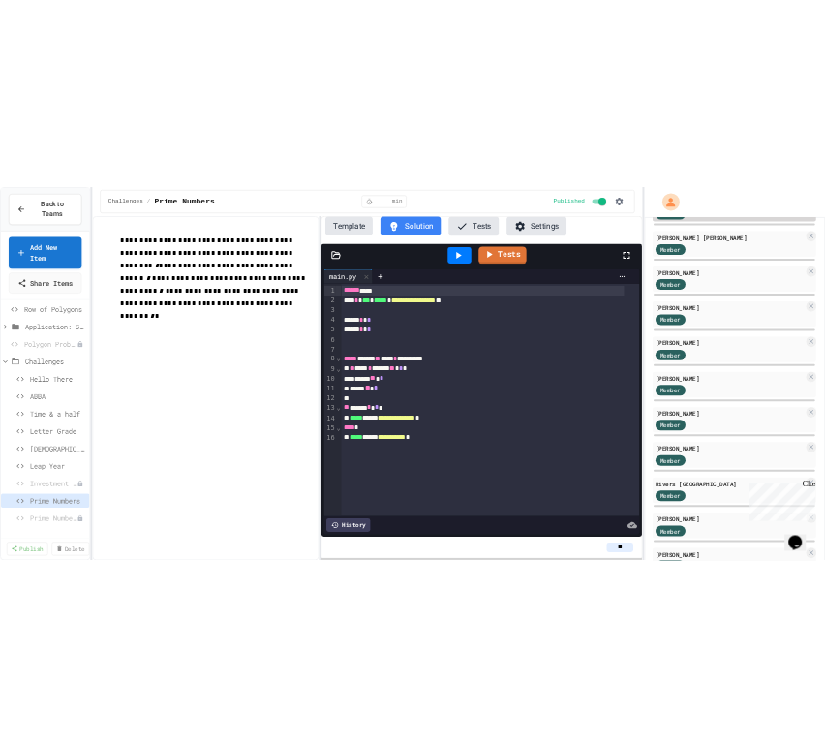
scroll to position [858, 0]
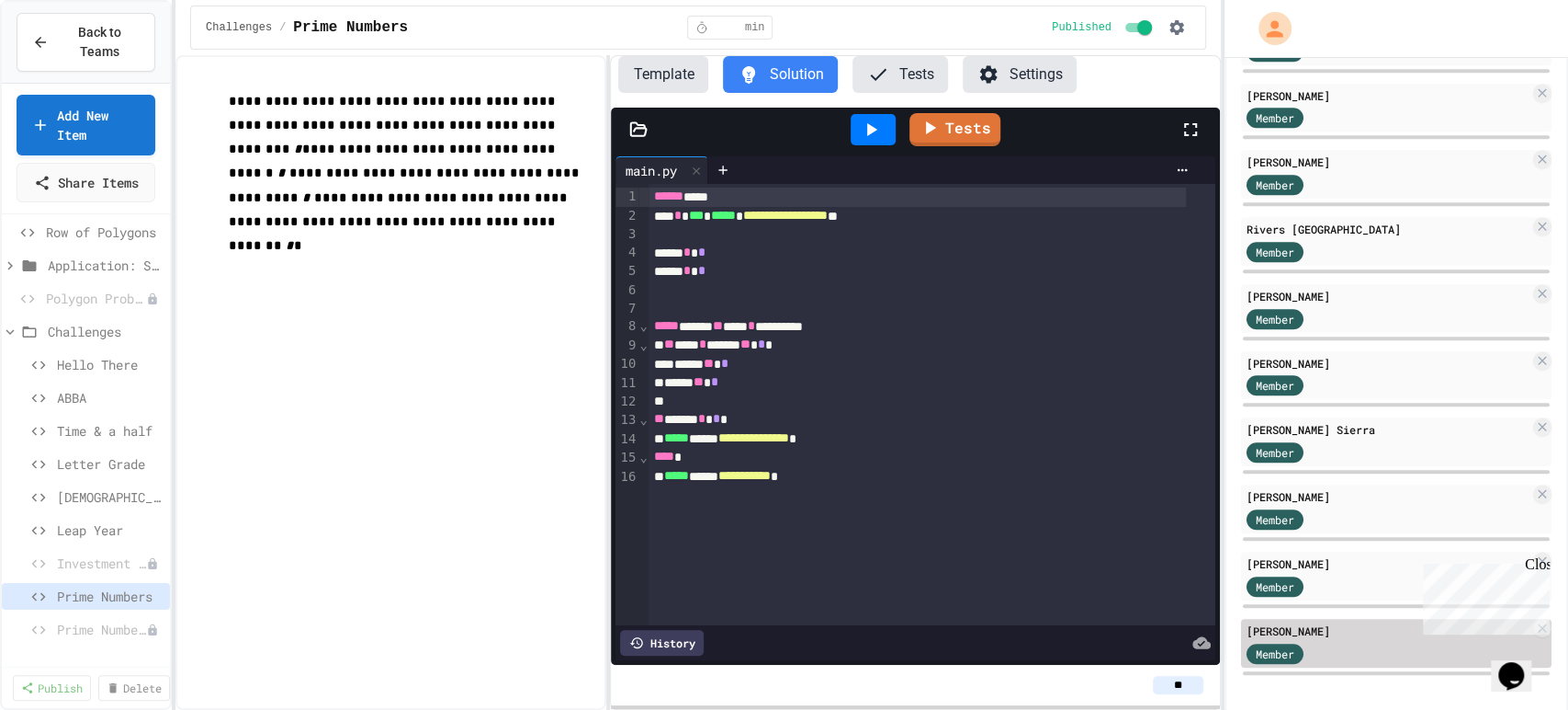
click at [1319, 624] on div "[PERSON_NAME]" at bounding box center [1388, 630] width 283 height 16
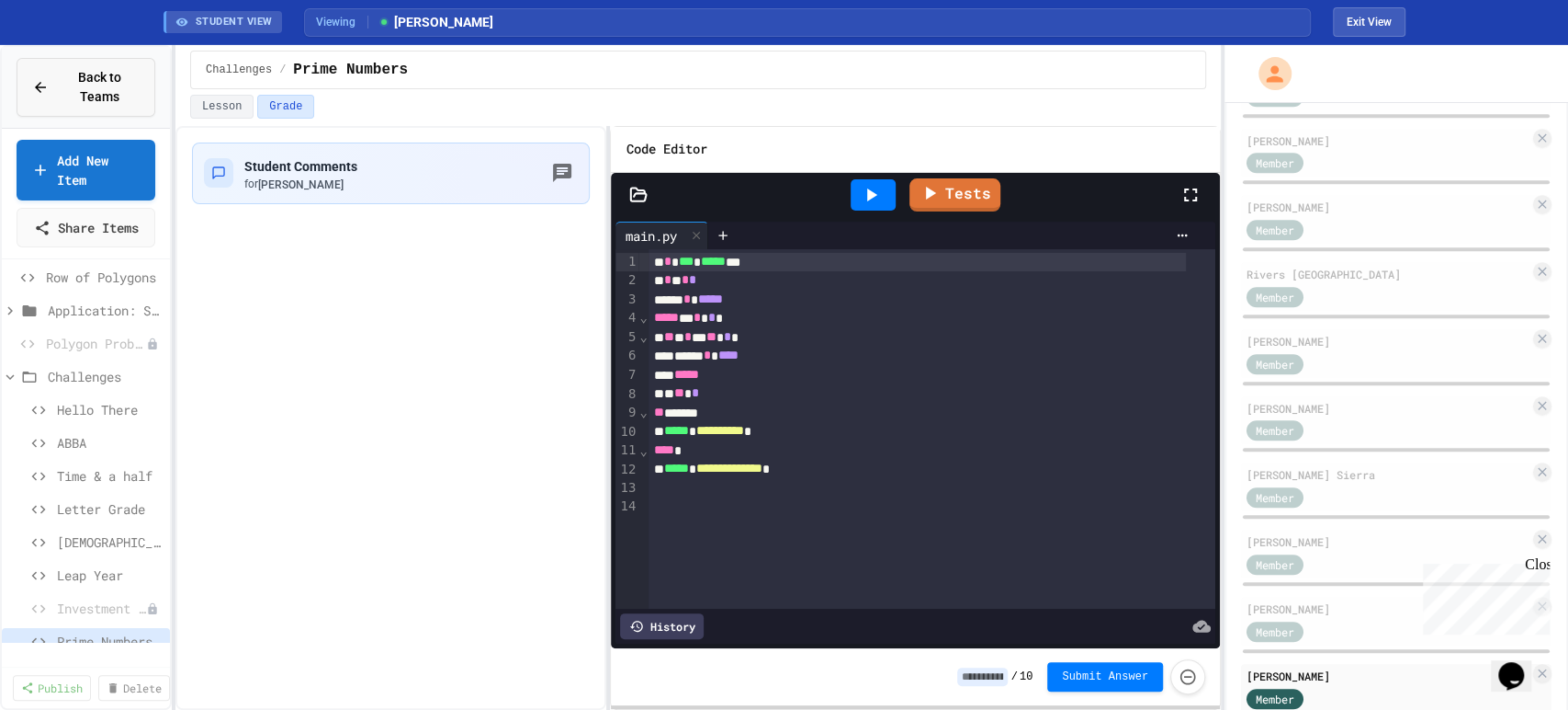
click at [39, 102] on div "Back to Teams" at bounding box center [85, 87] width 107 height 39
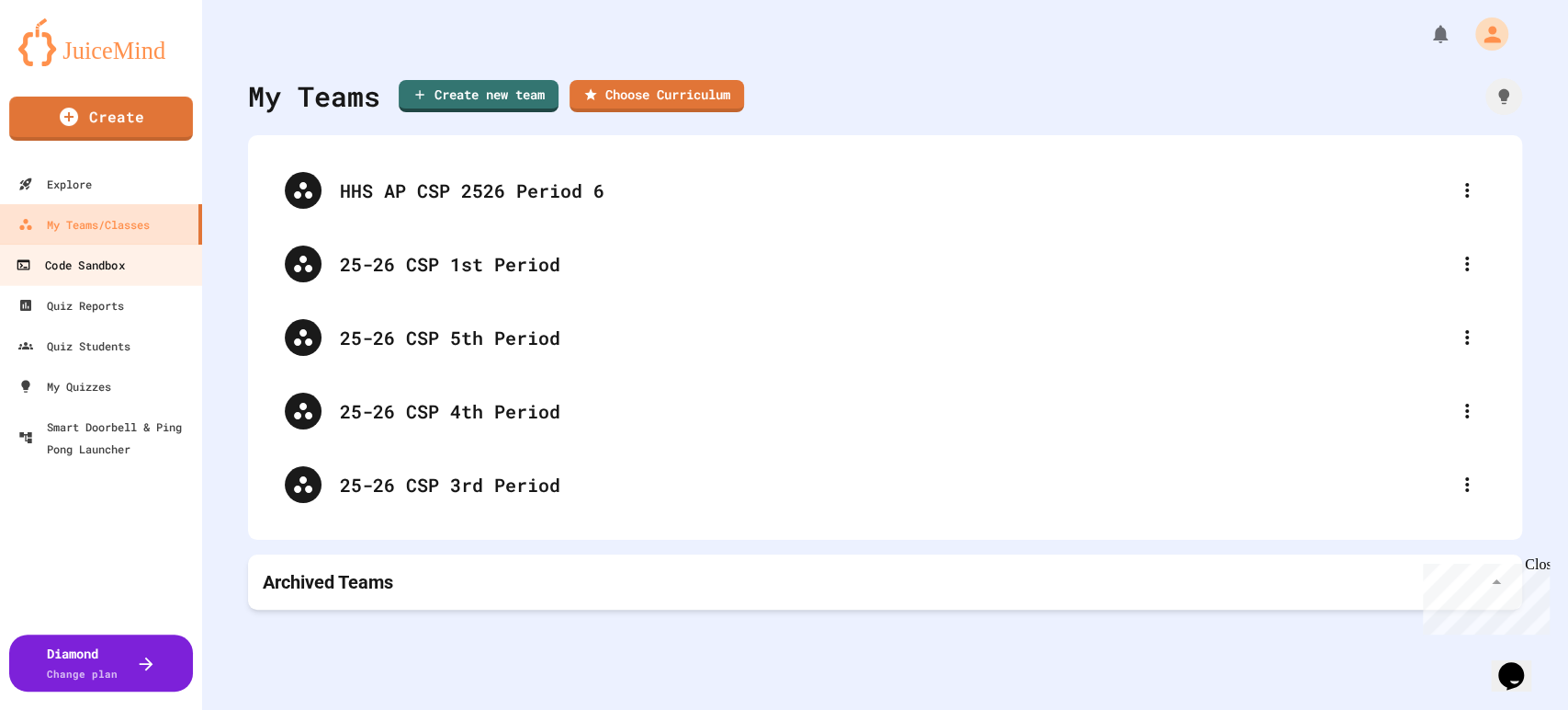
click at [84, 265] on div "Code Sandbox" at bounding box center [69, 265] width 108 height 23
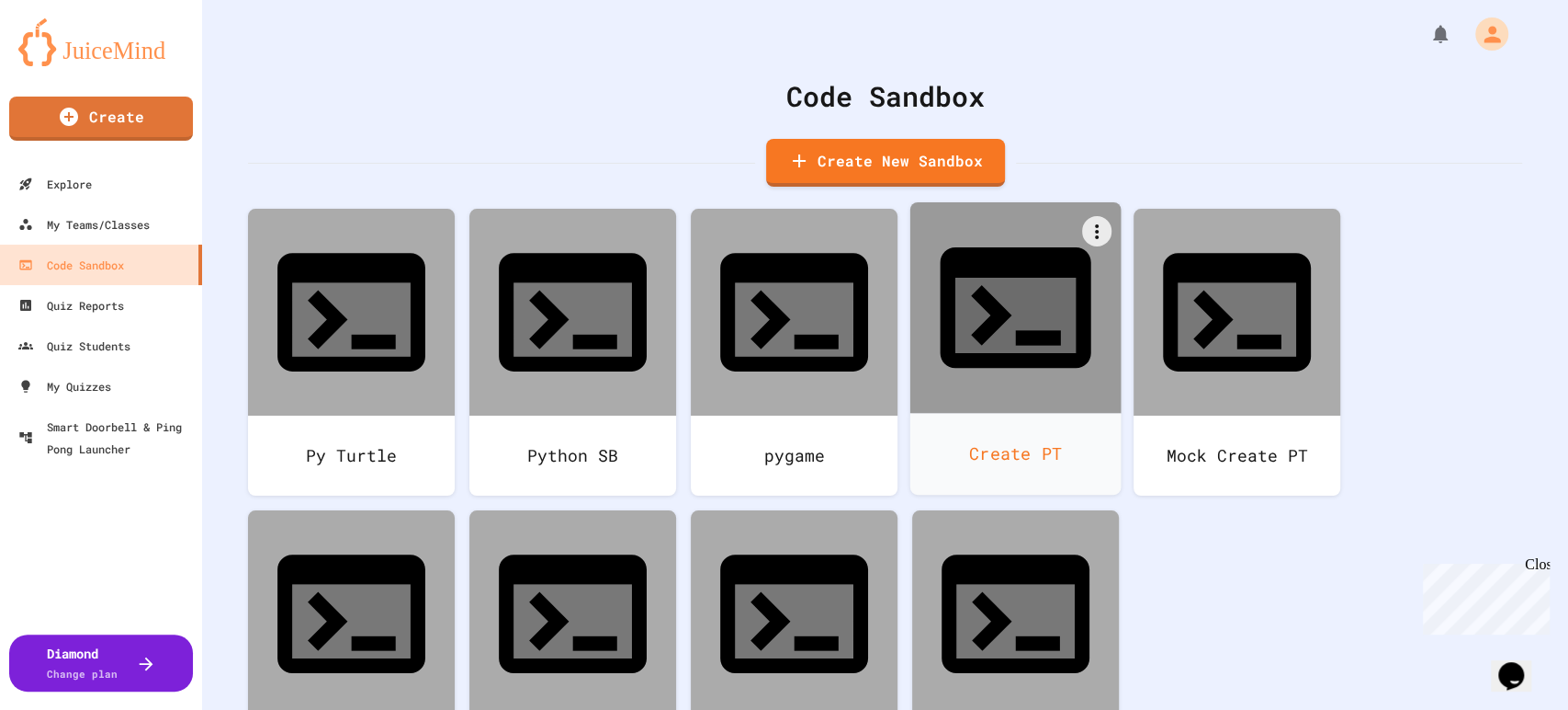
click at [967, 413] on div "Create PT" at bounding box center [1016, 454] width 212 height 82
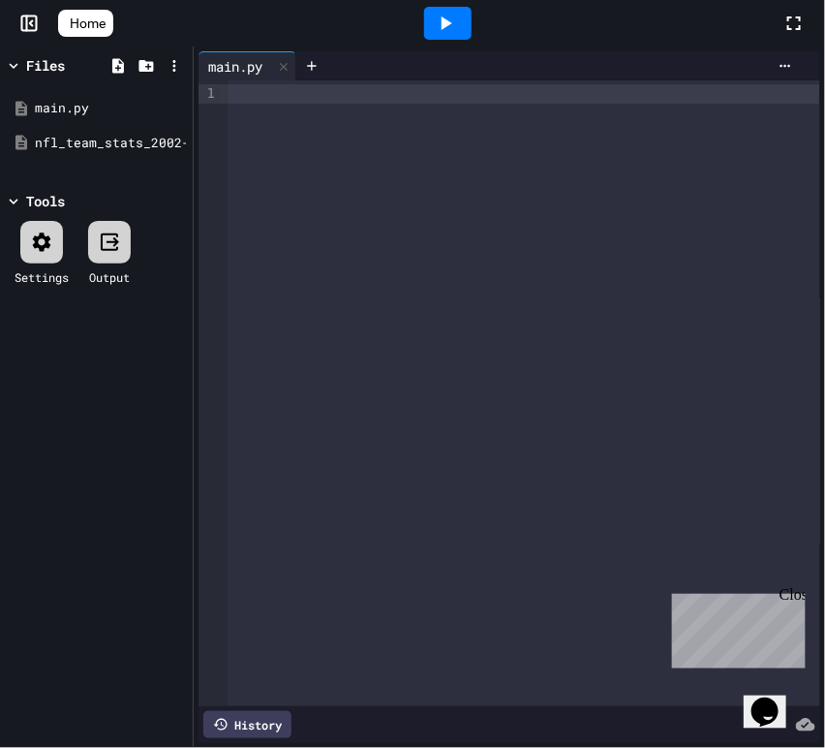
click at [287, 249] on div at bounding box center [524, 393] width 593 height 626
click at [367, 296] on div "**********" at bounding box center [524, 393] width 593 height 626
drag, startPoint x: 735, startPoint y: 99, endPoint x: 237, endPoint y: 114, distance: 498.0
click at [237, 114] on div "**********" at bounding box center [524, 393] width 593 height 626
click at [106, 30] on span "Home" at bounding box center [88, 23] width 36 height 19
